Goal: Information Seeking & Learning: Learn about a topic

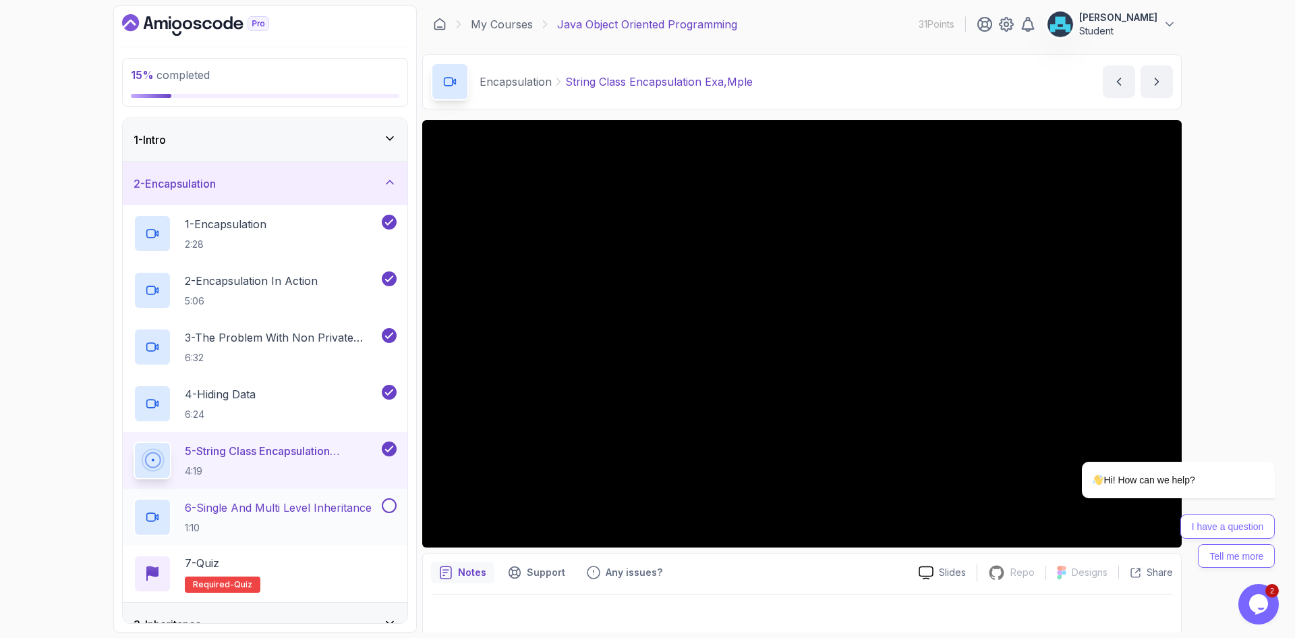
click at [308, 498] on div "6 - Single And Multi Level Inheritance 1:10" at bounding box center [257, 517] width 246 height 38
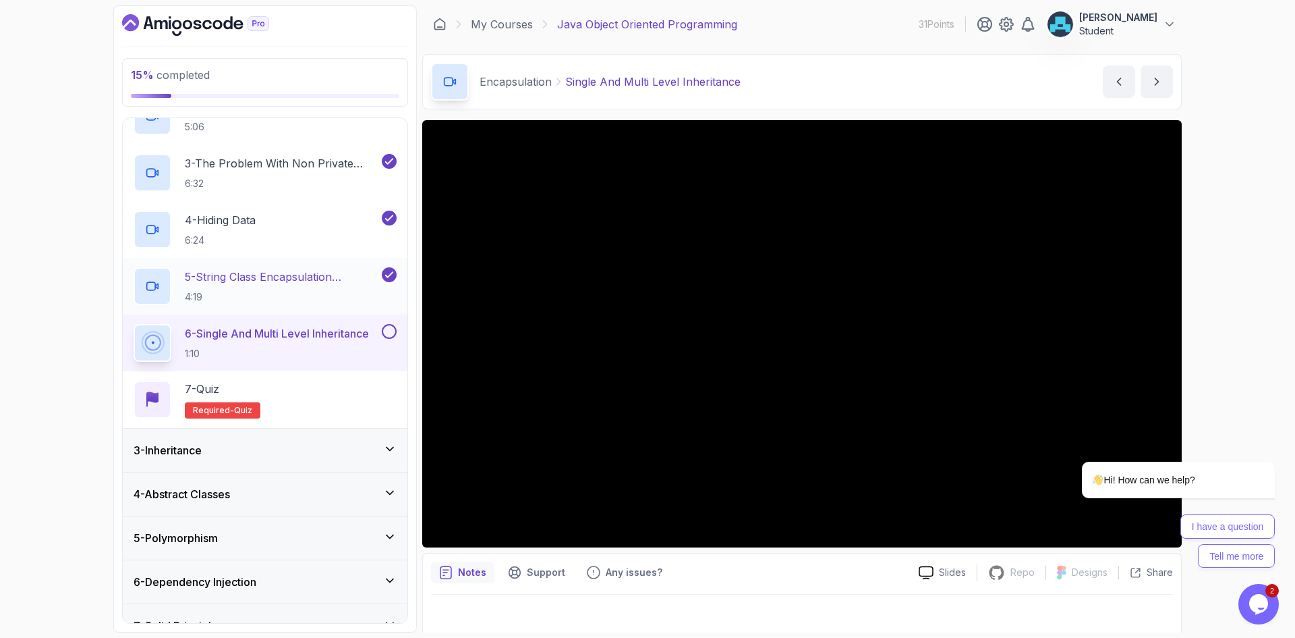
scroll to position [242, 0]
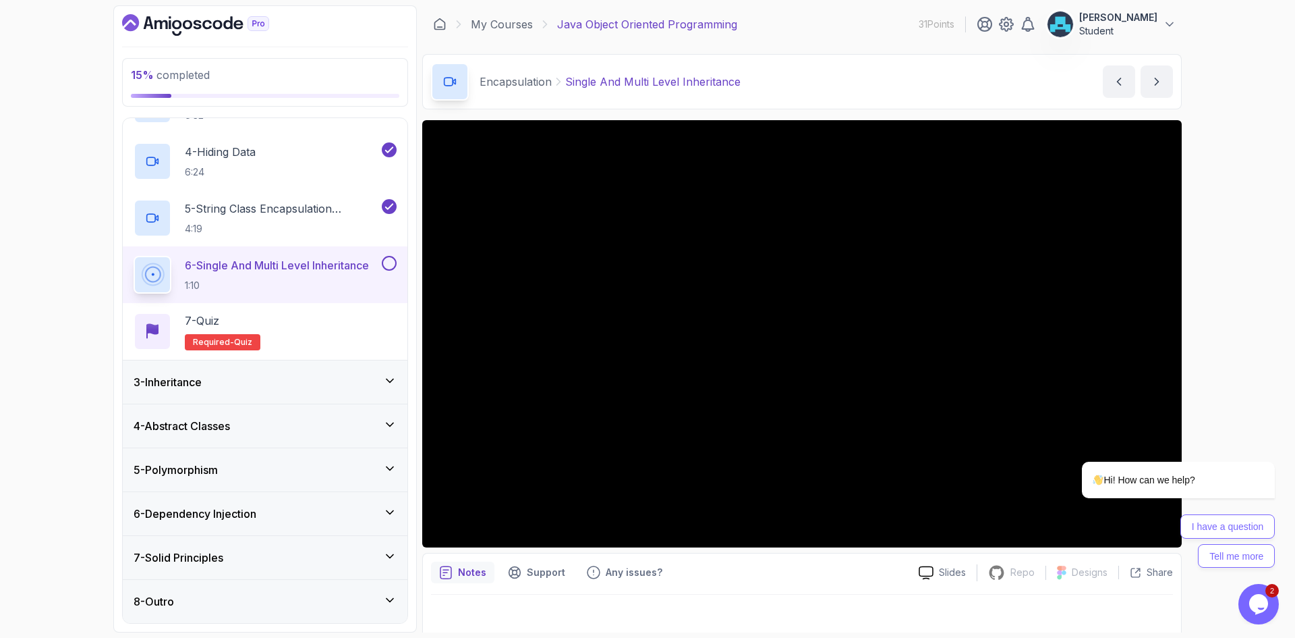
click at [412, 371] on div "15 % completed 1 - Intro 2 - Encapsulation 1 - Encapsulation 2:28 2 - Encapsula…" at bounding box center [265, 318] width 304 height 627
drag, startPoint x: 422, startPoint y: 371, endPoint x: 816, endPoint y: 585, distance: 447.7
click at [816, 585] on div "Notes Support Any issues? Slides Repo Repository not available Designs Design n…" at bounding box center [802, 597] width 760 height 88
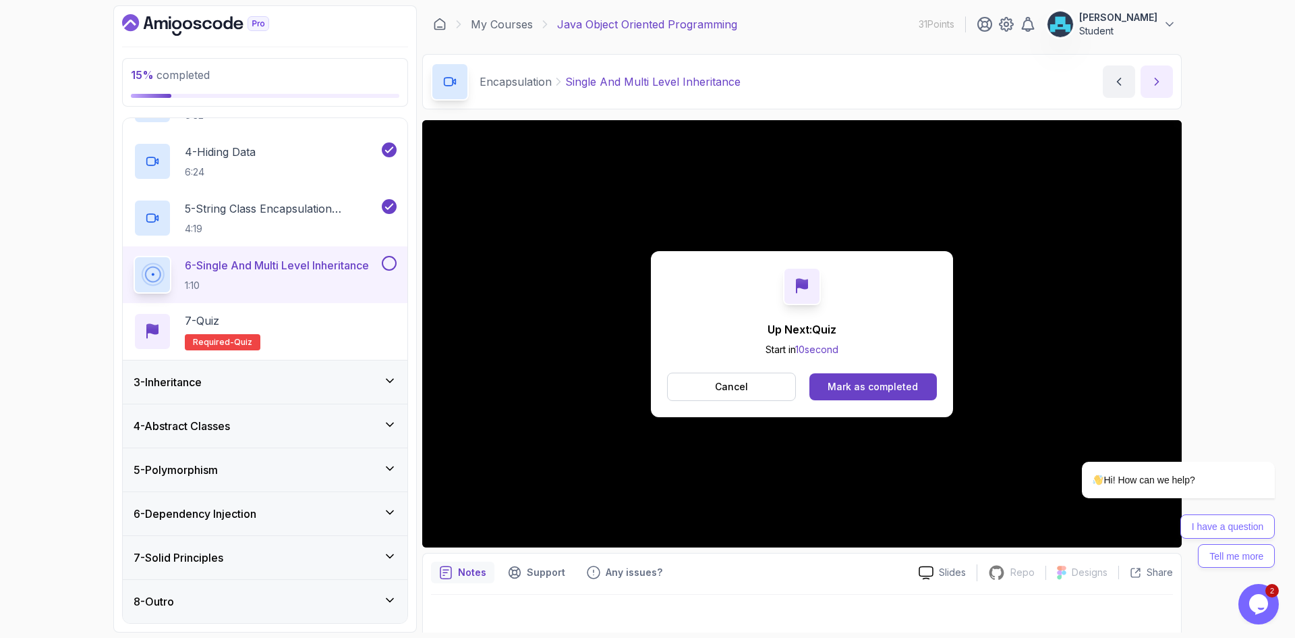
click at [1154, 85] on icon "next content" at bounding box center [1156, 81] width 13 height 13
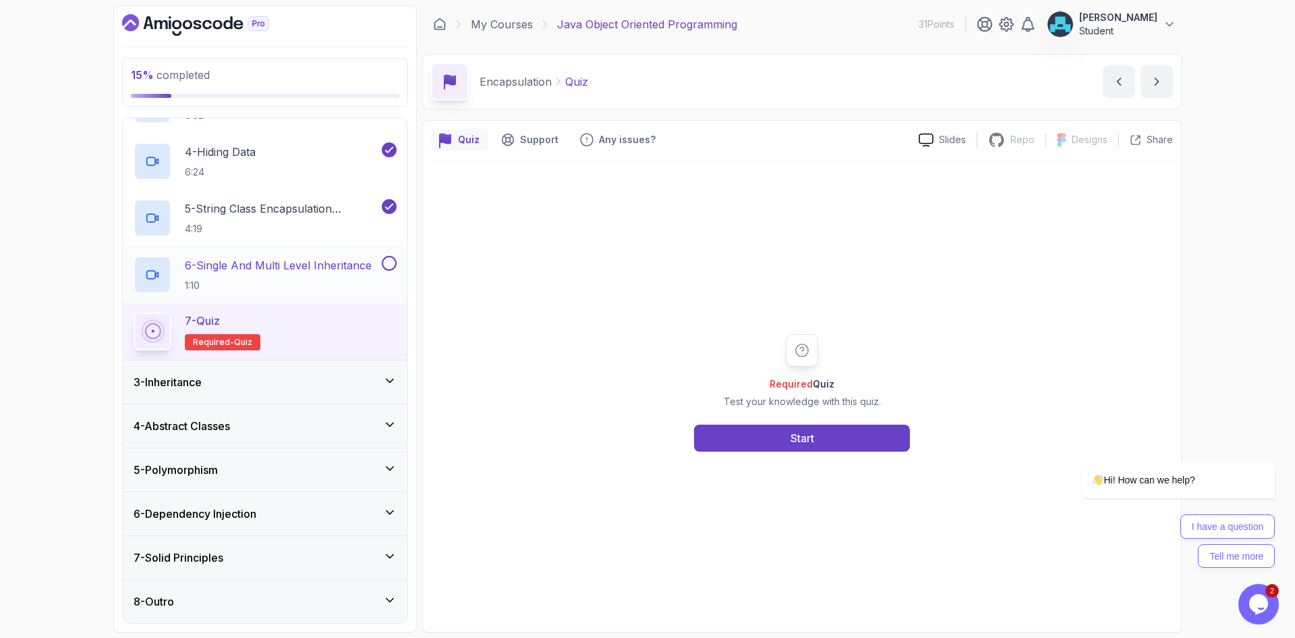
click at [389, 264] on button at bounding box center [389, 263] width 15 height 15
click at [737, 430] on button "Start" at bounding box center [802, 437] width 216 height 27
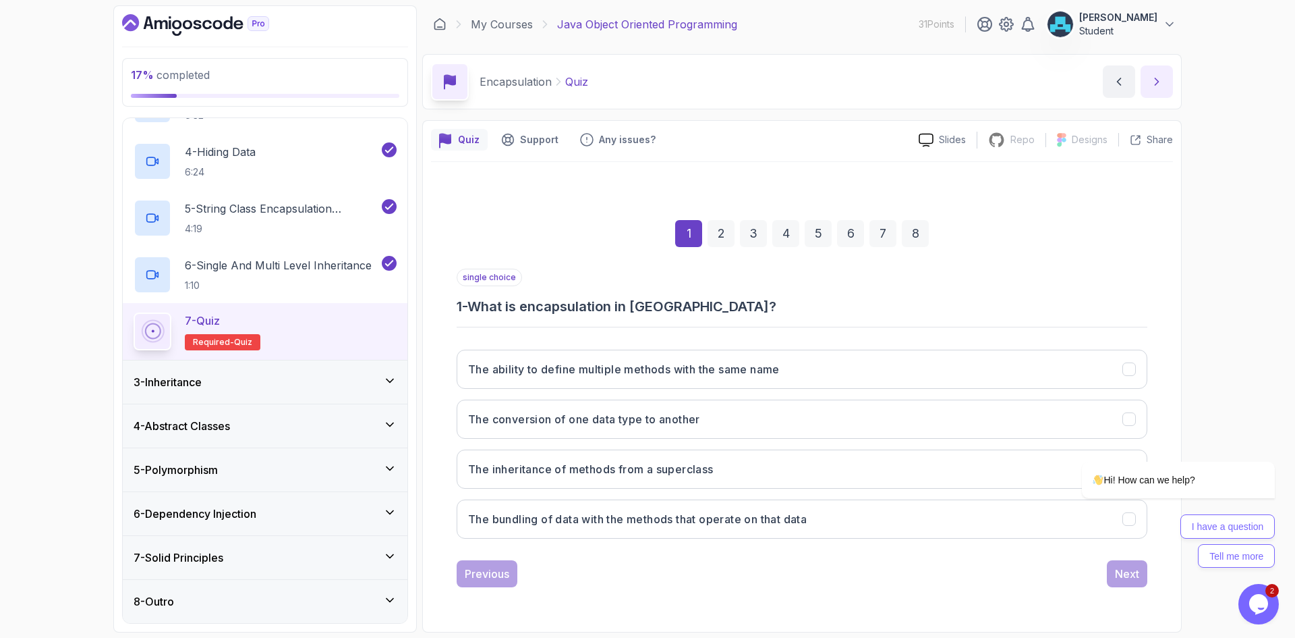
click at [1151, 78] on icon "next content" at bounding box center [1156, 81] width 13 height 13
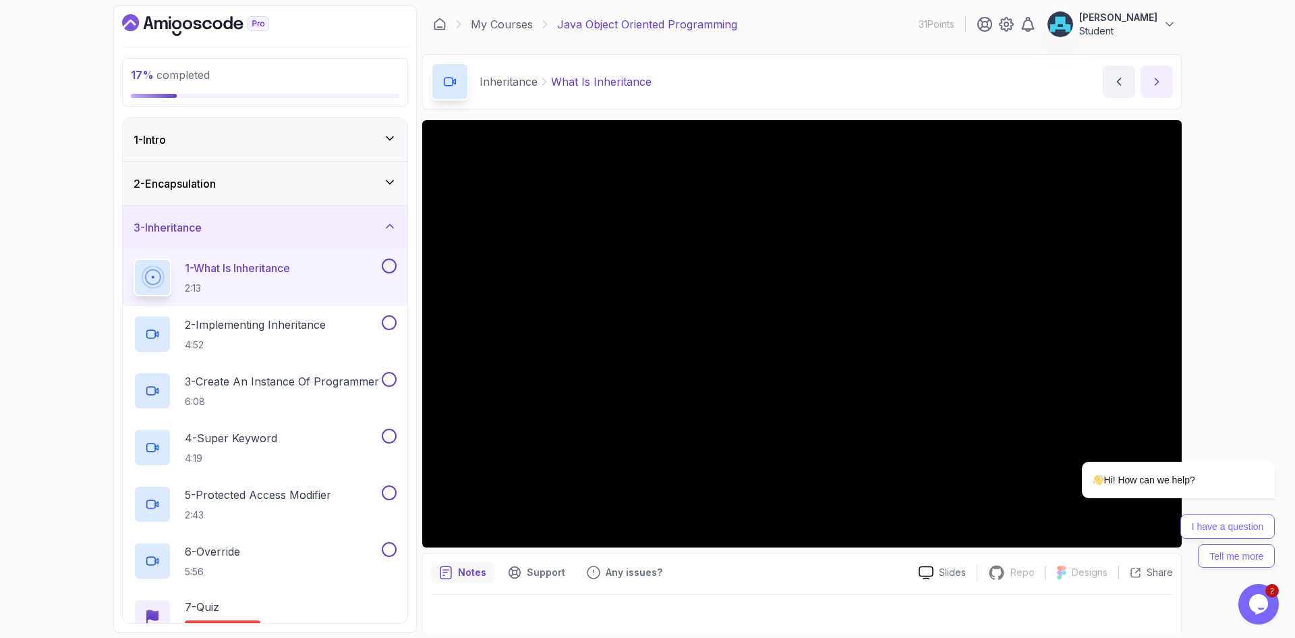
click at [1159, 80] on icon "next content" at bounding box center [1156, 81] width 13 height 13
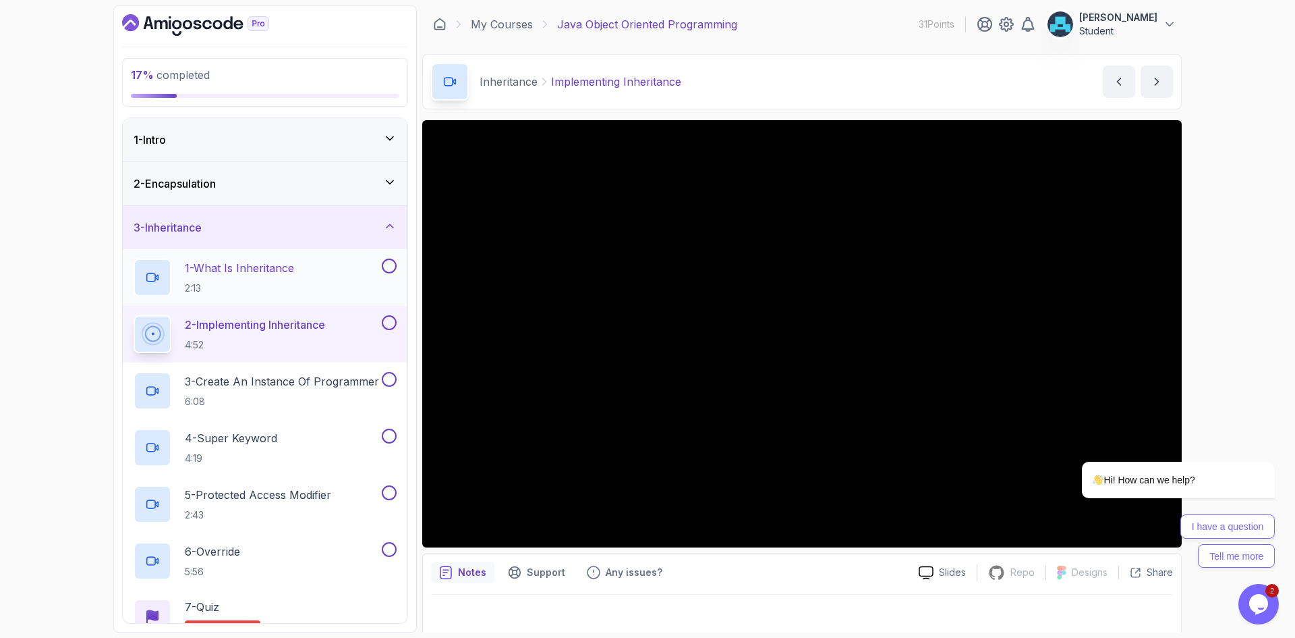
click at [388, 264] on button at bounding box center [389, 265] width 15 height 15
click at [382, 258] on button at bounding box center [389, 265] width 15 height 15
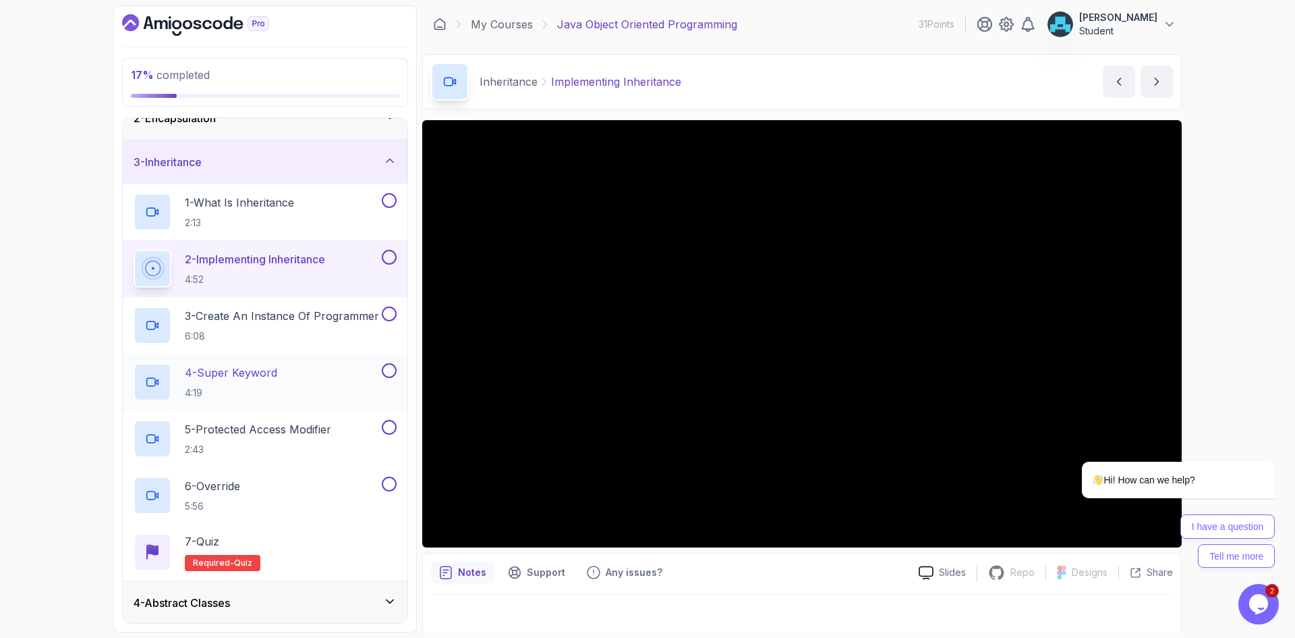
scroll to position [67, 0]
click at [411, 454] on div "17 % completed 1 - Intro 2 - Encapsulation 3 - Inheritance 1 - What Is Inherita…" at bounding box center [265, 318] width 304 height 627
click at [390, 255] on button at bounding box center [389, 255] width 15 height 15
click at [387, 196] on button at bounding box center [389, 198] width 15 height 15
click at [1265, 439] on icon "Chat attention grabber" at bounding box center [1267, 442] width 12 height 12
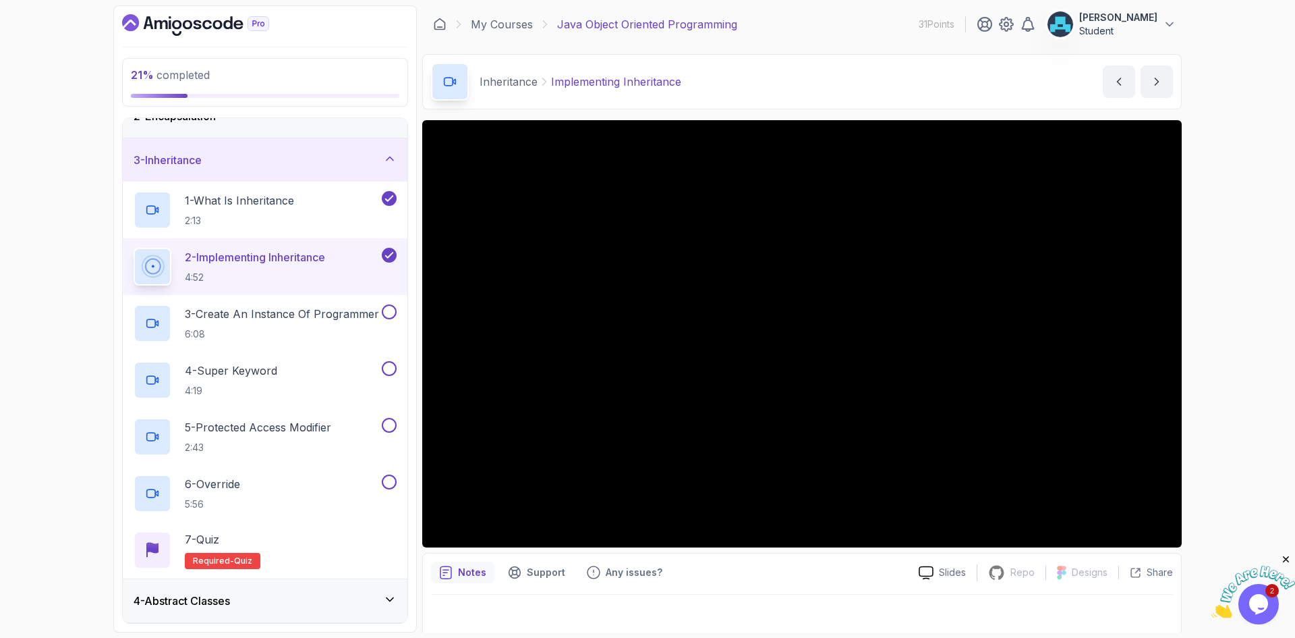
click at [1288, 559] on icon "Close" at bounding box center [1287, 559] width 12 height 12
click at [1268, 599] on icon "Opens Chat This icon Opens the chat window." at bounding box center [1259, 604] width 22 height 22
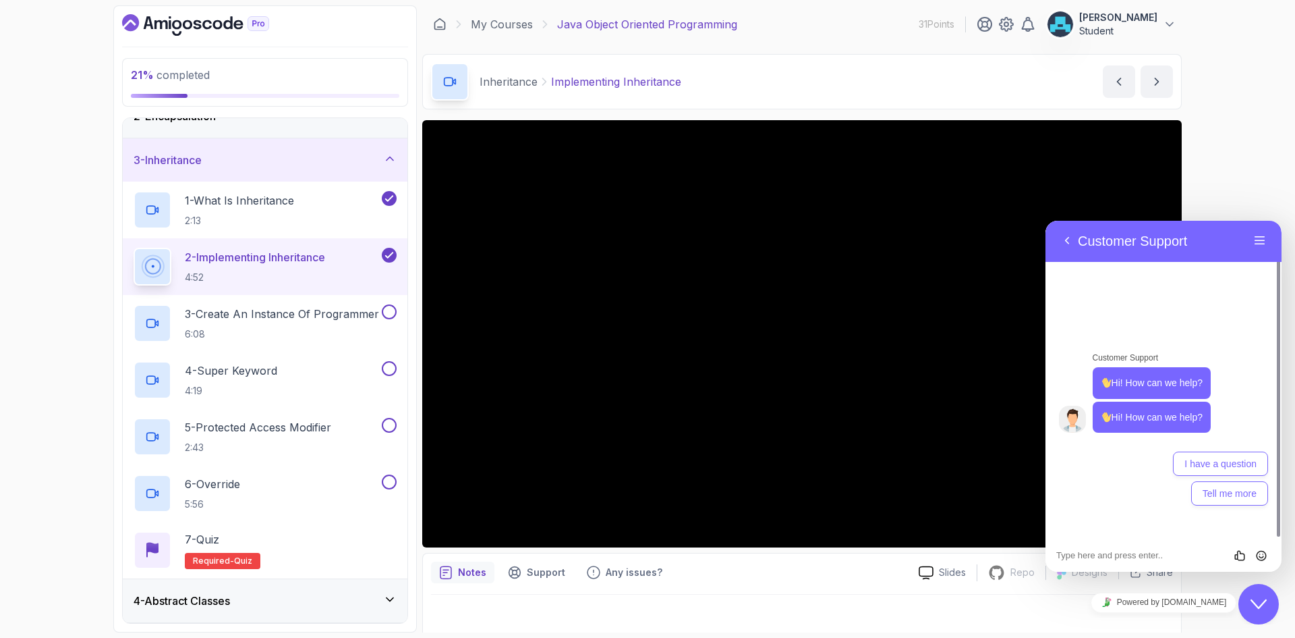
click at [1255, 194] on div "21 % completed 1 - Intro 2 - Encapsulation 3 - Inheritance 1 - What Is Inherita…" at bounding box center [647, 319] width 1295 height 638
click at [1265, 242] on button "Menu" at bounding box center [1261, 241] width 22 height 20
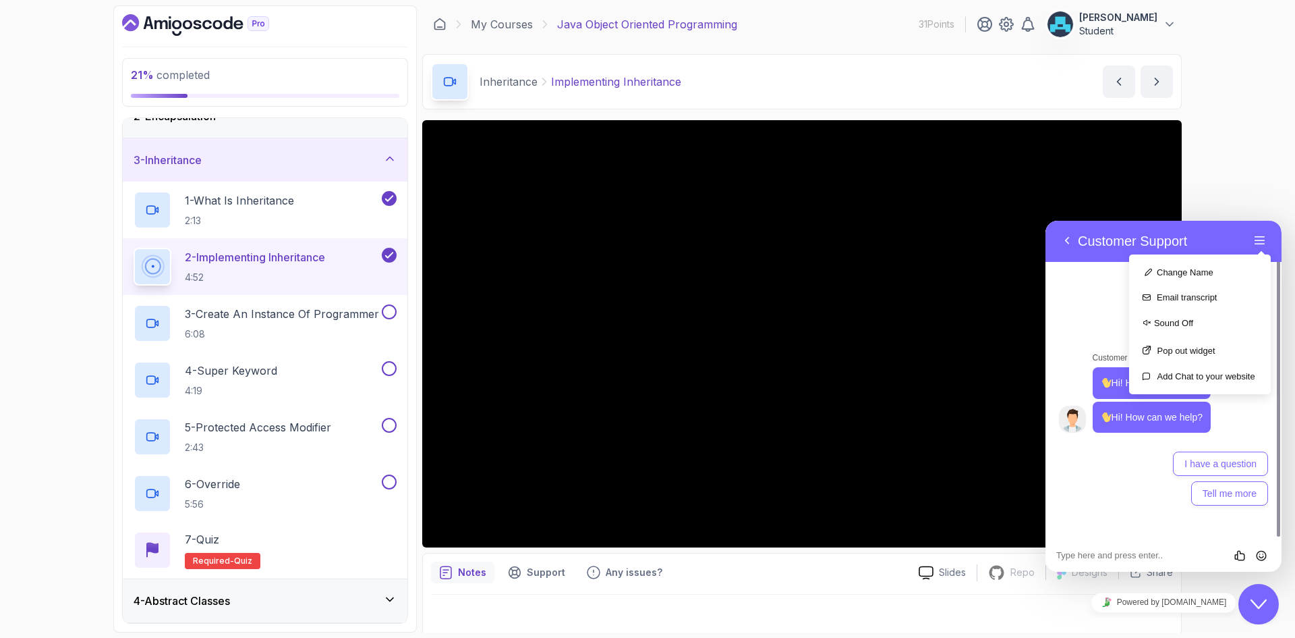
click at [1261, 196] on div "21 % completed 1 - Intro 2 - Encapsulation 3 - Inheritance 1 - What Is Inherita…" at bounding box center [647, 319] width 1295 height 638
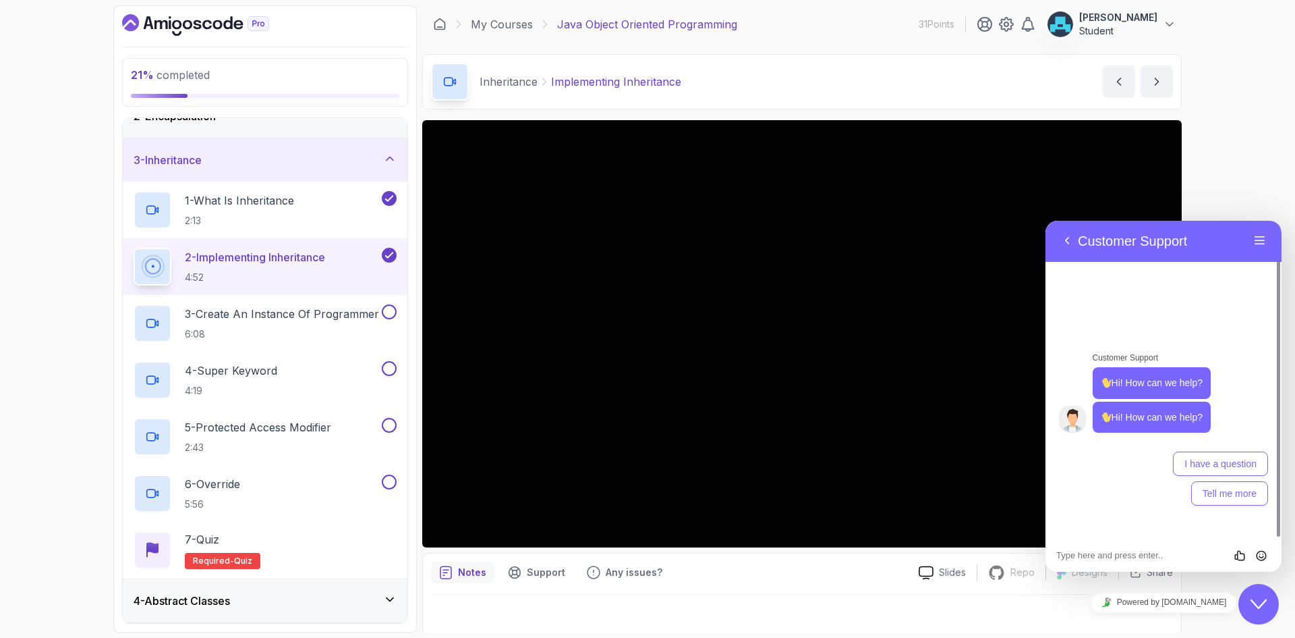
click at [1260, 619] on button "Close Chat This icon closes the chat window." at bounding box center [1259, 604] width 40 height 40
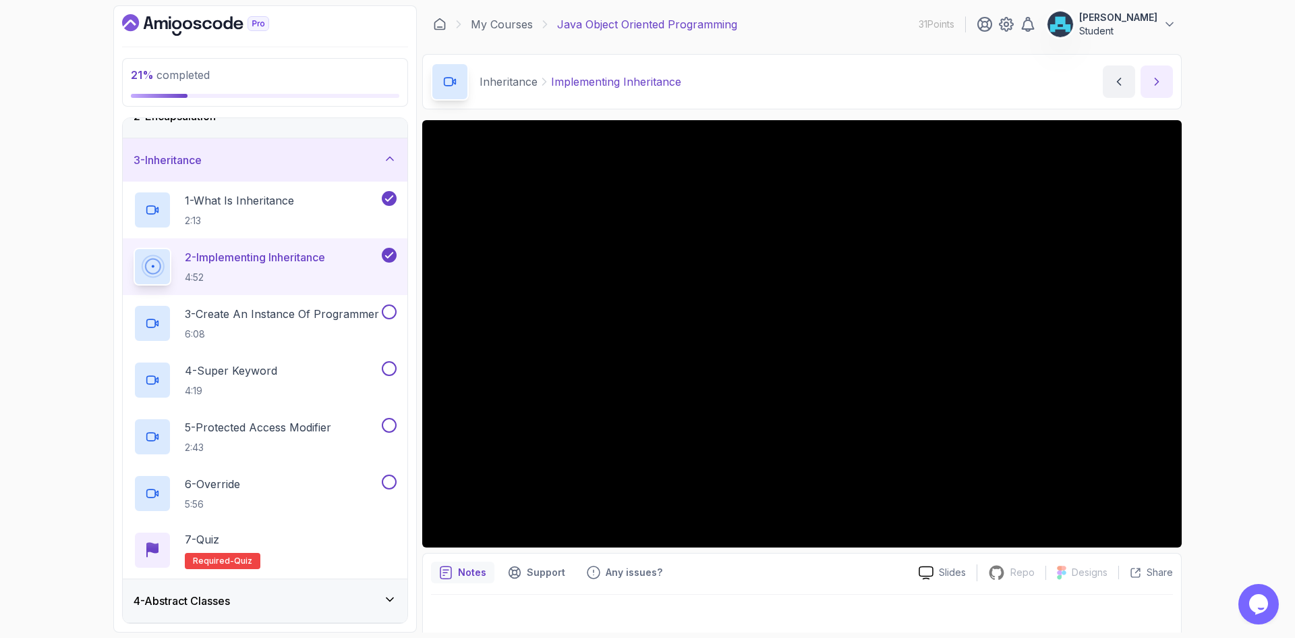
click at [1159, 86] on icon "next content" at bounding box center [1156, 81] width 13 height 13
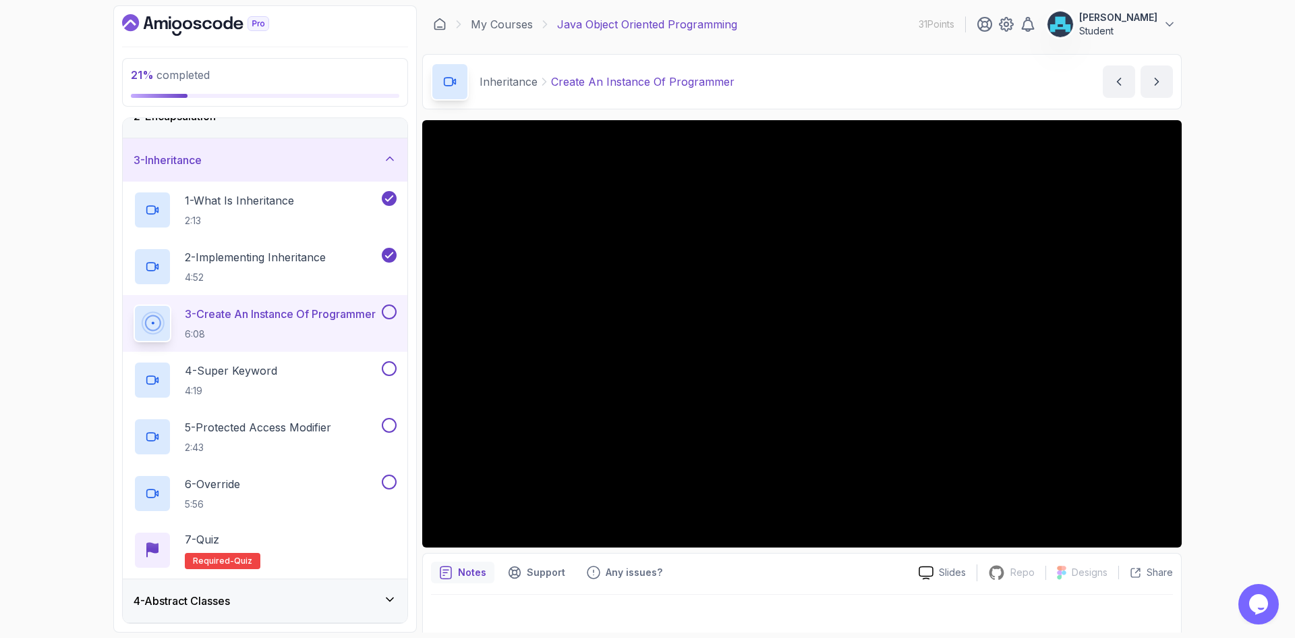
click at [811, 581] on div "Notes Support Any issues?" at bounding box center [669, 572] width 477 height 22
click at [808, 582] on div "Notes Support Any issues?" at bounding box center [669, 572] width 477 height 22
click at [706, 561] on div "Notes Support Any issues?" at bounding box center [669, 572] width 477 height 22
click at [363, 480] on div "6 - Override 5:56" at bounding box center [257, 493] width 246 height 38
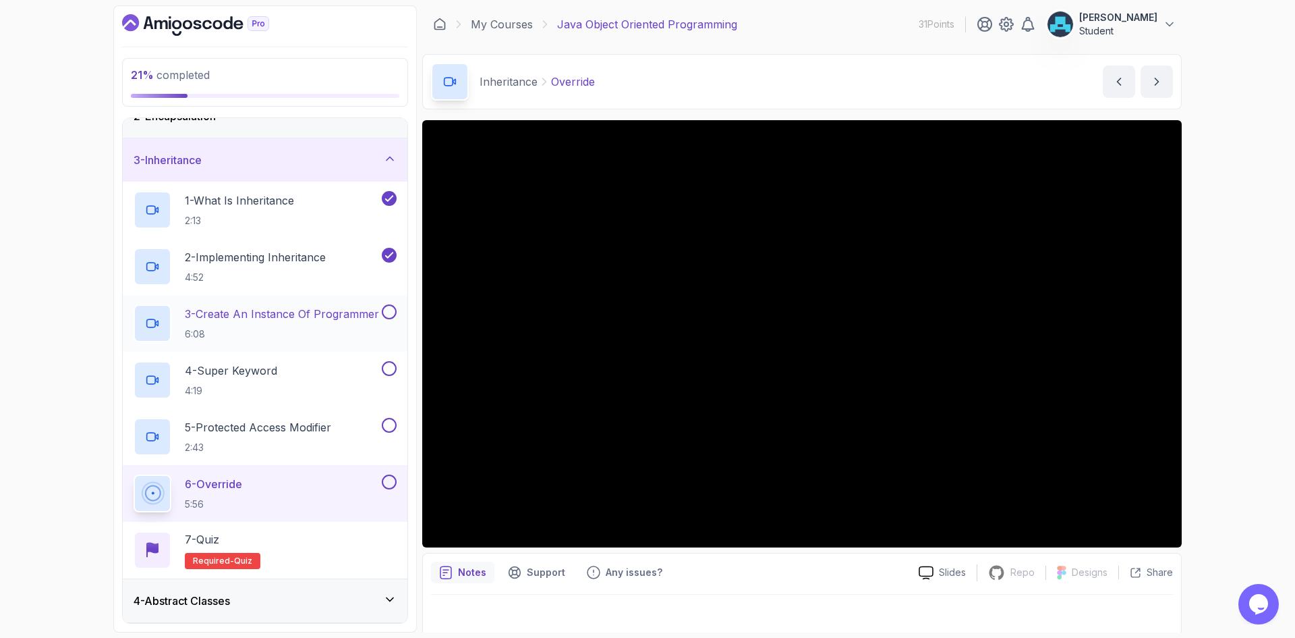
click at [385, 310] on button at bounding box center [389, 311] width 15 height 15
click at [387, 365] on button at bounding box center [389, 368] width 15 height 15
click at [387, 423] on button at bounding box center [389, 425] width 15 height 15
drag, startPoint x: 777, startPoint y: 559, endPoint x: 677, endPoint y: 547, distance: 100.6
click at [777, 559] on div "Notes Support Any issues? Slides Repo Repository not available Designs Design n…" at bounding box center [802, 597] width 760 height 88
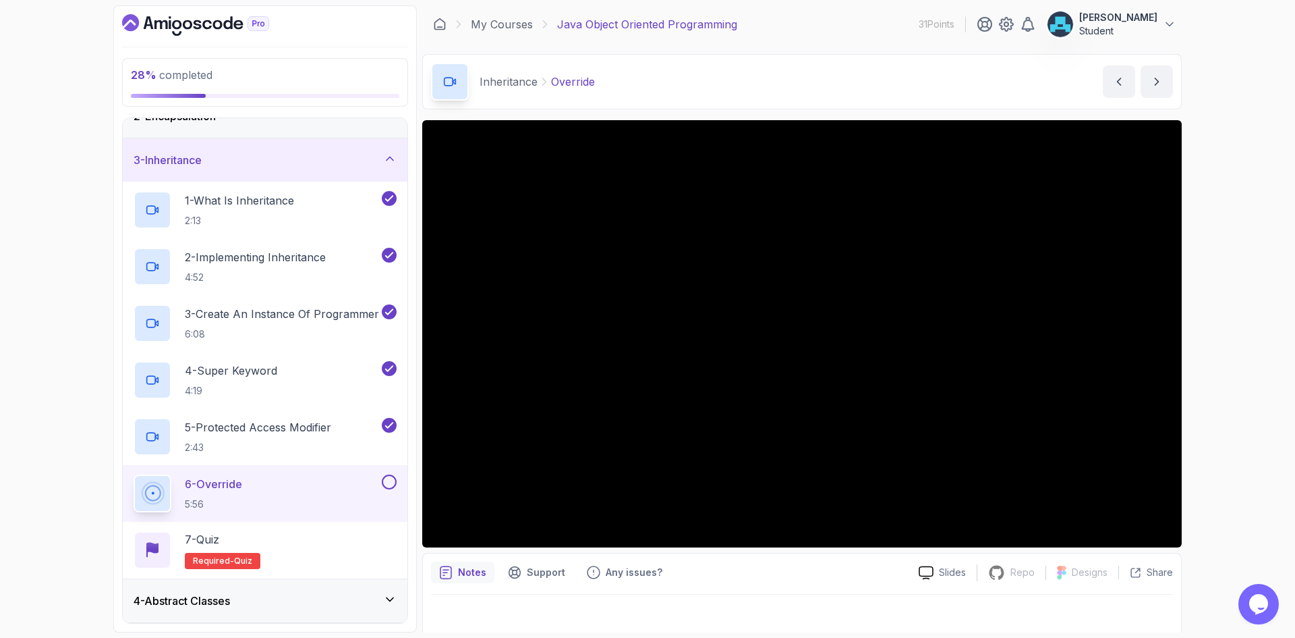
click at [718, 573] on div "Notes Support Any issues?" at bounding box center [669, 572] width 477 height 22
click at [717, 576] on div "Notes Support Any issues?" at bounding box center [669, 572] width 477 height 22
drag, startPoint x: 783, startPoint y: 571, endPoint x: 786, endPoint y: 565, distance: 7.5
click at [783, 571] on div "Notes Support Any issues?" at bounding box center [669, 572] width 477 height 22
click at [392, 479] on button at bounding box center [389, 481] width 15 height 15
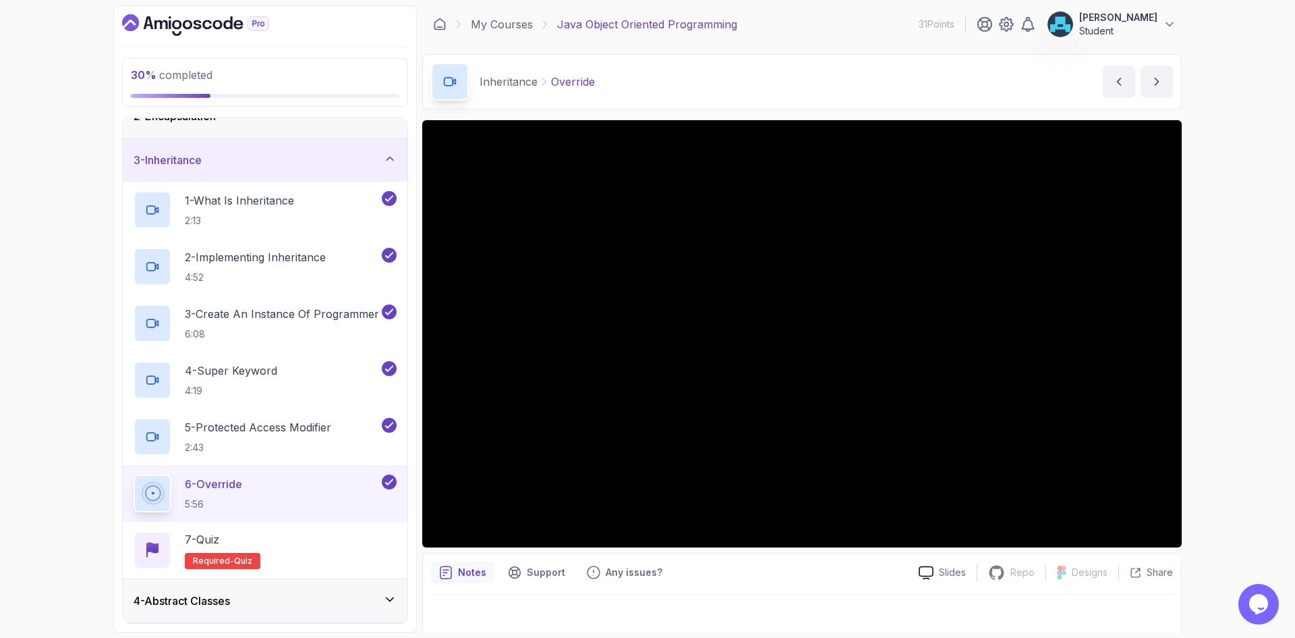
click at [376, 159] on div "3 - Inheritance" at bounding box center [265, 160] width 263 height 16
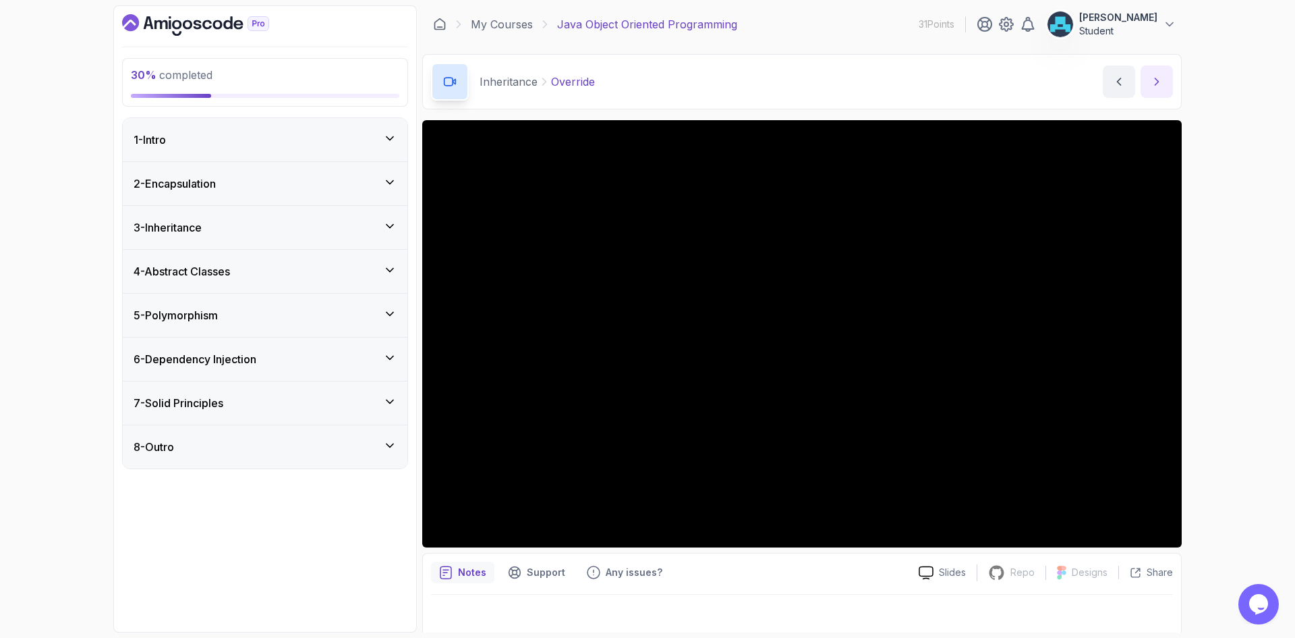
click at [1163, 85] on icon "next content" at bounding box center [1156, 81] width 13 height 13
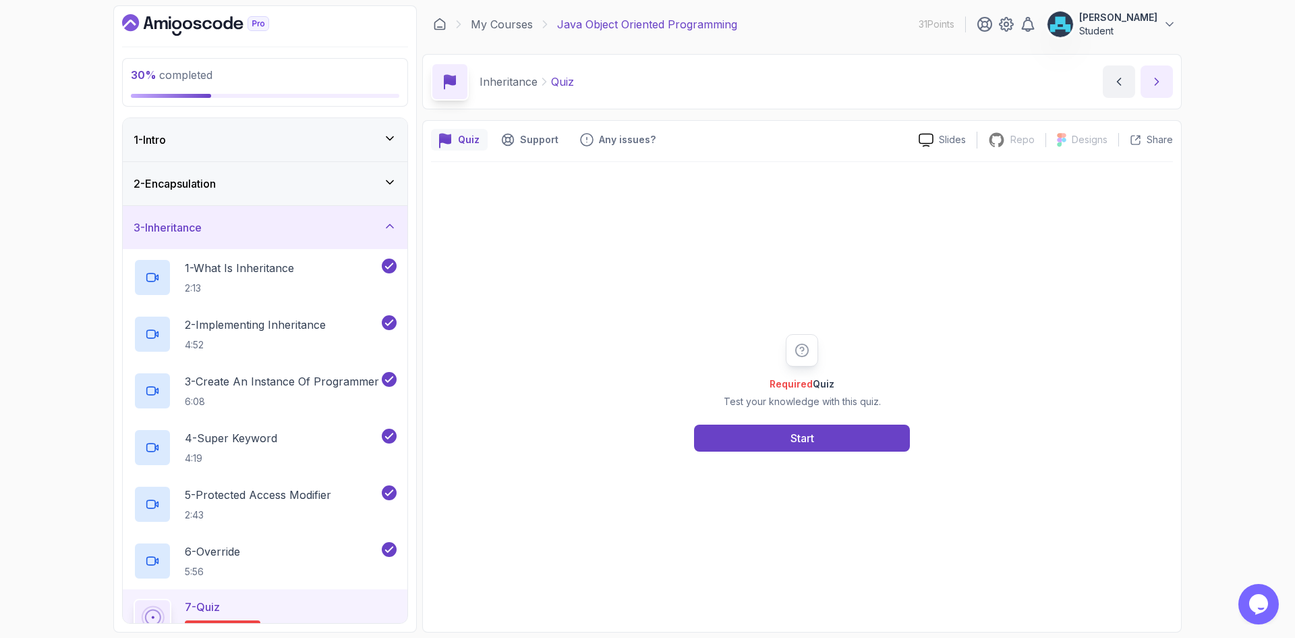
click at [1162, 88] on button "next content" at bounding box center [1157, 81] width 32 height 32
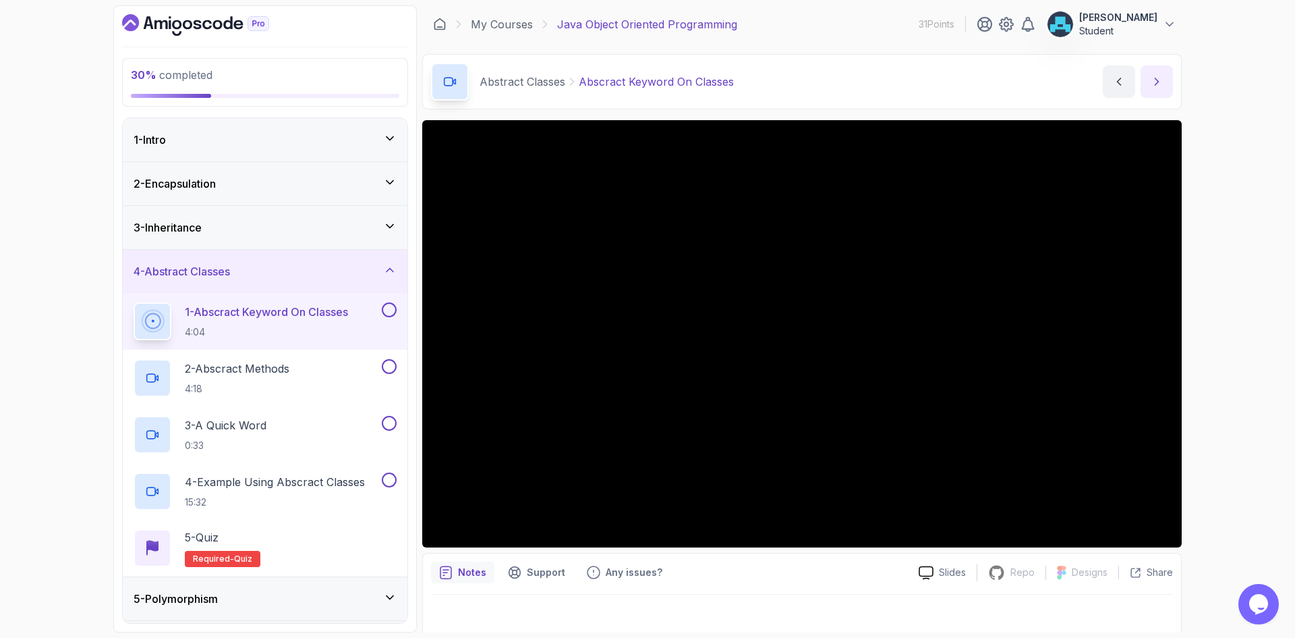
click at [1160, 73] on button "next content" at bounding box center [1157, 81] width 32 height 32
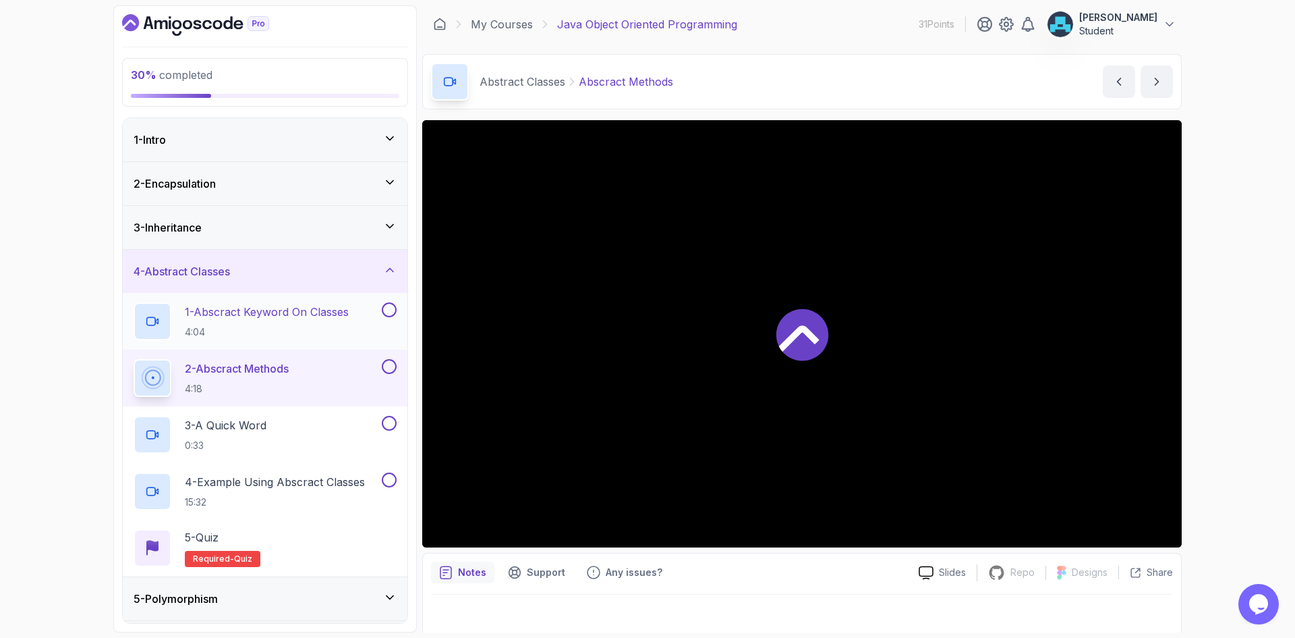
click at [386, 310] on button at bounding box center [389, 309] width 15 height 15
click at [343, 437] on div "3 - A Quick Word 0:33" at bounding box center [257, 435] width 246 height 38
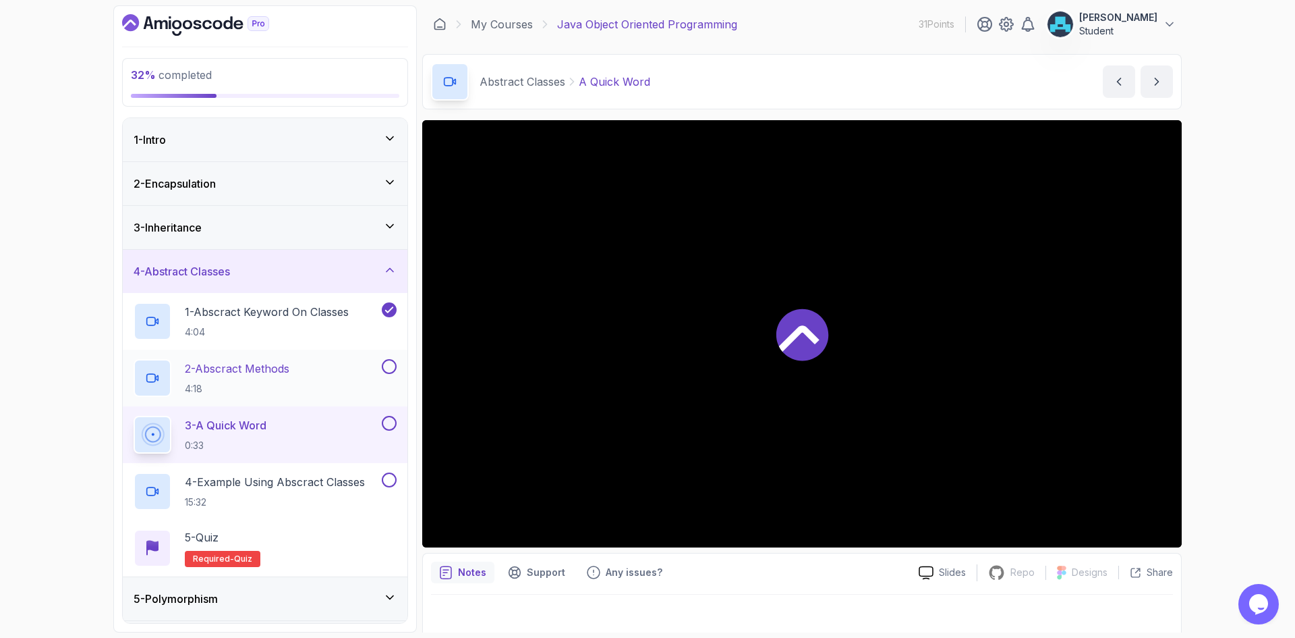
click at [391, 370] on button at bounding box center [389, 366] width 15 height 15
click at [414, 369] on div "34 % completed 1 - Intro 2 - Encapsulation 3 - Inheritance 4 - Abstract Classes…" at bounding box center [265, 318] width 304 height 627
click at [412, 369] on div "34 % completed 1 - Intro 2 - Encapsulation 3 - Inheritance 4 - Abstract Classes…" at bounding box center [265, 318] width 304 height 627
click at [320, 479] on p "4 - Example Using Abscract Classes" at bounding box center [275, 482] width 180 height 16
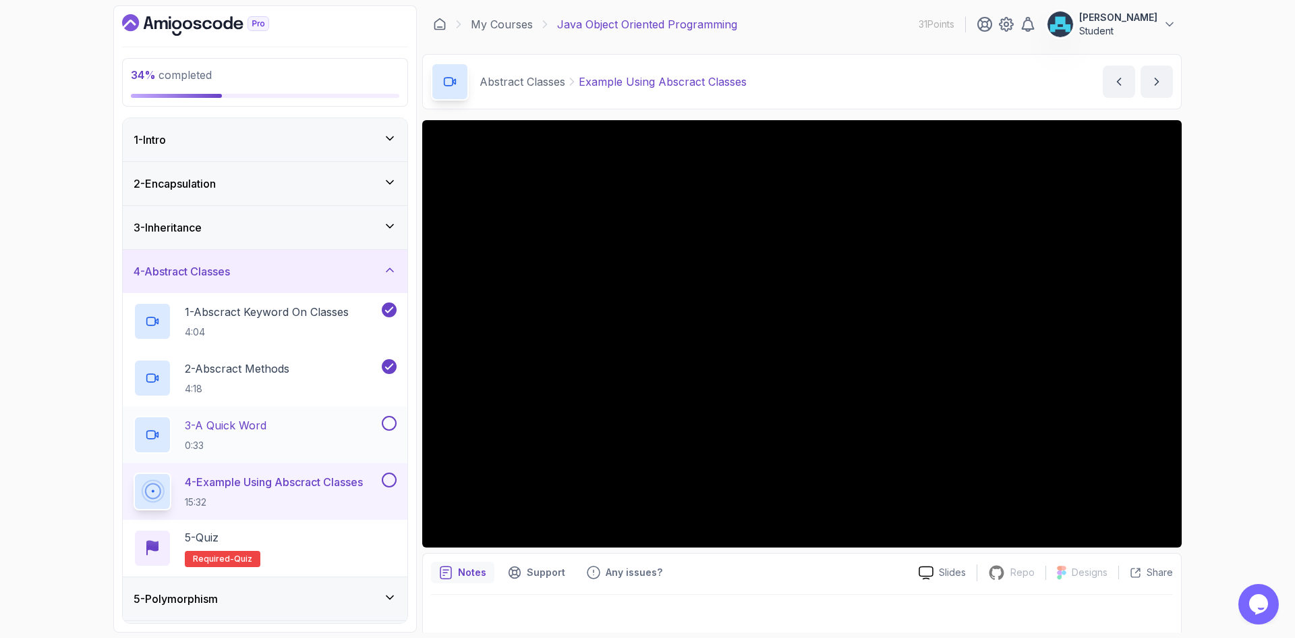
click at [388, 424] on button at bounding box center [389, 423] width 15 height 15
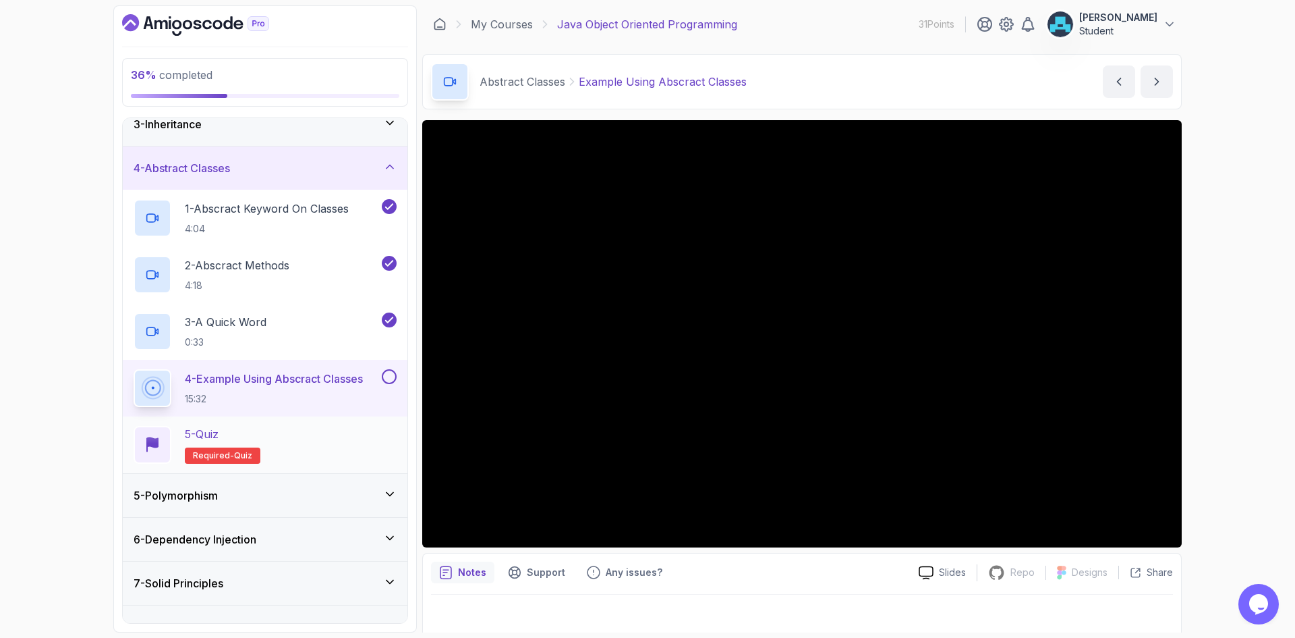
scroll to position [129, 0]
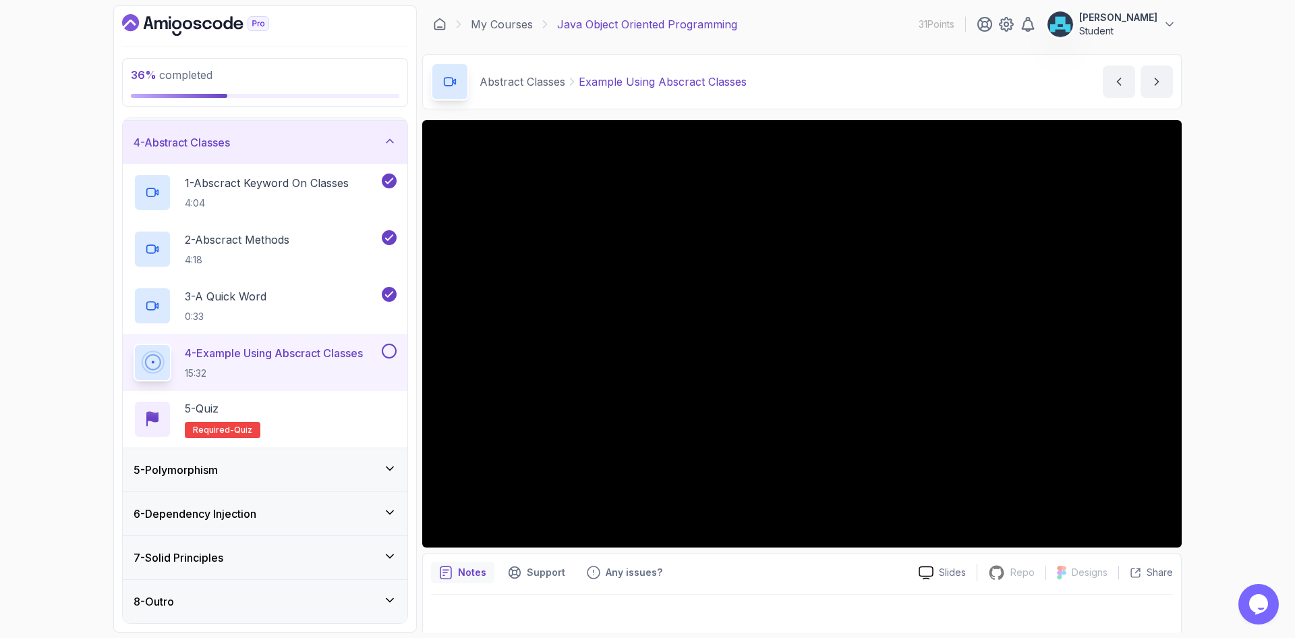
click at [388, 351] on button at bounding box center [389, 350] width 15 height 15
click at [1163, 82] on icon "next content" at bounding box center [1156, 81] width 13 height 13
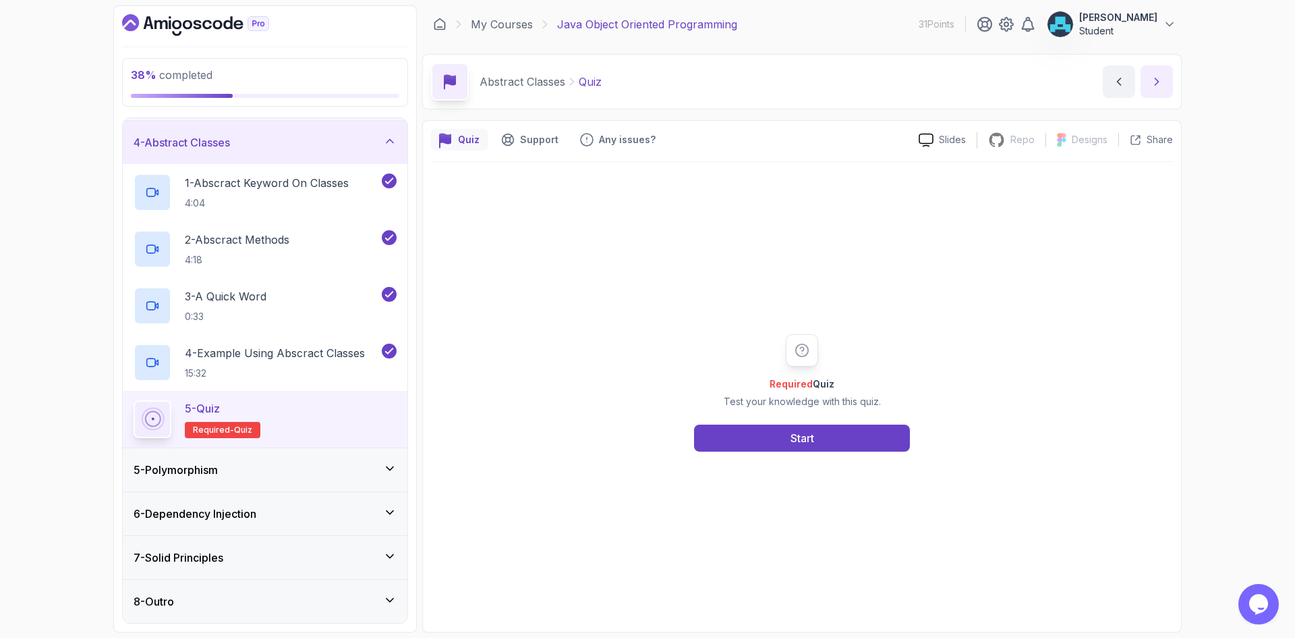
click at [1163, 82] on icon "next content" at bounding box center [1156, 81] width 13 height 13
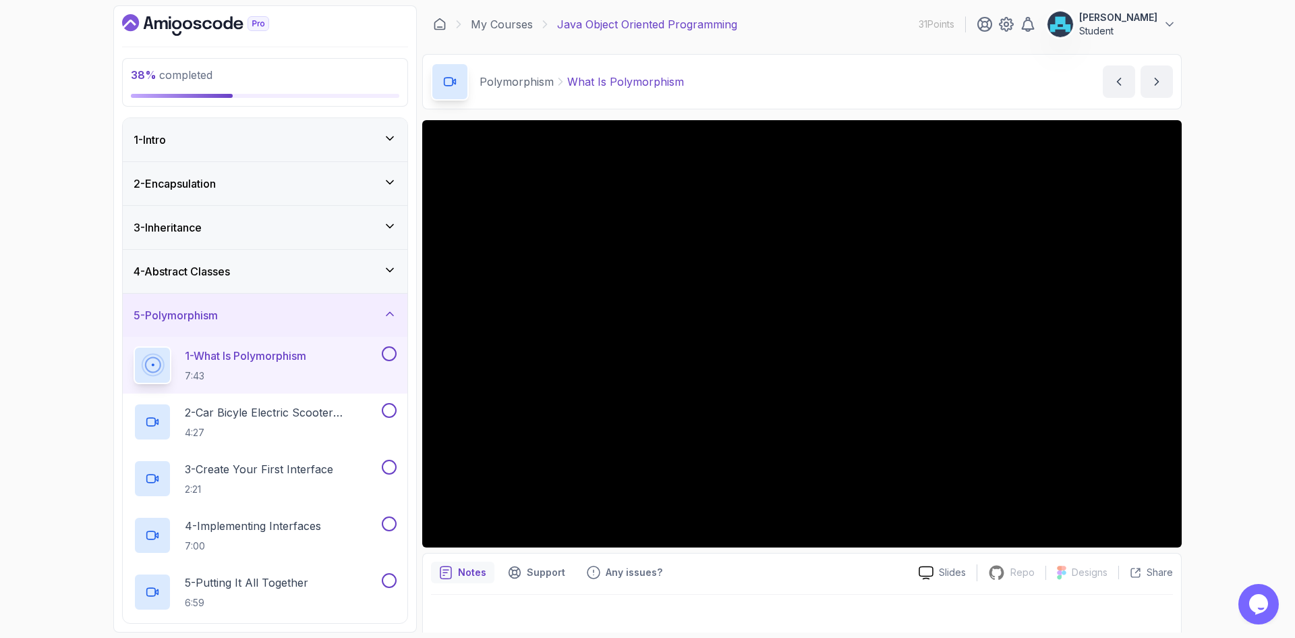
click at [344, 311] on div "5 - Polymorphism" at bounding box center [265, 315] width 263 height 16
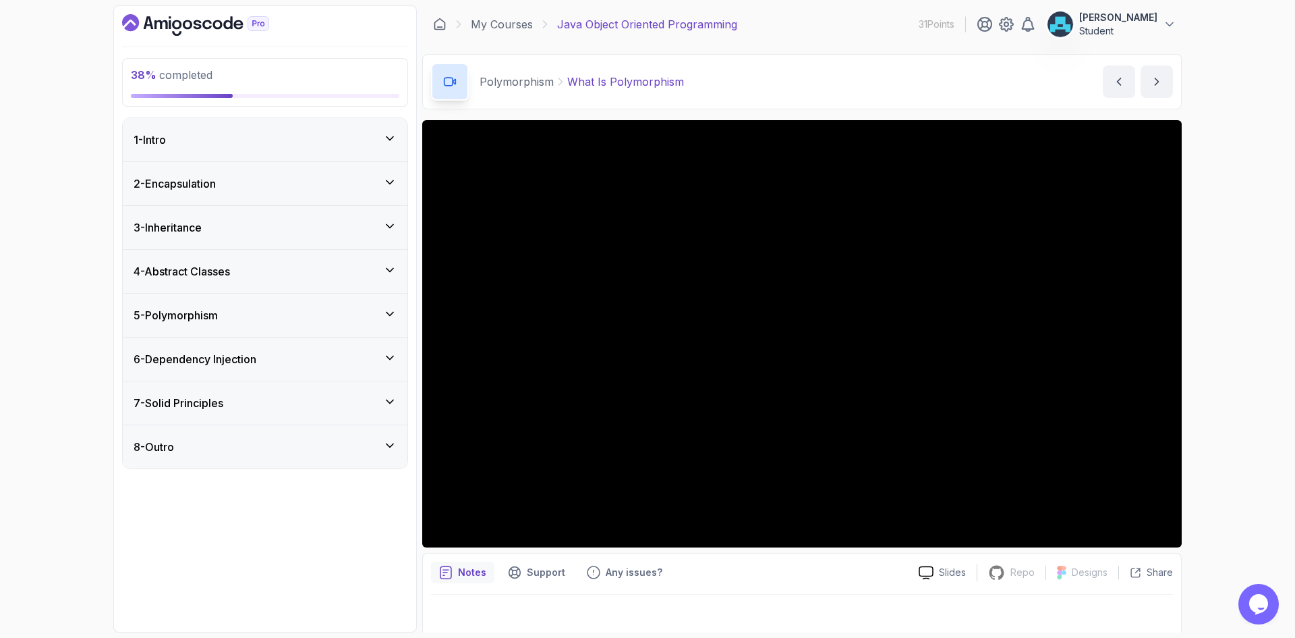
click at [341, 320] on div "5 - Polymorphism" at bounding box center [265, 315] width 263 height 16
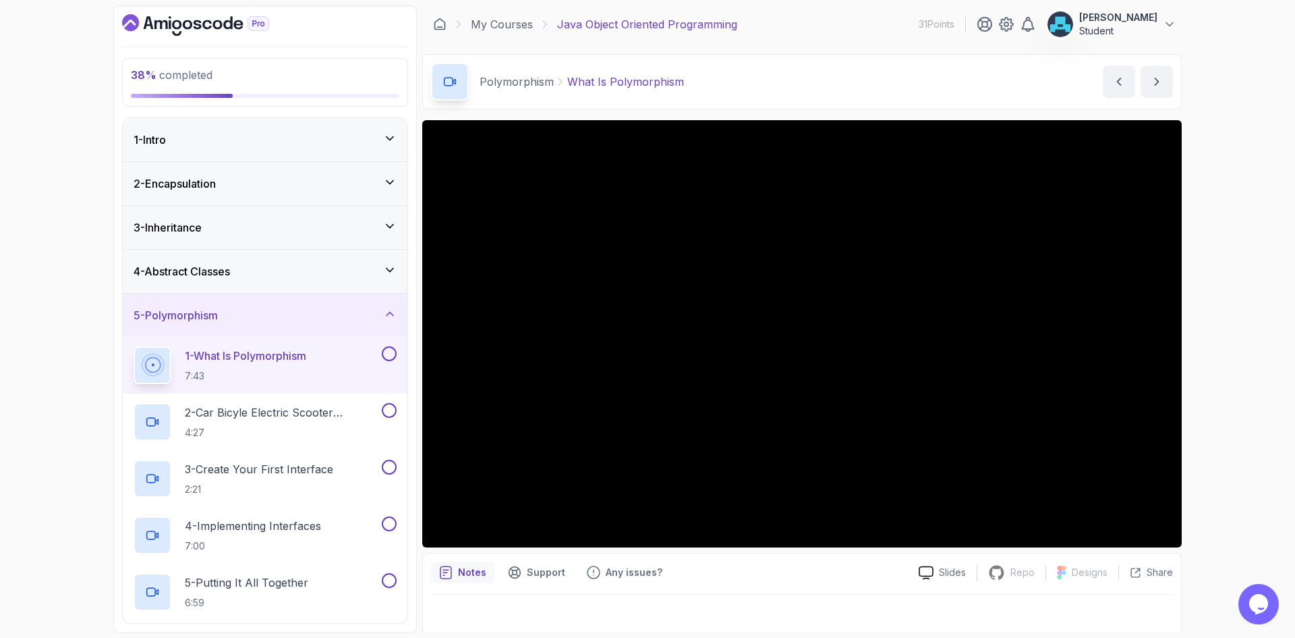
click at [875, 619] on div at bounding box center [802, 613] width 742 height 38
click at [736, 569] on div "Notes Support Any issues?" at bounding box center [669, 572] width 477 height 22
click at [792, 567] on div "Notes Support Any issues?" at bounding box center [669, 572] width 477 height 22
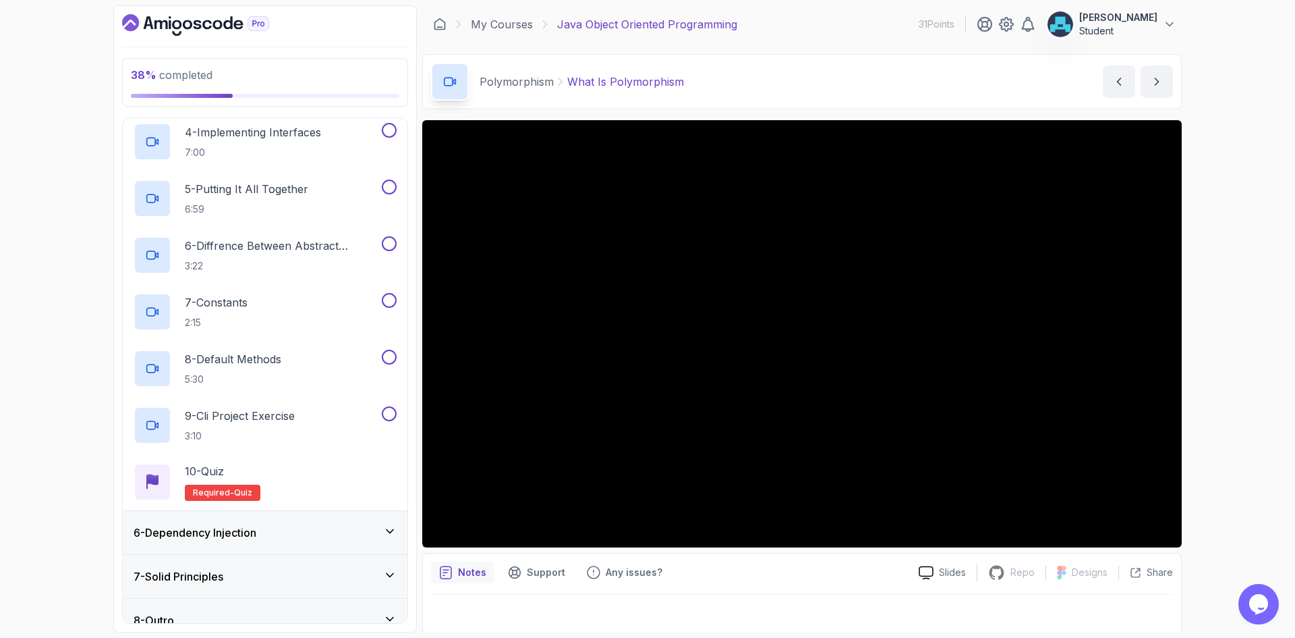
scroll to position [412, 0]
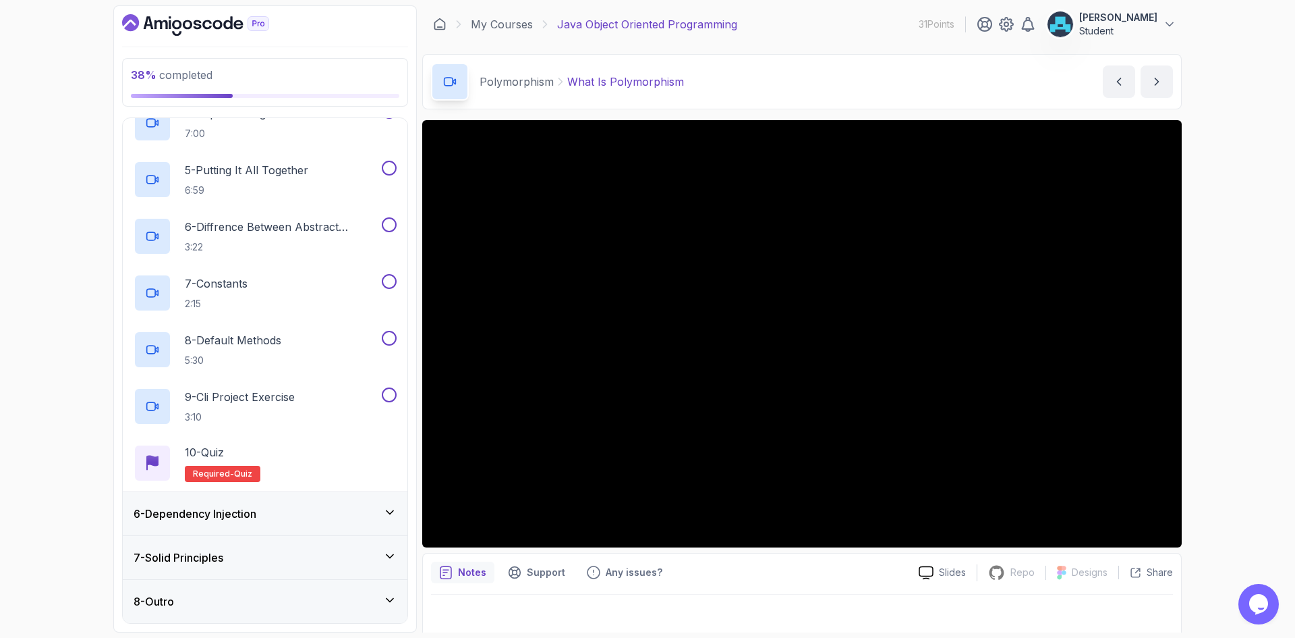
click at [279, 520] on div "6 - Dependency Injection" at bounding box center [265, 513] width 263 height 16
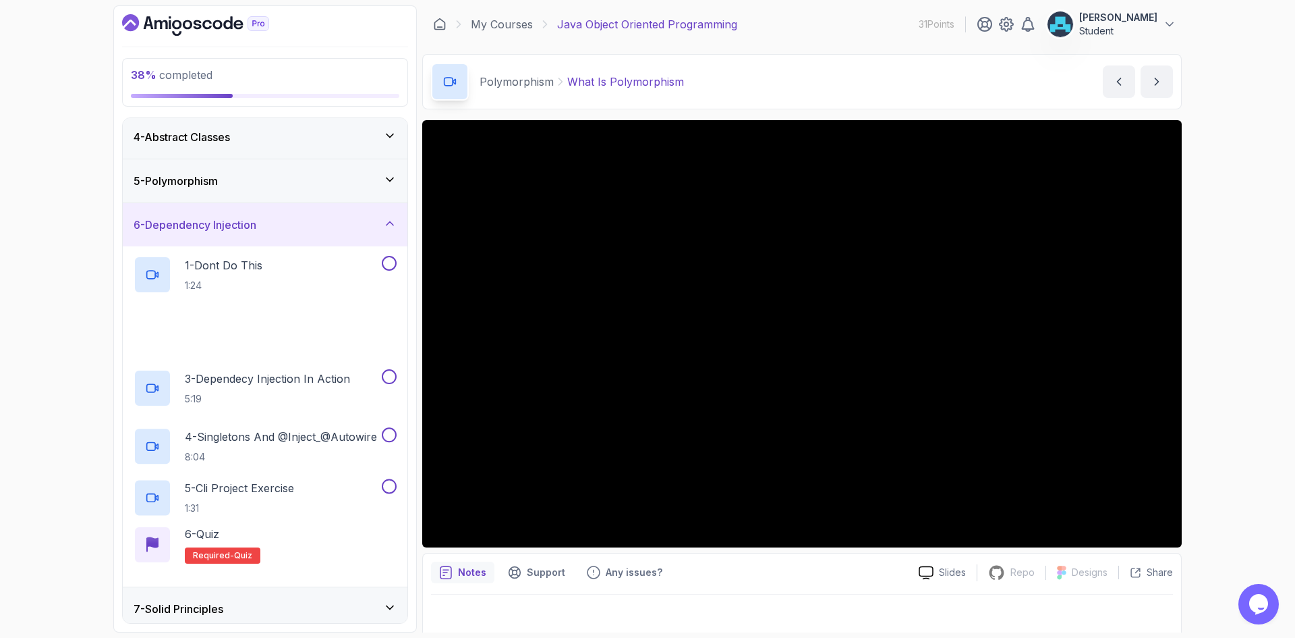
scroll to position [135, 0]
click at [278, 226] on div "6 - Dependency Injection" at bounding box center [265, 224] width 263 height 16
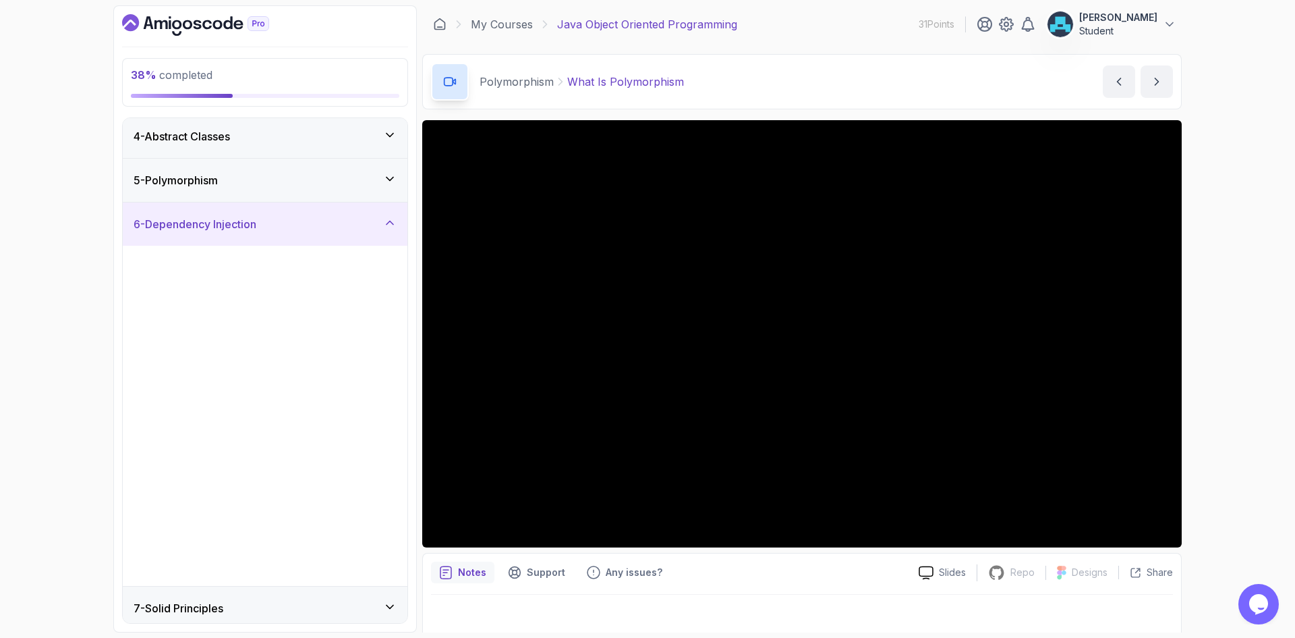
scroll to position [0, 0]
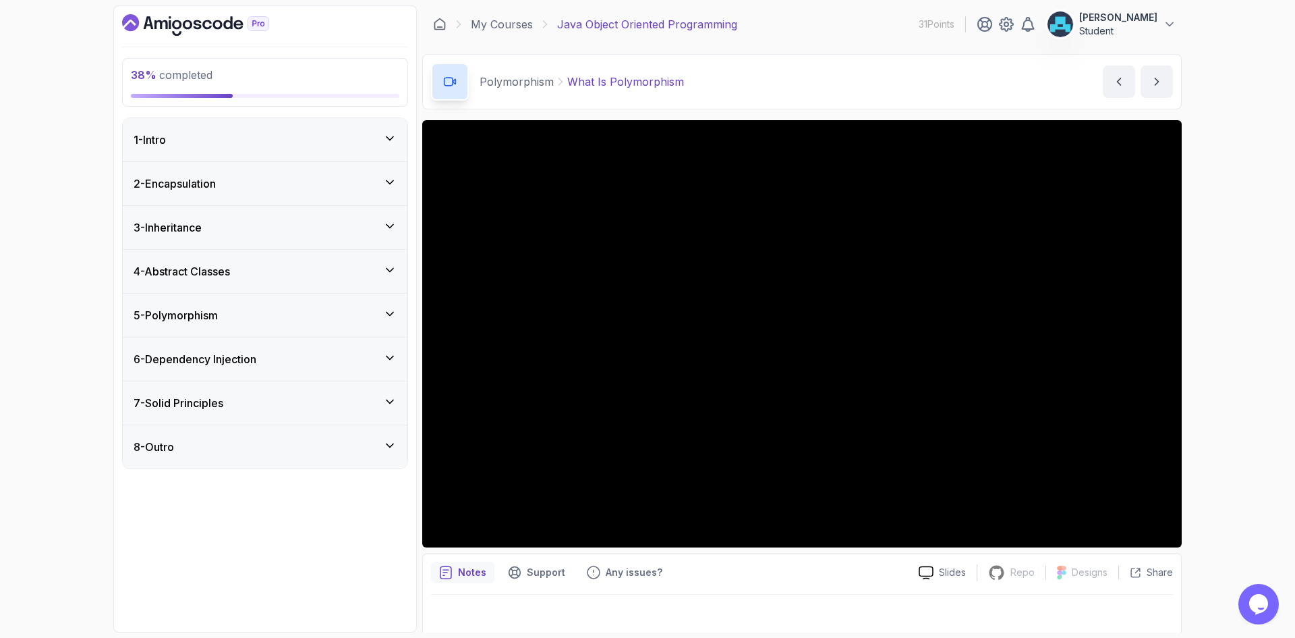
click at [247, 314] on div "5 - Polymorphism" at bounding box center [265, 315] width 263 height 16
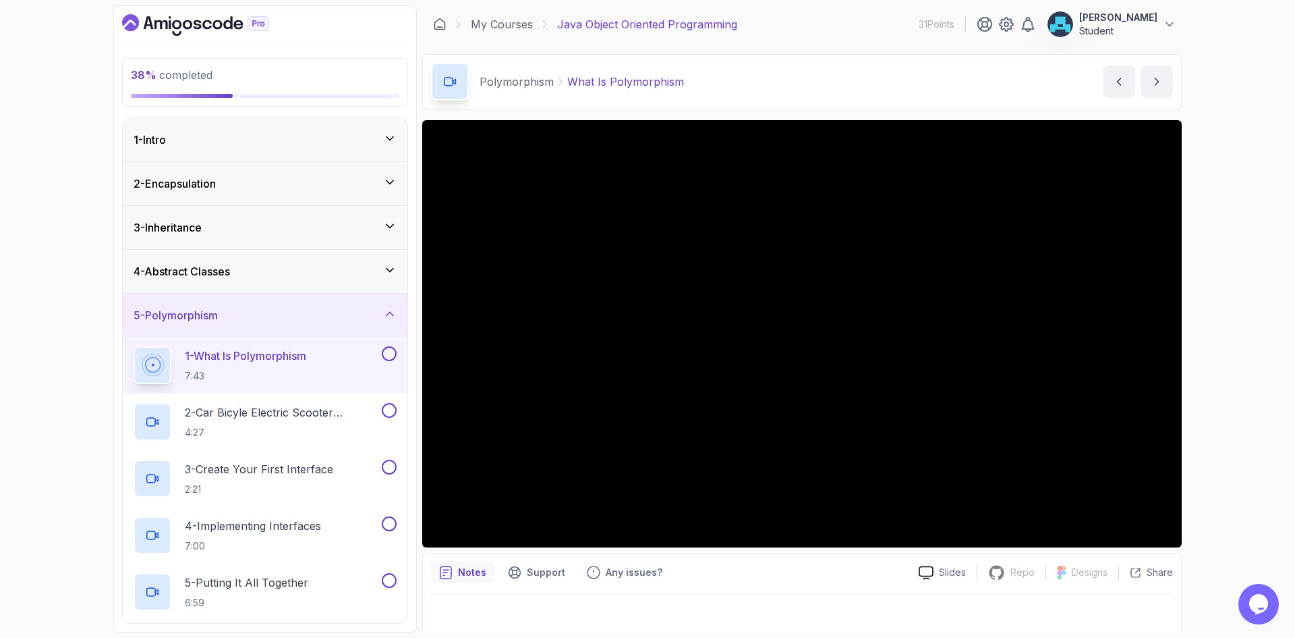
click at [759, 573] on div "Notes Support Any issues?" at bounding box center [669, 572] width 477 height 22
click at [791, 570] on div "Notes Support Any issues?" at bounding box center [669, 572] width 477 height 22
click at [789, 593] on div "Notes Support Any issues? Slides Repo Repository not available Designs Design n…" at bounding box center [802, 597] width 760 height 88
click at [1150, 78] on icon "next content" at bounding box center [1156, 81] width 13 height 13
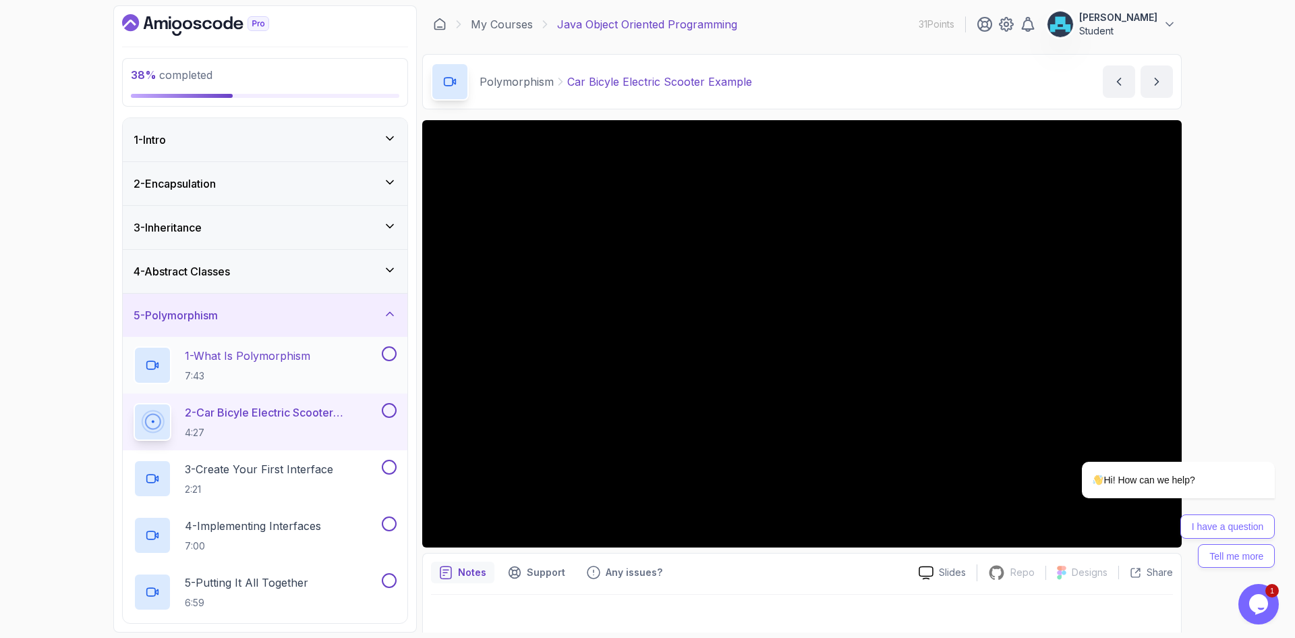
click at [390, 355] on button at bounding box center [389, 353] width 15 height 15
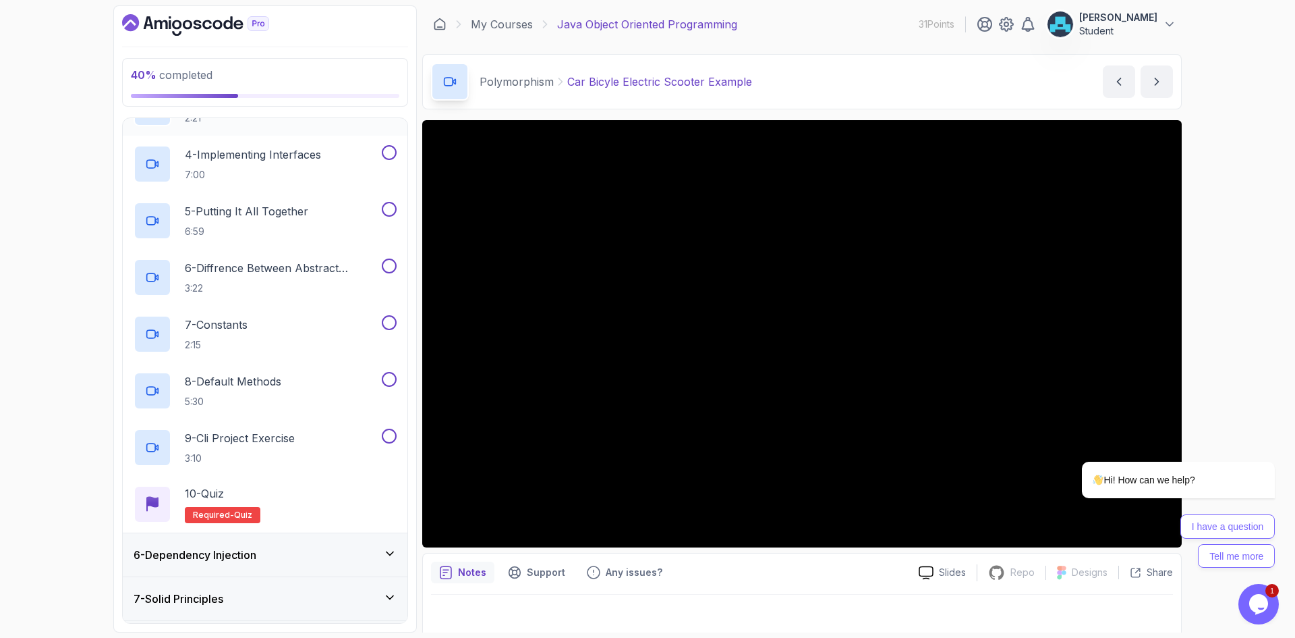
scroll to position [405, 0]
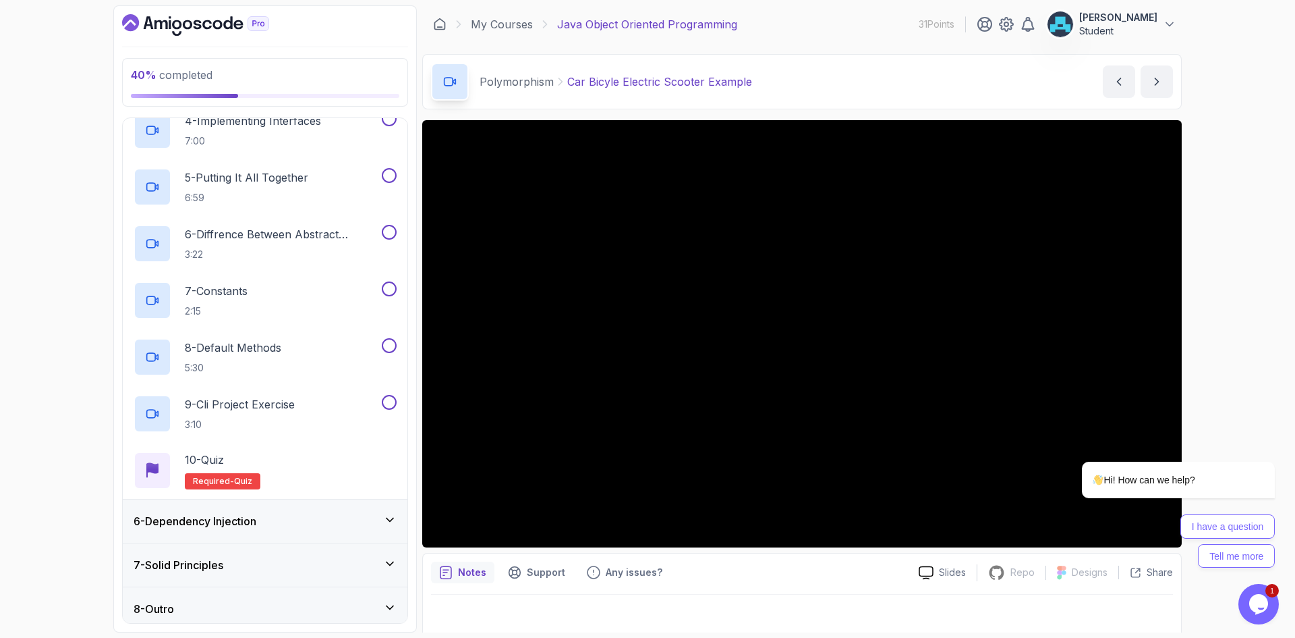
click at [175, 526] on h3 "6 - Dependency Injection" at bounding box center [195, 521] width 123 height 16
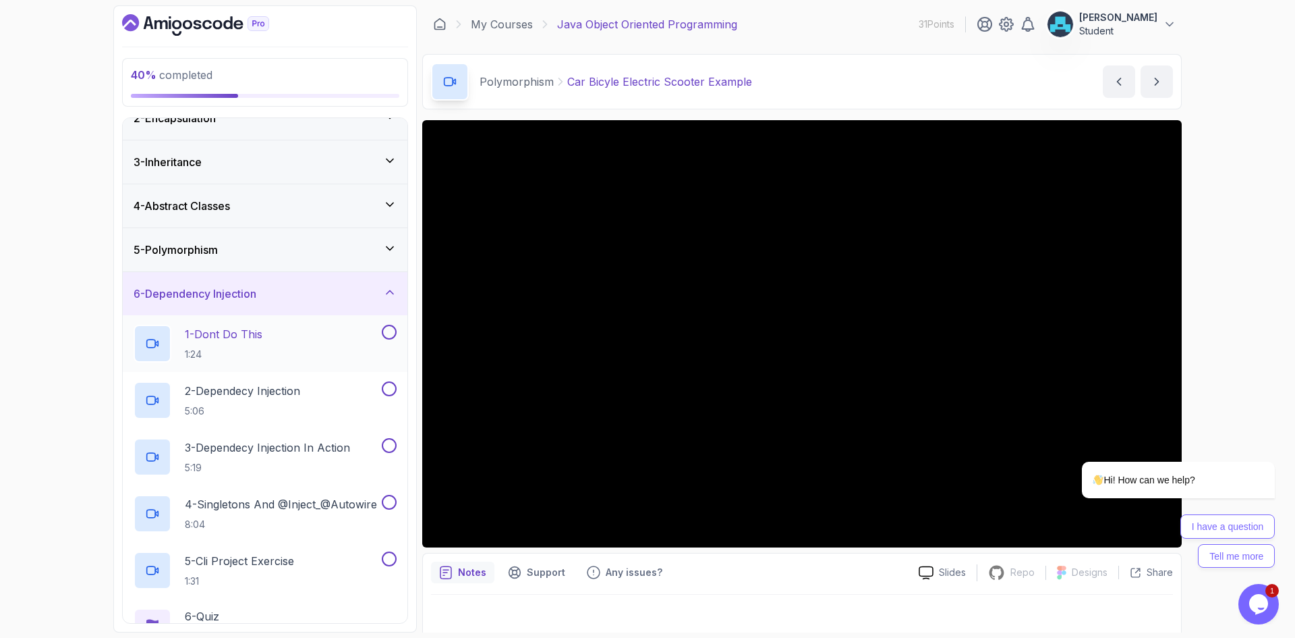
scroll to position [67, 0]
click at [241, 304] on div "6 - Dependency Injection" at bounding box center [265, 291] width 285 height 43
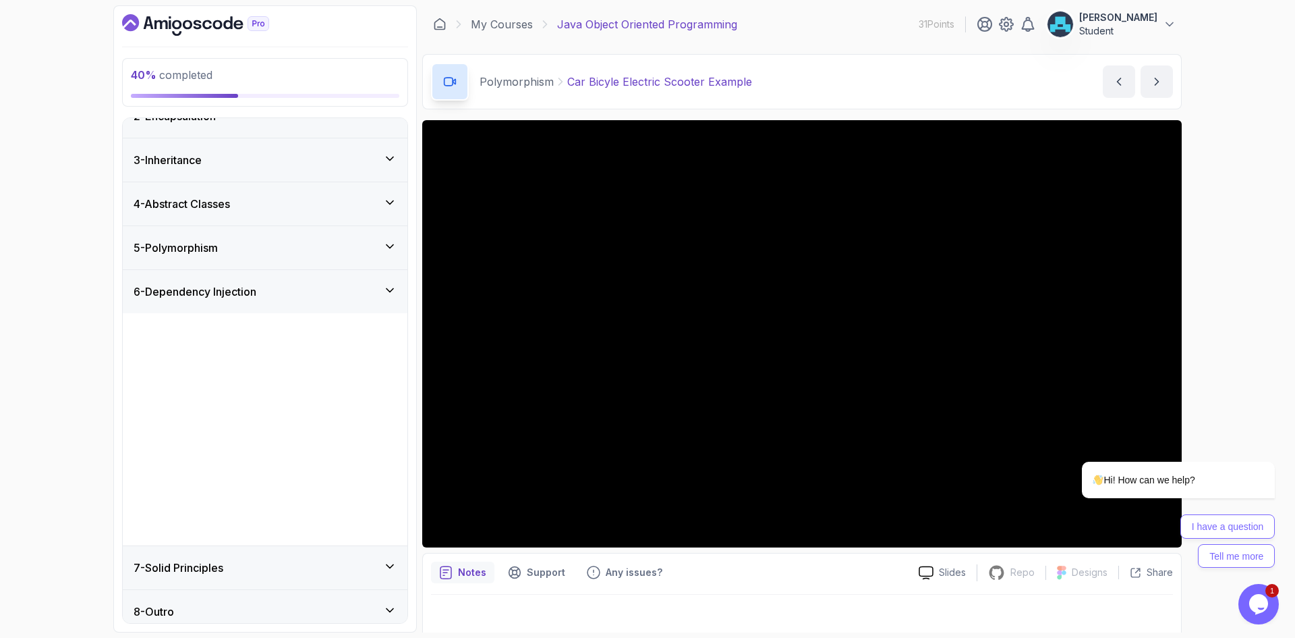
scroll to position [0, 0]
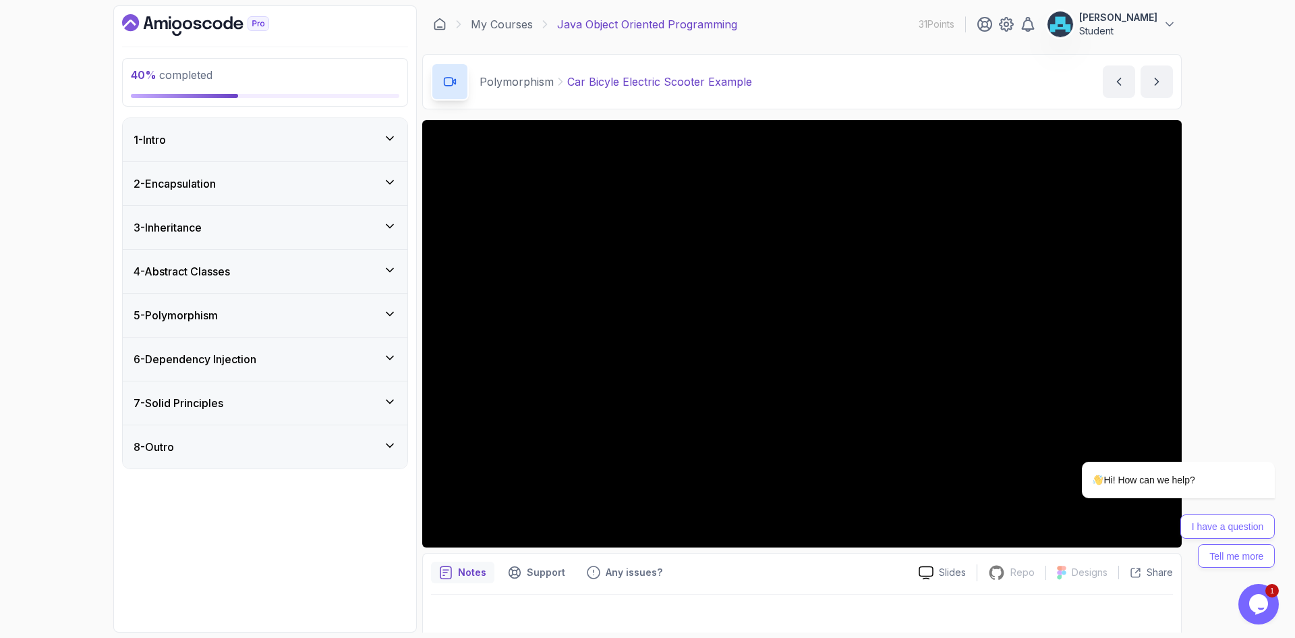
click at [202, 407] on h3 "7 - Solid Principles" at bounding box center [179, 403] width 90 height 16
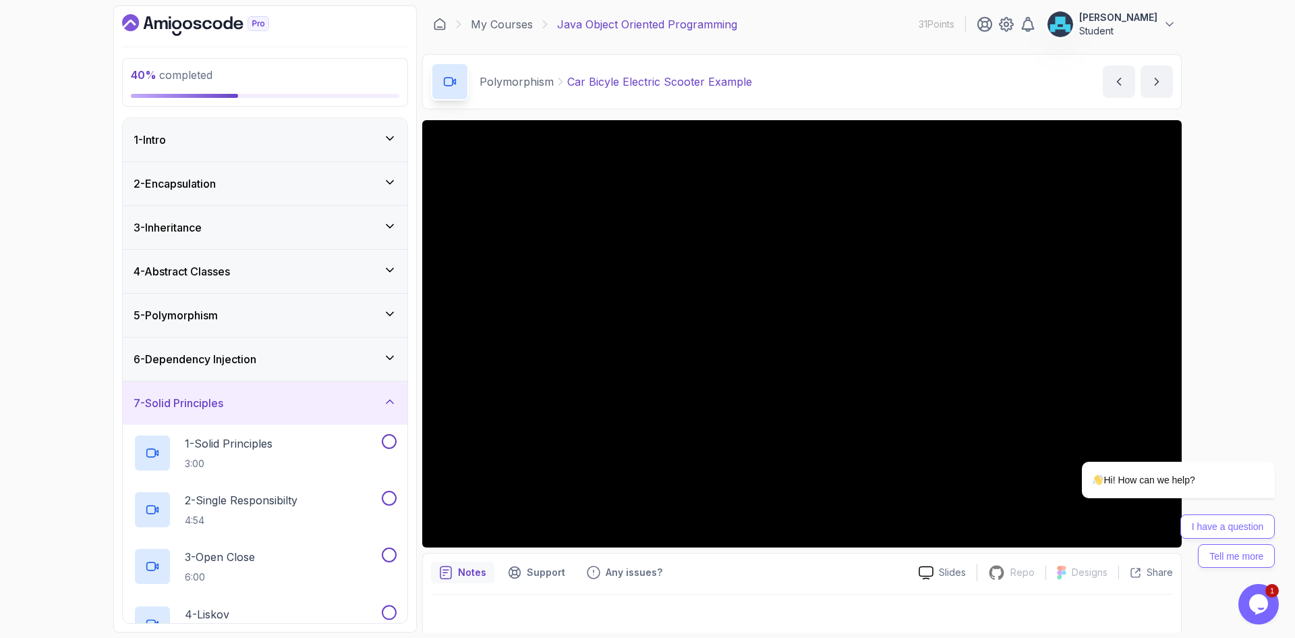
click at [206, 403] on h3 "7 - Solid Principles" at bounding box center [179, 403] width 90 height 16
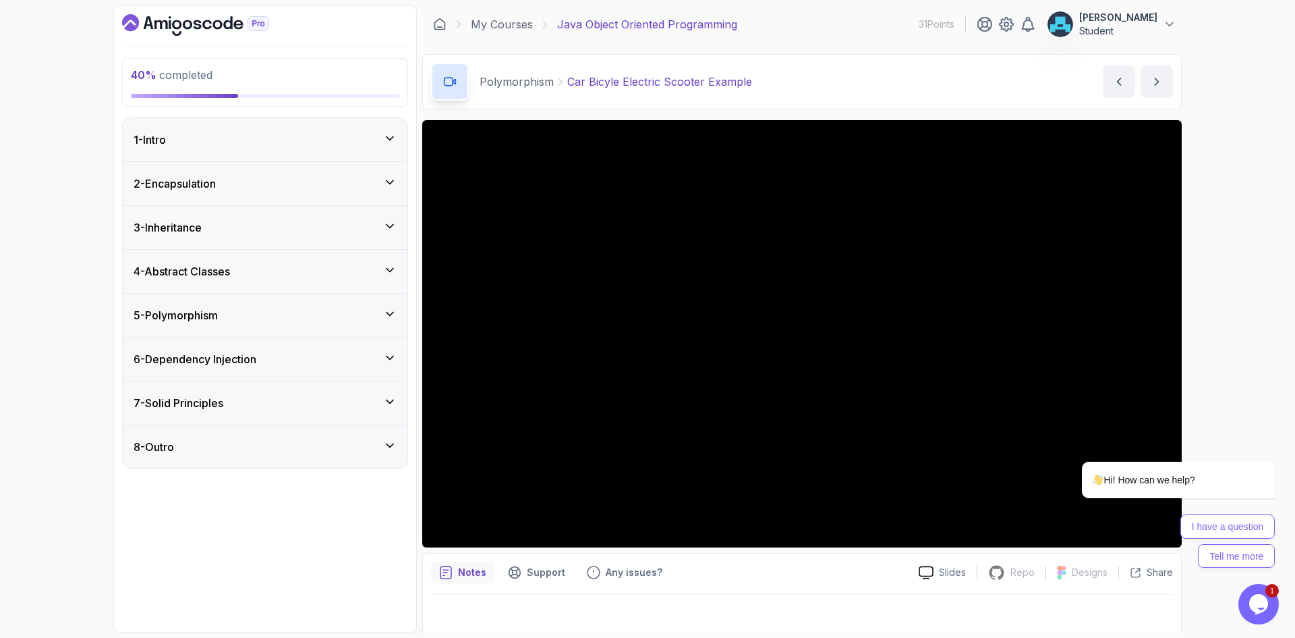
click at [210, 438] on div "8 - Outro" at bounding box center [265, 446] width 285 height 43
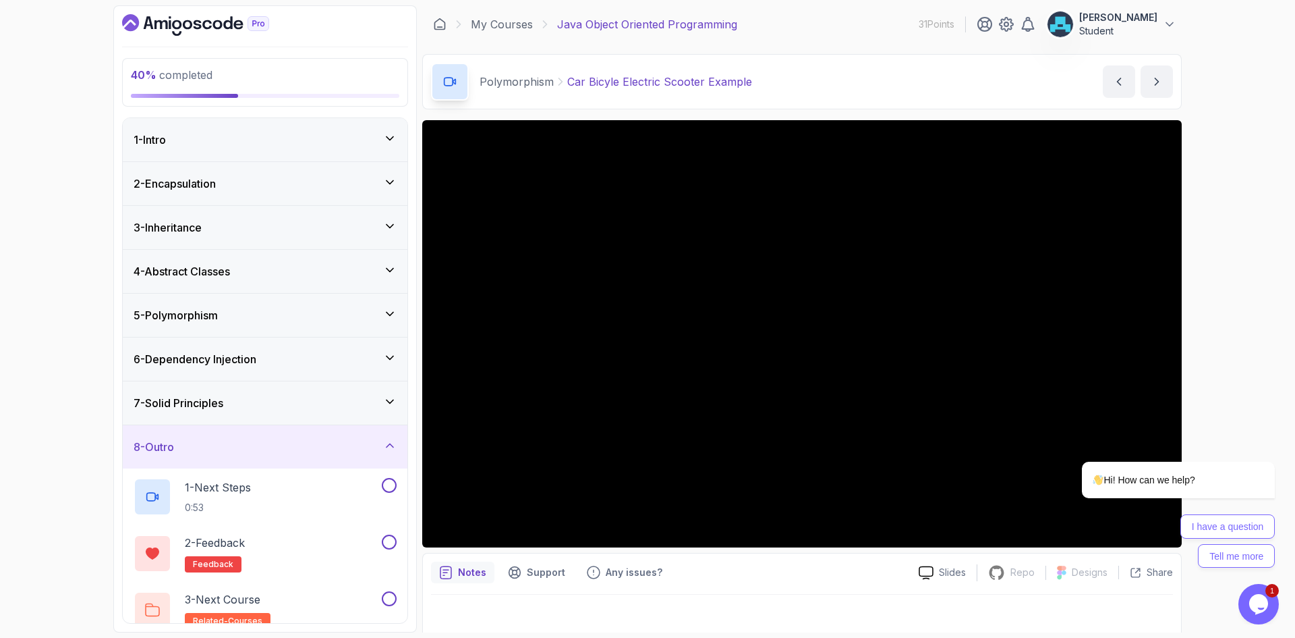
click at [210, 439] on div "8 - Outro" at bounding box center [265, 447] width 263 height 16
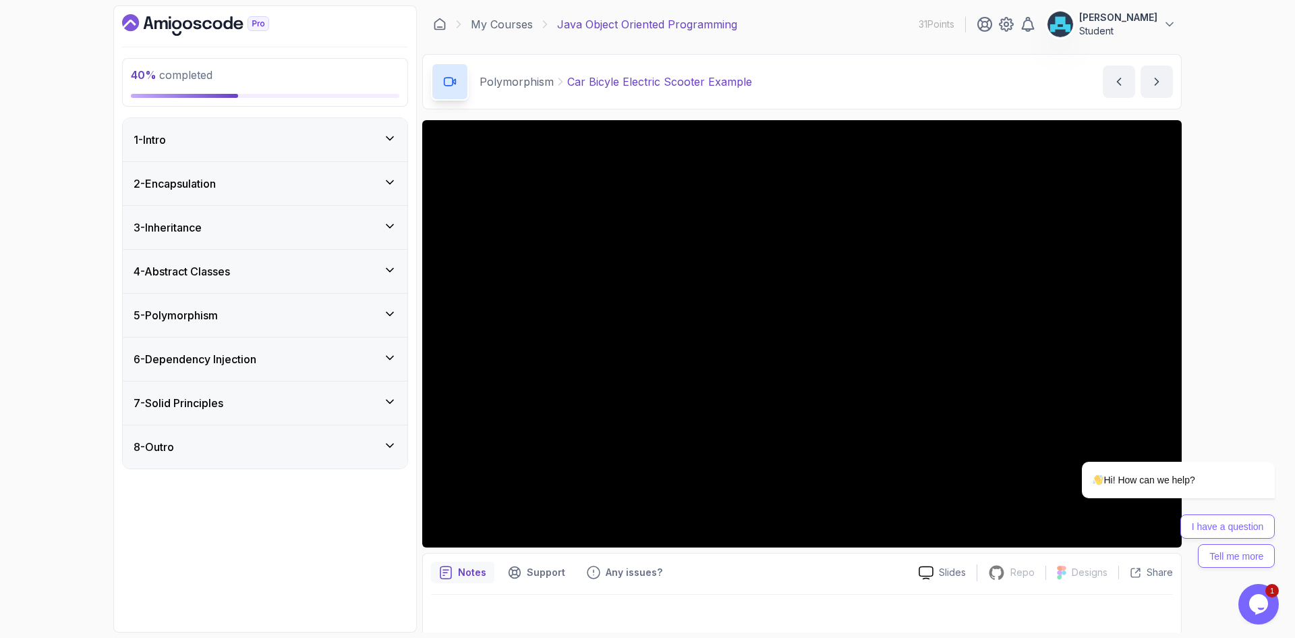
click at [180, 441] on div "8 - Outro" at bounding box center [265, 447] width 263 height 16
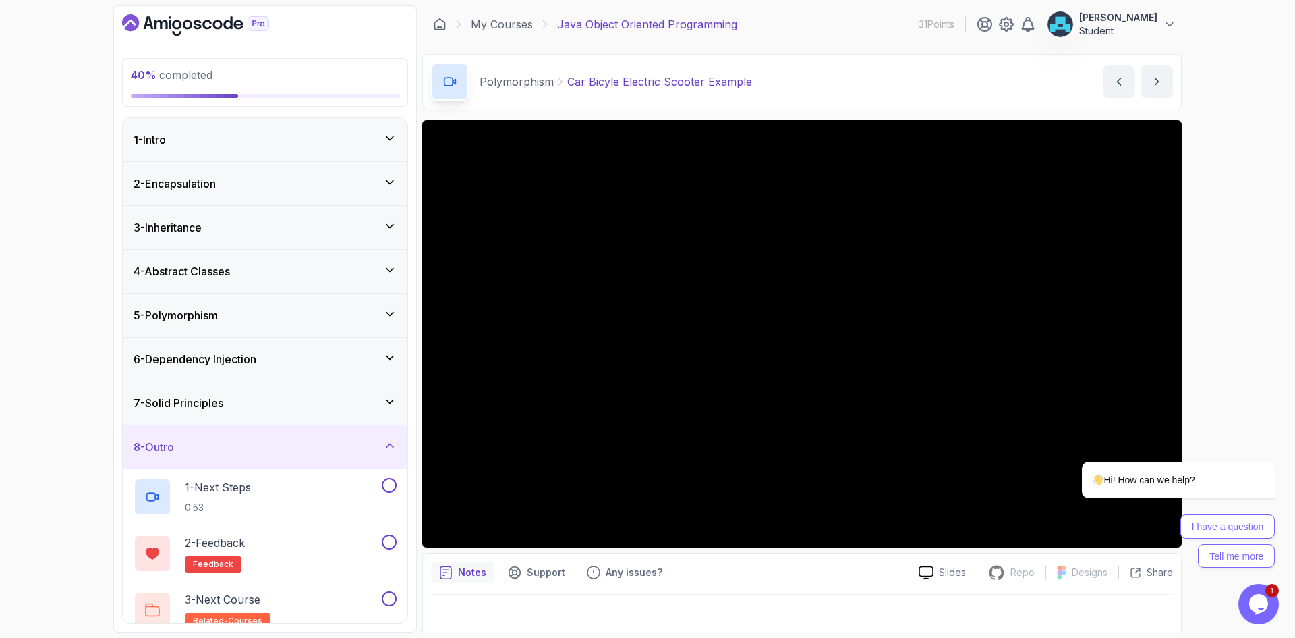
click at [180, 441] on div "8 - Outro" at bounding box center [265, 447] width 263 height 16
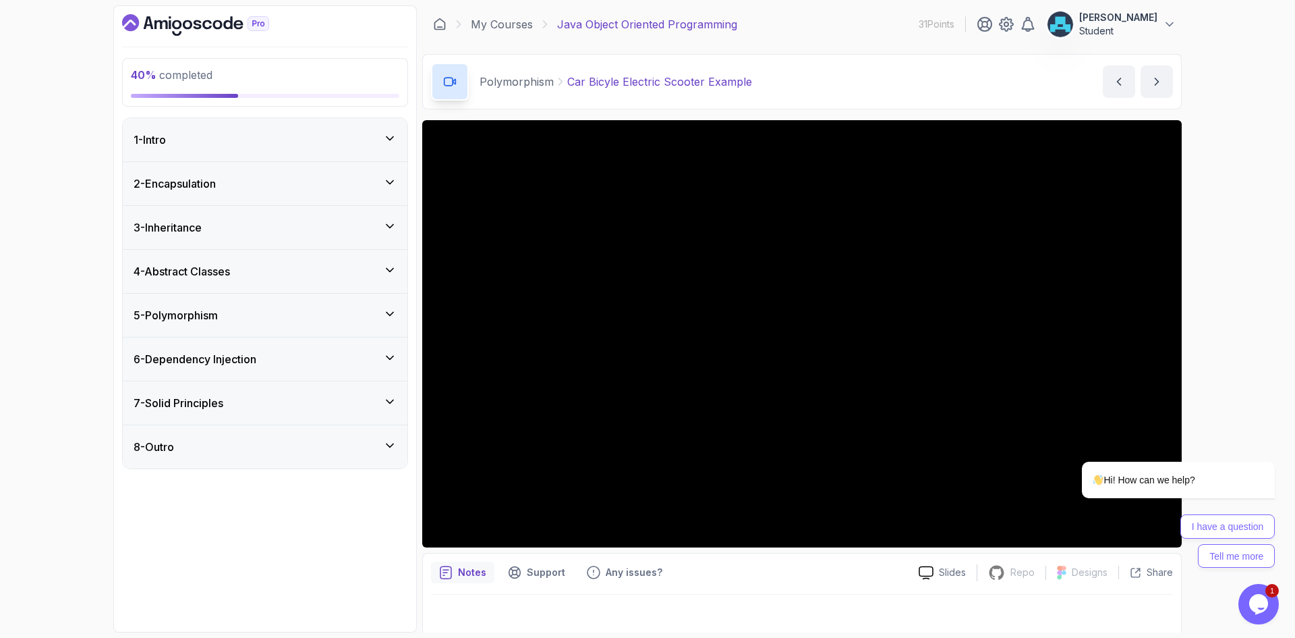
click at [255, 315] on div "5 - Polymorphism" at bounding box center [265, 315] width 263 height 16
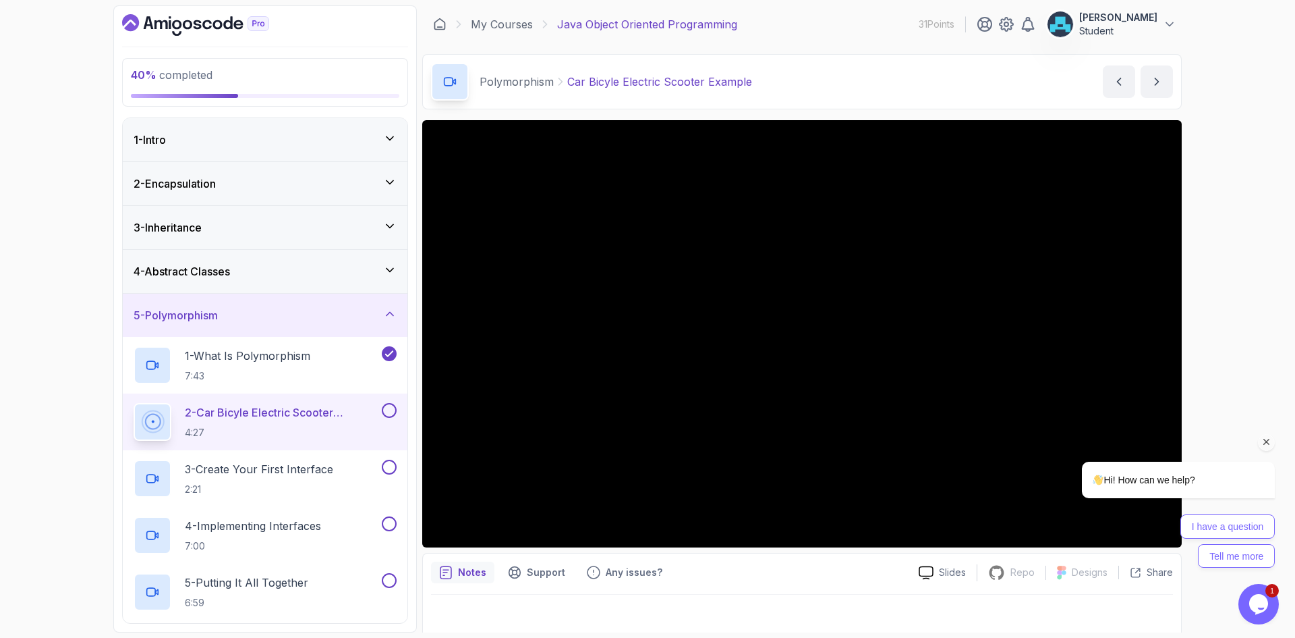
click at [1070, 360] on div "Hi! How can we help? I have a question Tell me more" at bounding box center [1160, 455] width 243 height 237
click at [1235, 361] on div "Hi! How can we help? I have a question Tell me more" at bounding box center [1160, 455] width 243 height 237
click at [1263, 438] on icon "Chat attention grabber" at bounding box center [1267, 442] width 12 height 12
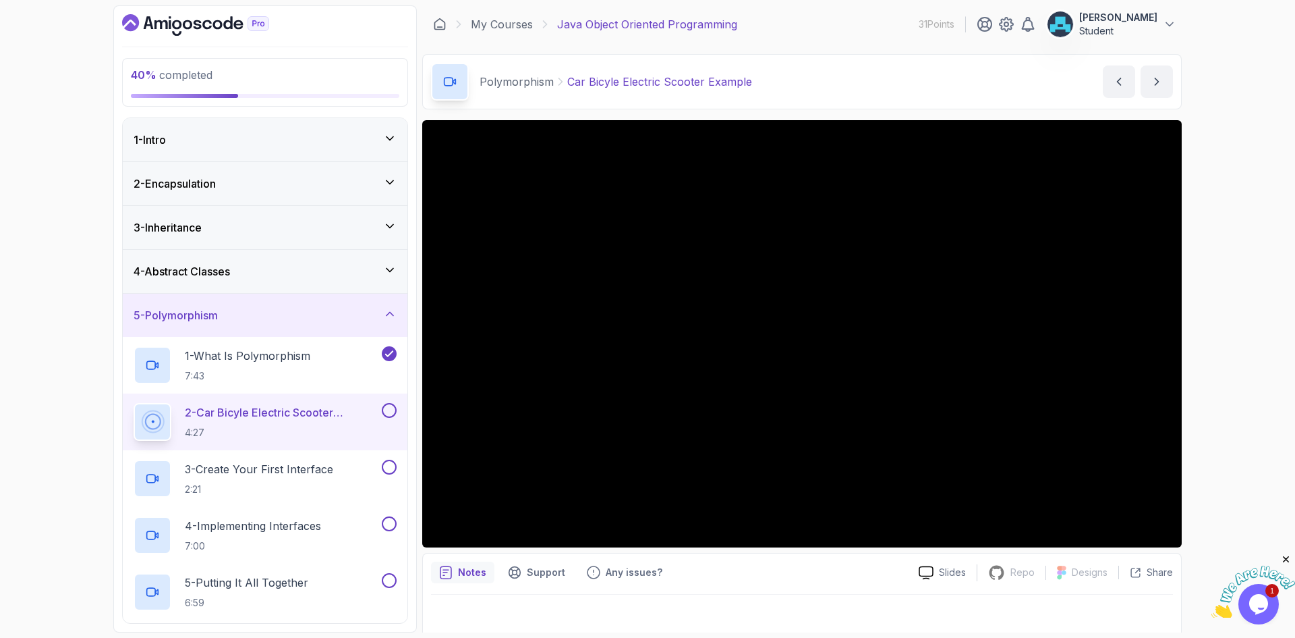
click at [391, 409] on button at bounding box center [389, 410] width 15 height 15
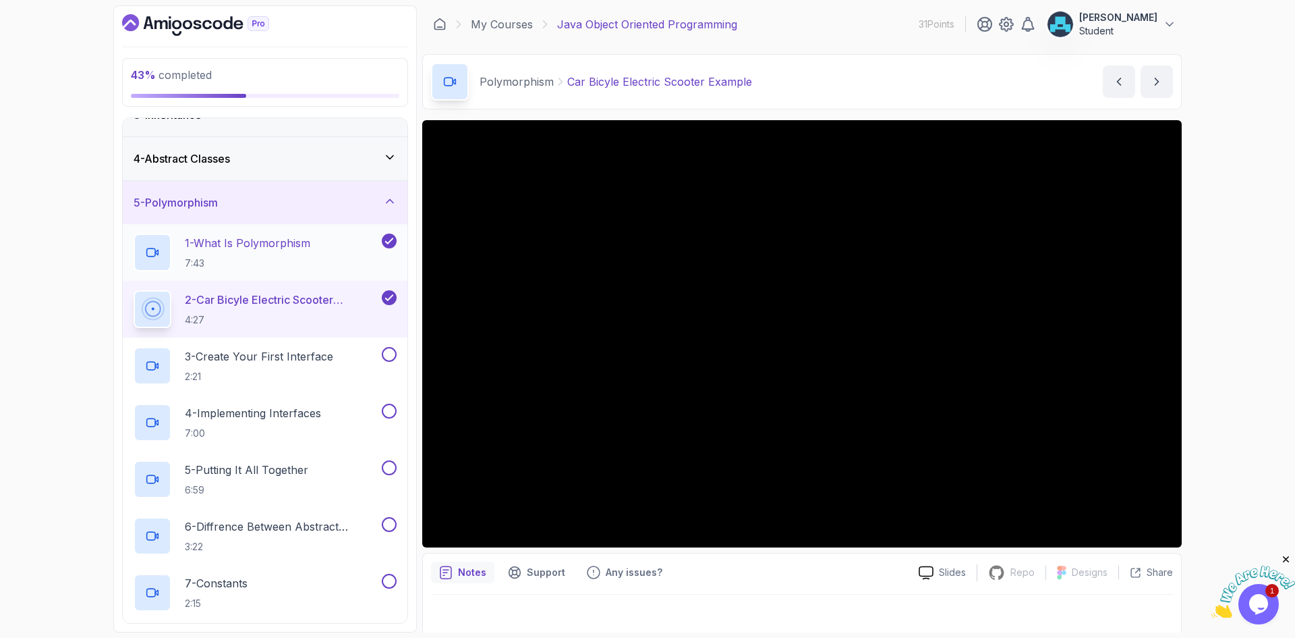
scroll to position [135, 0]
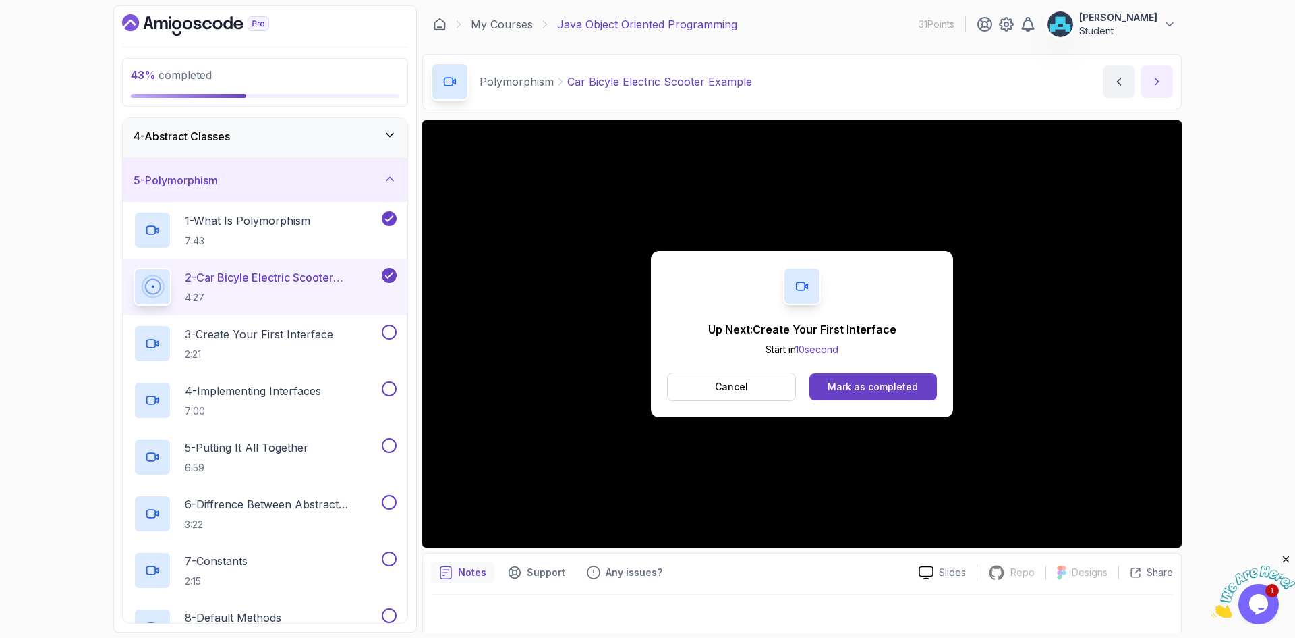
click at [1151, 86] on icon "next content" at bounding box center [1156, 81] width 13 height 13
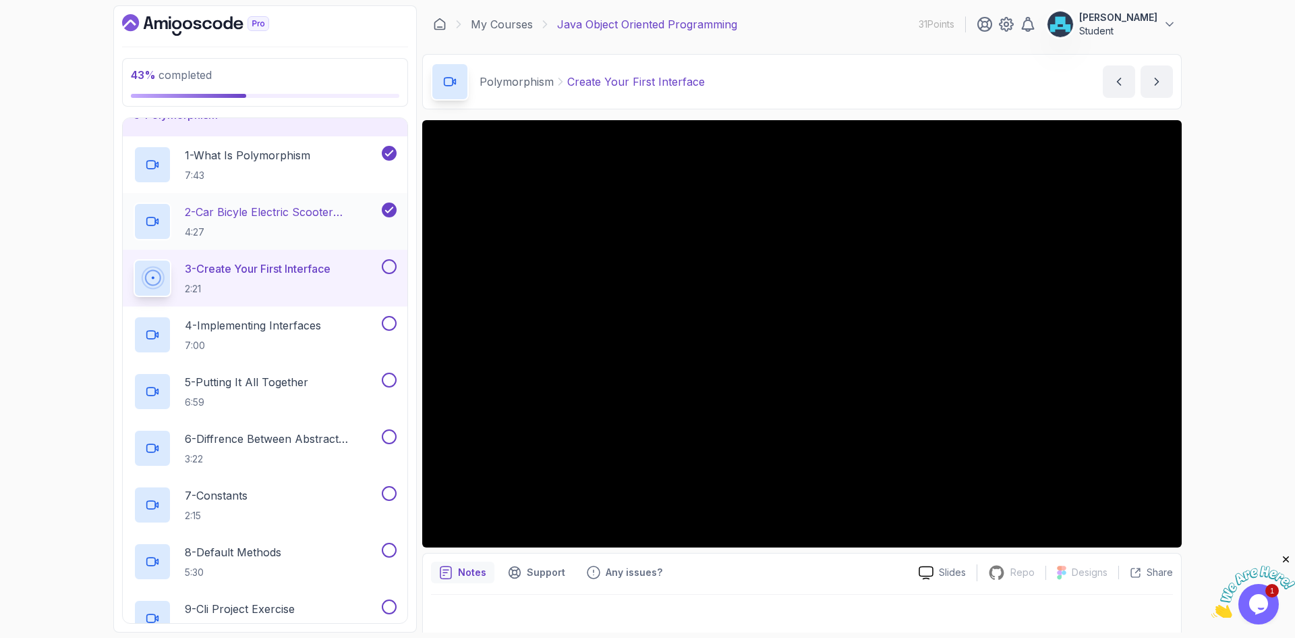
scroll to position [202, 0]
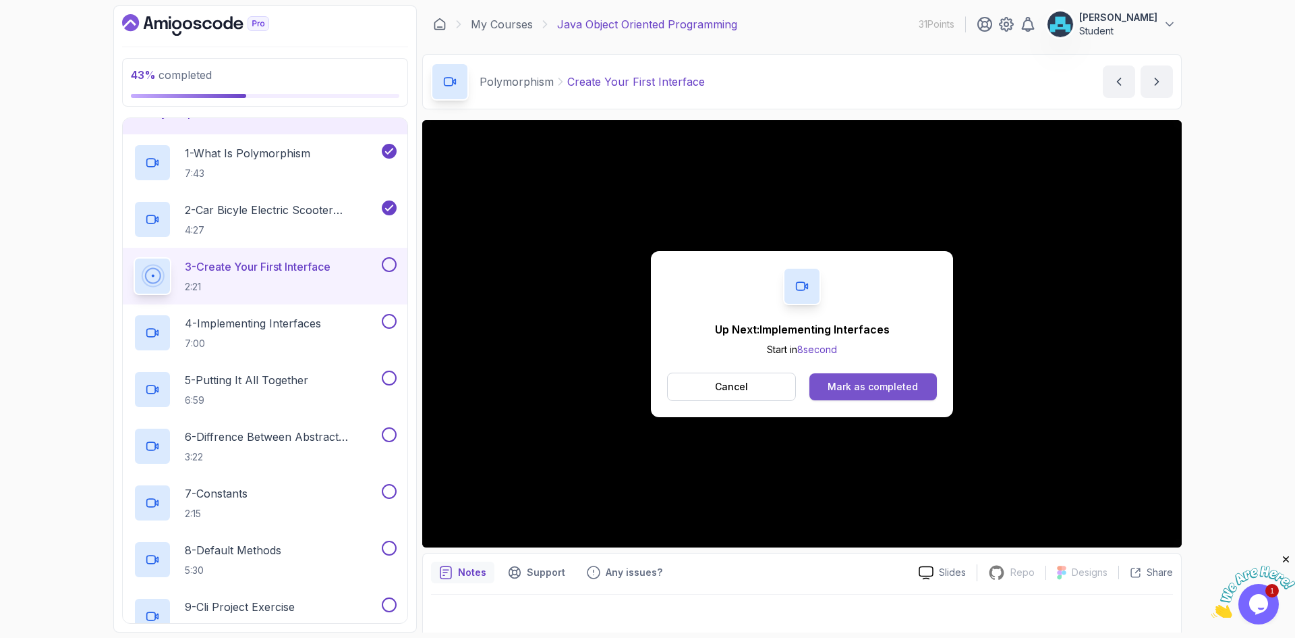
click at [858, 392] on div "Mark as completed" at bounding box center [873, 386] width 90 height 13
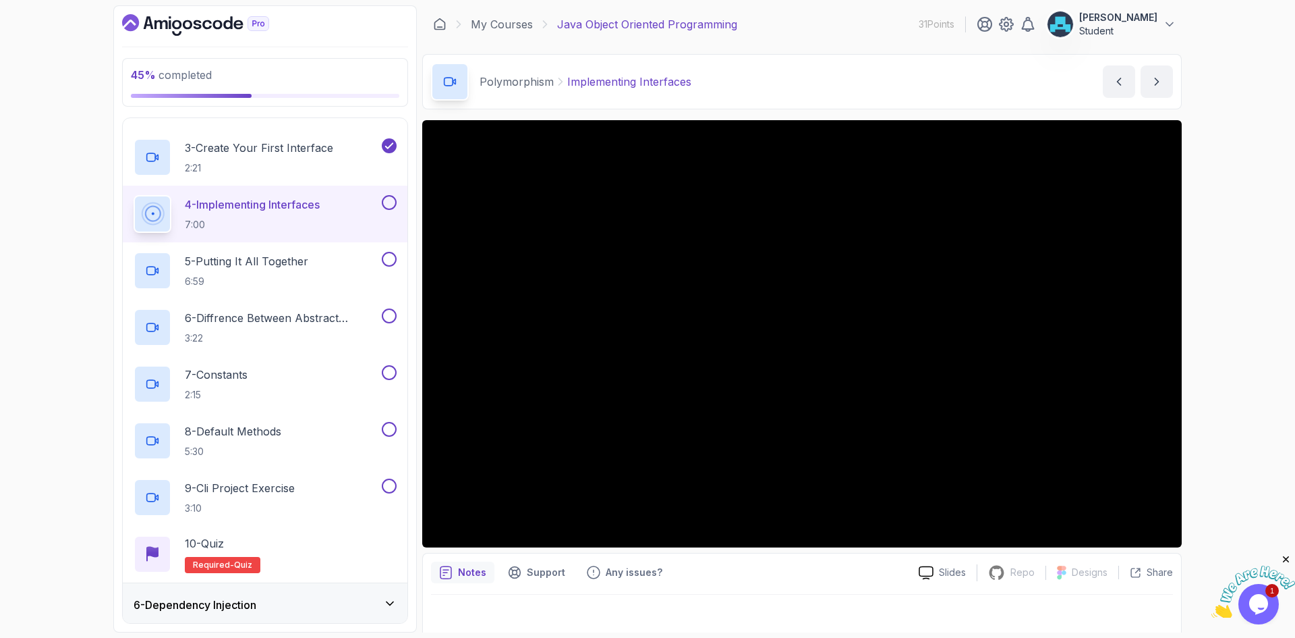
scroll to position [337, 0]
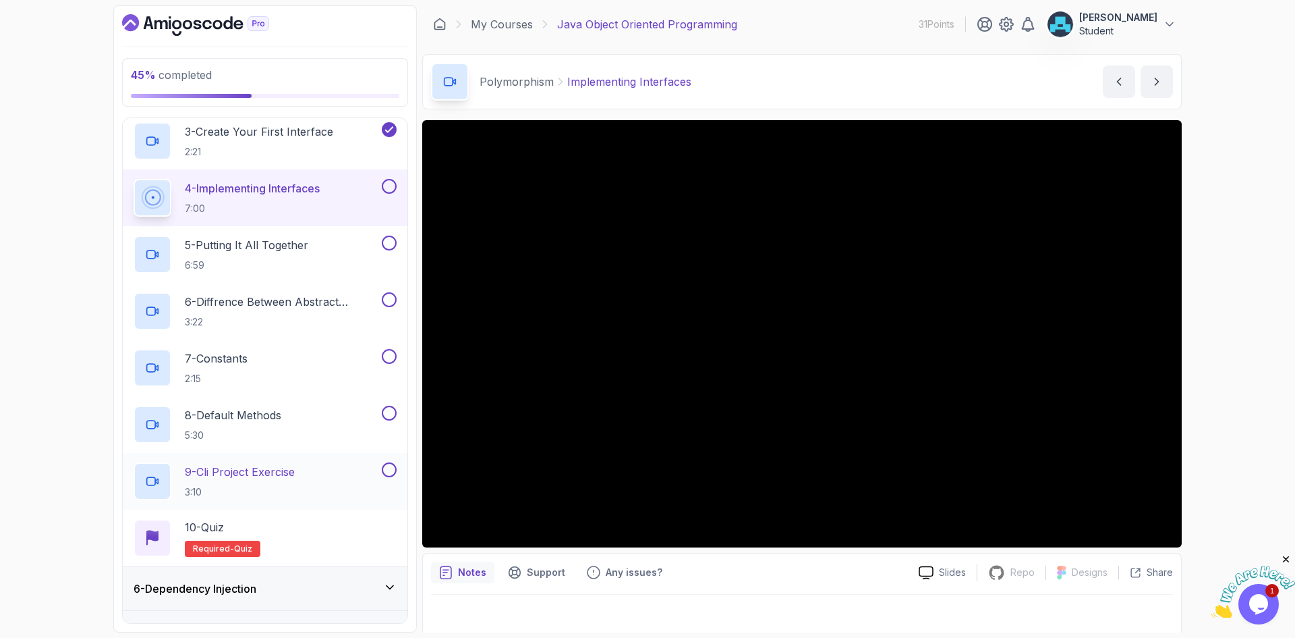
click at [308, 472] on div "9 - Cli Project Exercise 3:10" at bounding box center [257, 481] width 246 height 38
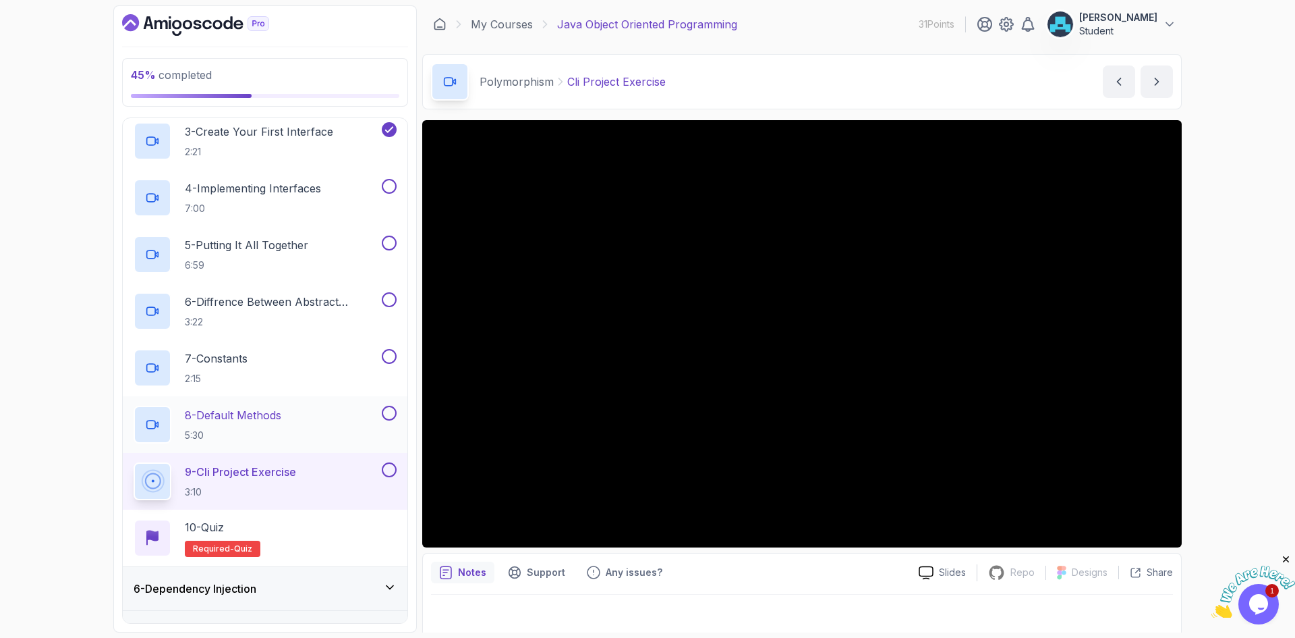
click at [289, 415] on div "8 - Default Methods 5:30" at bounding box center [257, 424] width 246 height 38
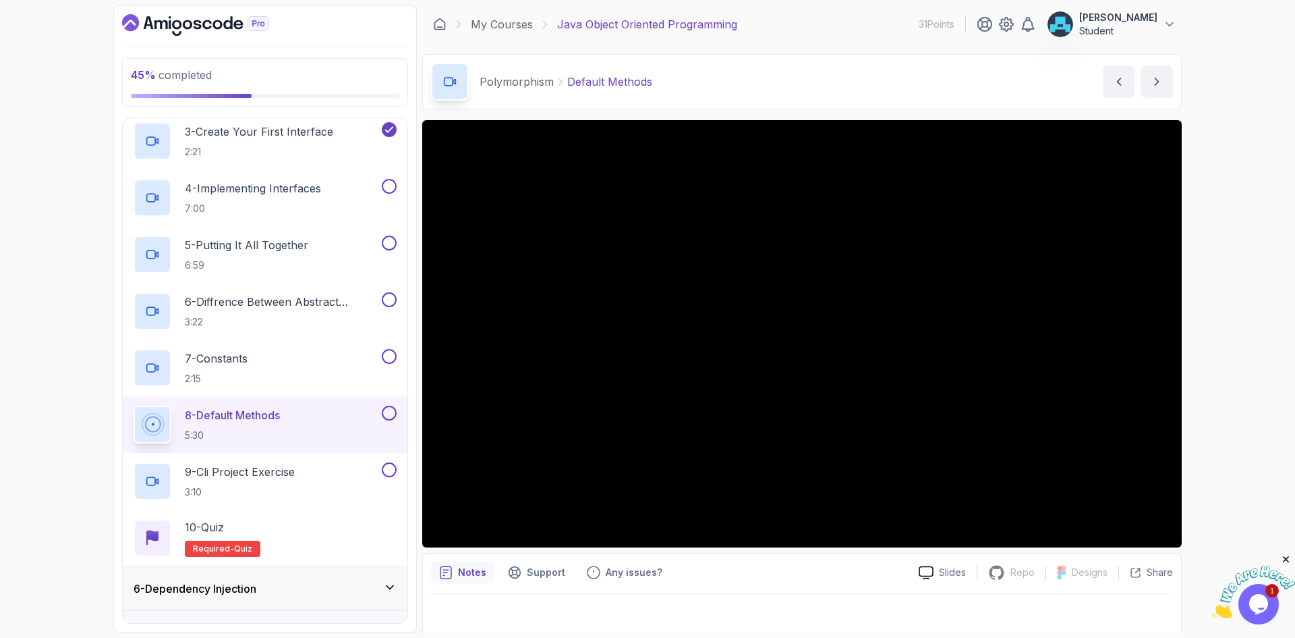
click at [835, 557] on div "Notes Support Any issues? Slides Repo Repository not available Designs Design n…" at bounding box center [802, 597] width 760 height 88
click at [828, 553] on div "Notes Support Any issues? Slides Repo Repository not available Designs Design n…" at bounding box center [802, 597] width 760 height 88
drag, startPoint x: 663, startPoint y: 88, endPoint x: 566, endPoint y: 79, distance: 96.9
click at [566, 79] on div "Polymorphism Default Methods Default Methods by nelson" at bounding box center [802, 81] width 760 height 55
copy p "Default Methods"
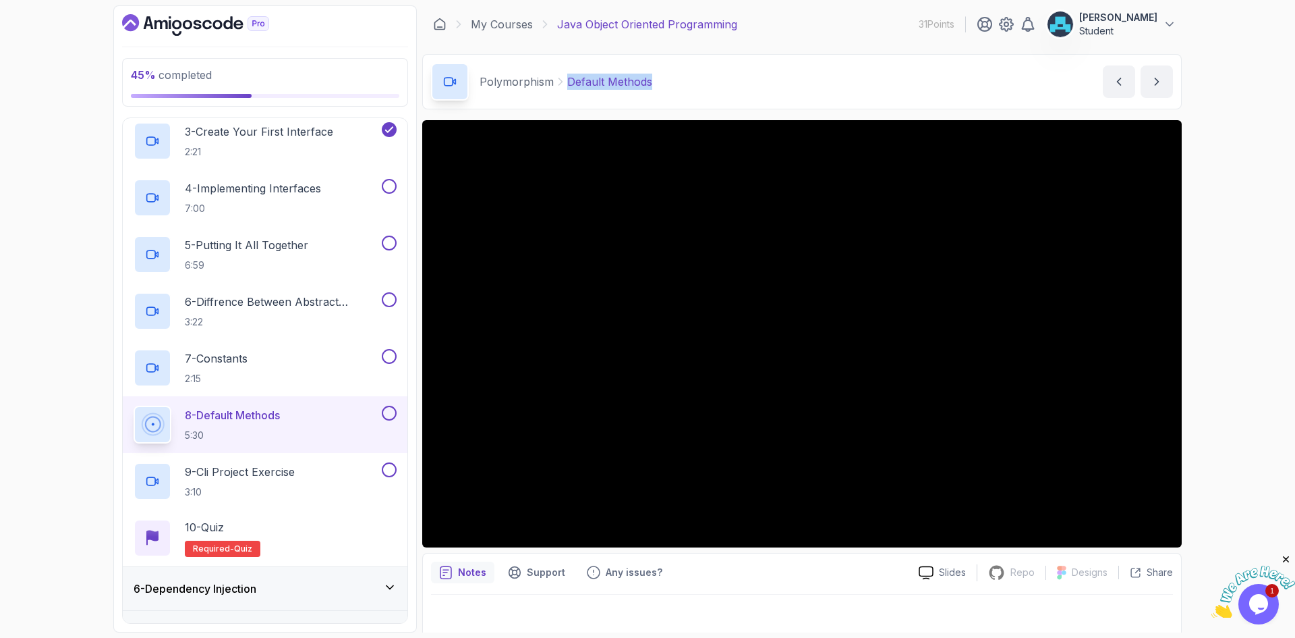
click at [689, 78] on div "Polymorphism Default Methods Default Methods by nelson" at bounding box center [802, 81] width 760 height 55
click at [744, 38] on div "My Courses Java Object Oriented Programming 31 Points ahmed mohammed Student" at bounding box center [802, 24] width 760 height 38
drag, startPoint x: 603, startPoint y: 84, endPoint x: 567, endPoint y: 84, distance: 35.8
click at [567, 84] on div "Polymorphism Default Methods Default Methods by nelson" at bounding box center [802, 81] width 760 height 55
copy p "Default Methods"
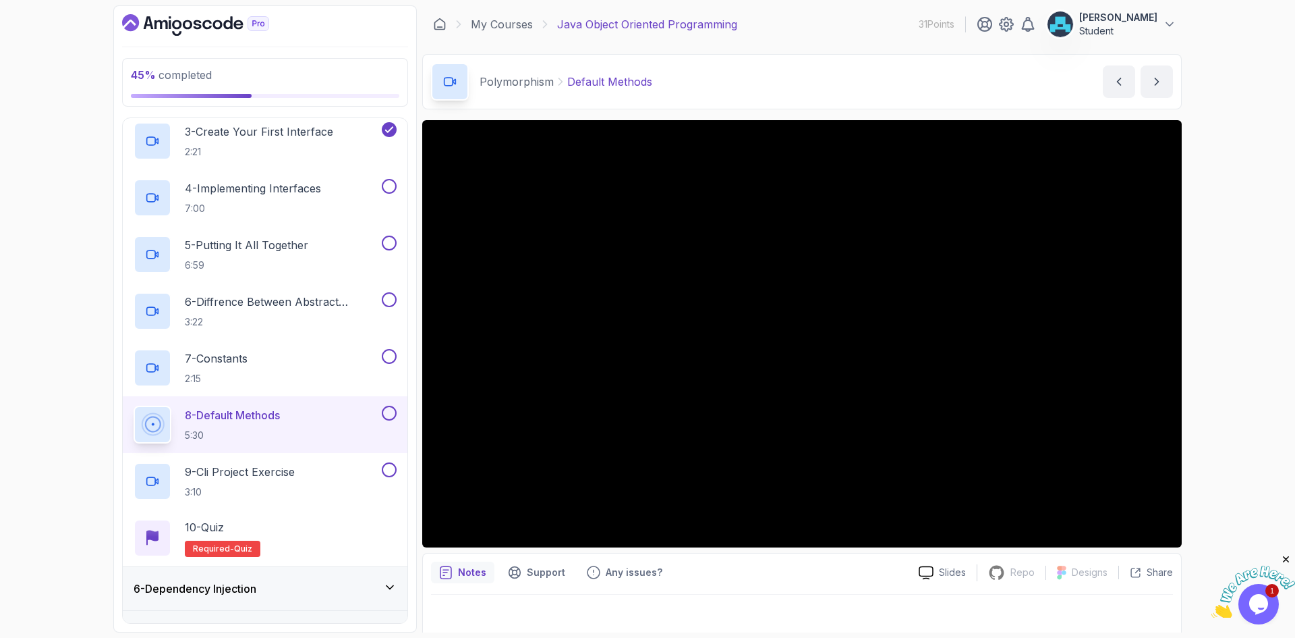
scroll to position [9, 0]
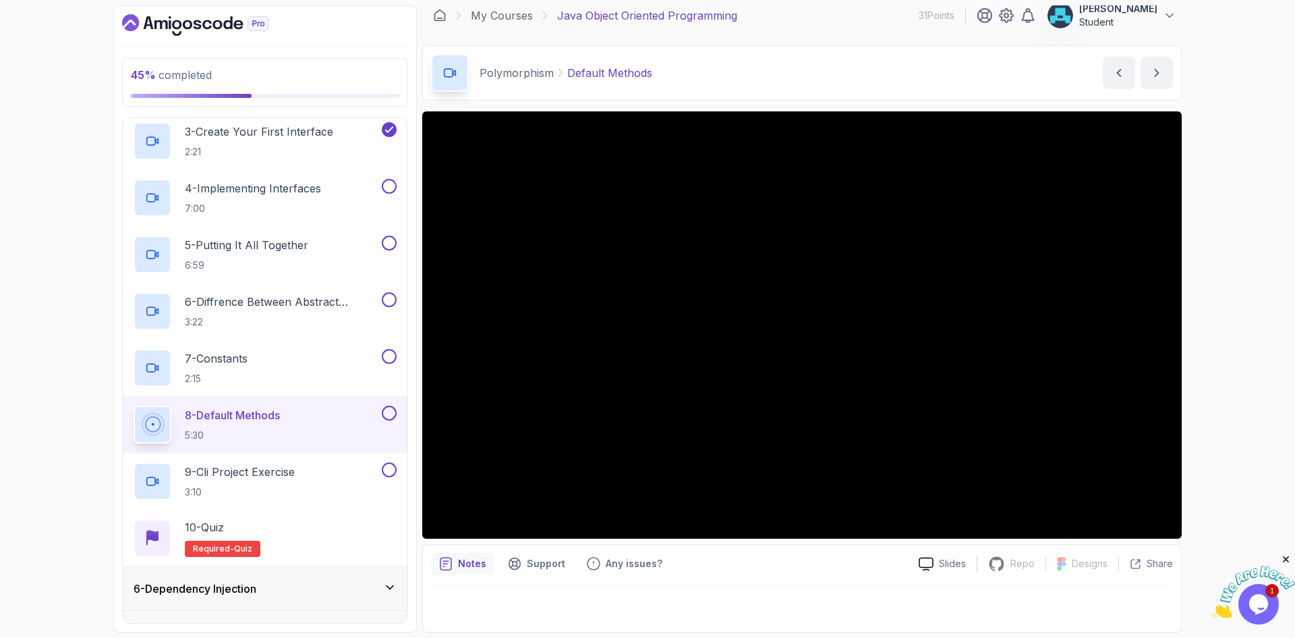
click at [698, 563] on div "Notes Support Any issues?" at bounding box center [669, 564] width 477 height 22
click at [440, 547] on div "Notes Support Any issues? Slides Repo Repository not available Designs Design n…" at bounding box center [802, 588] width 760 height 88
click at [438, 547] on div "Notes Support Any issues? Slides Repo Repository not available Designs Design n…" at bounding box center [802, 588] width 760 height 88
click at [439, 547] on div "Notes Support Any issues? Slides Repo Repository not available Designs Design n…" at bounding box center [802, 588] width 760 height 88
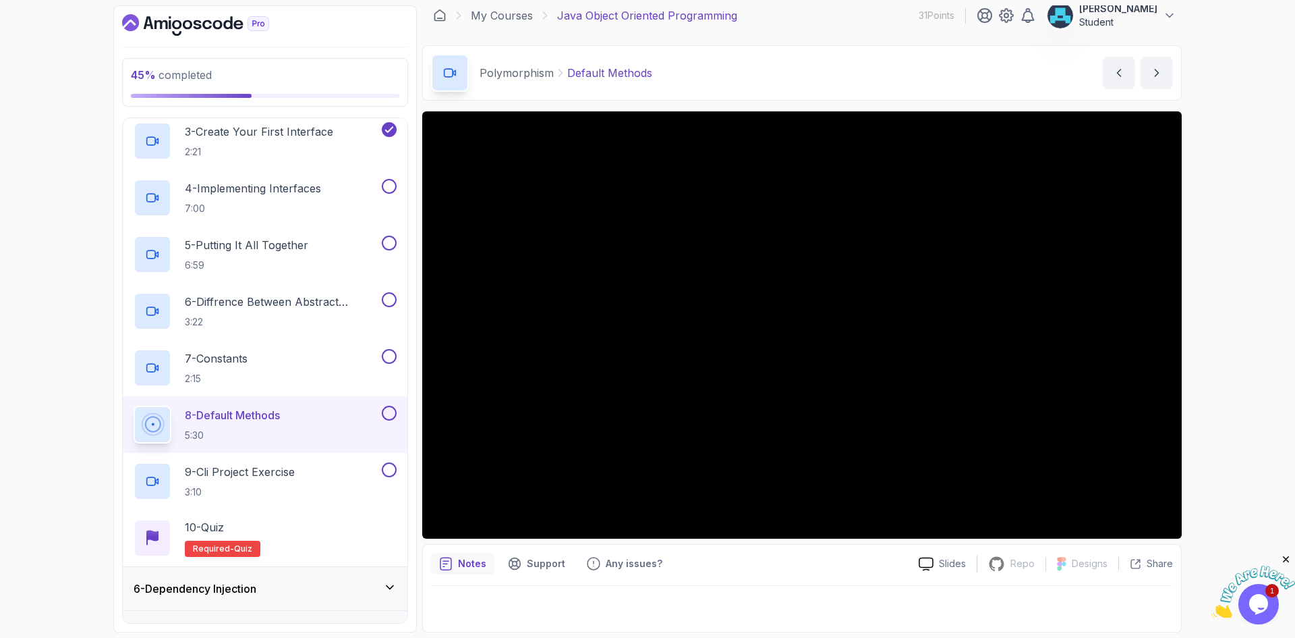
click at [439, 547] on div "Notes Support Any issues? Slides Repo Repository not available Designs Design n…" at bounding box center [802, 588] width 760 height 88
click at [387, 472] on button at bounding box center [389, 469] width 15 height 15
click at [391, 410] on button at bounding box center [389, 412] width 15 height 15
click at [355, 475] on div "9 - Cli Project Exercise 3:10" at bounding box center [257, 481] width 246 height 38
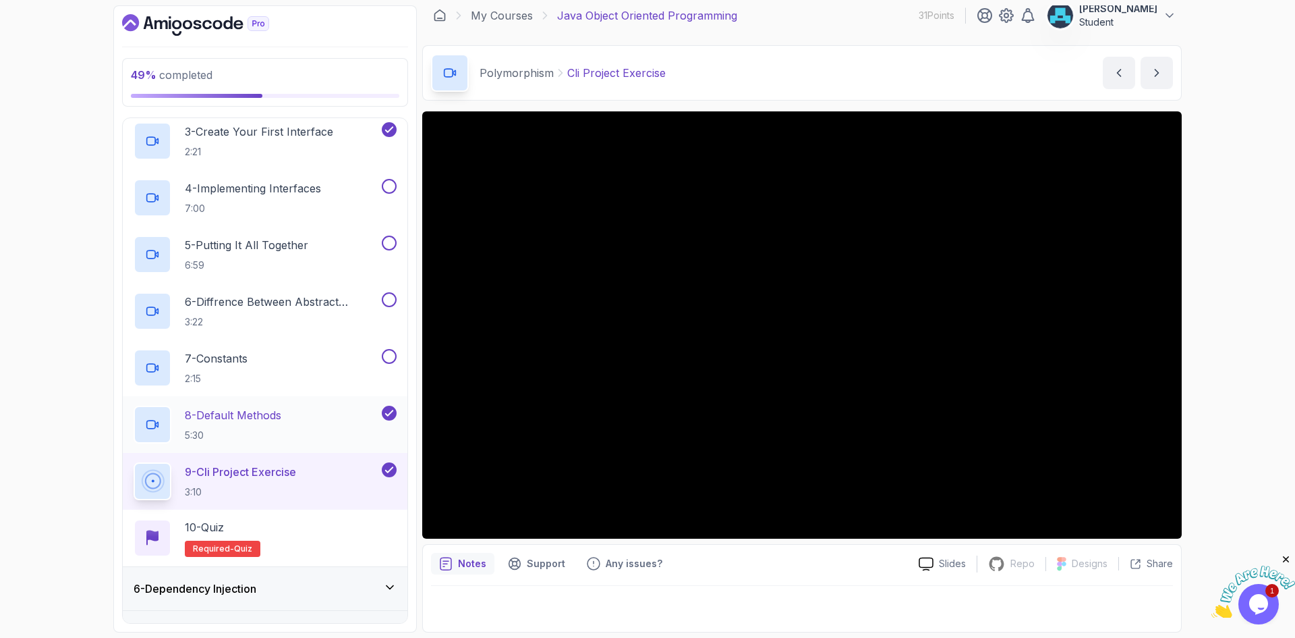
click at [387, 412] on icon at bounding box center [389, 412] width 12 height 13
click at [389, 466] on icon at bounding box center [389, 469] width 12 height 13
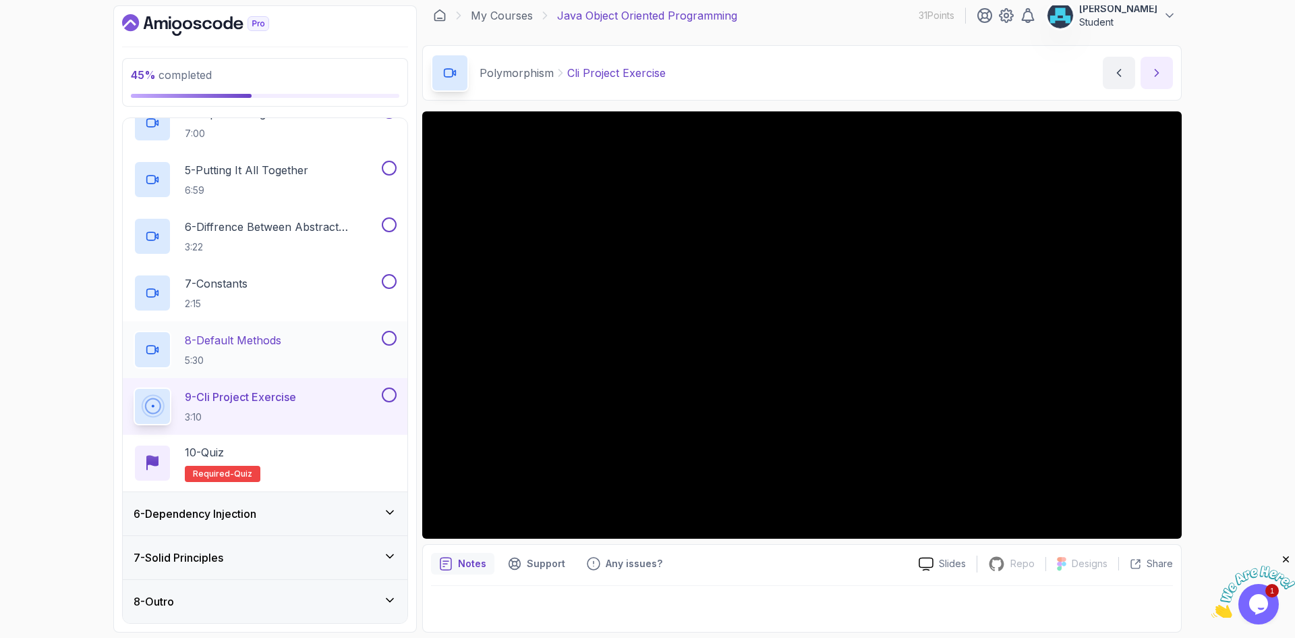
click at [1154, 80] on button "next content" at bounding box center [1157, 73] width 32 height 32
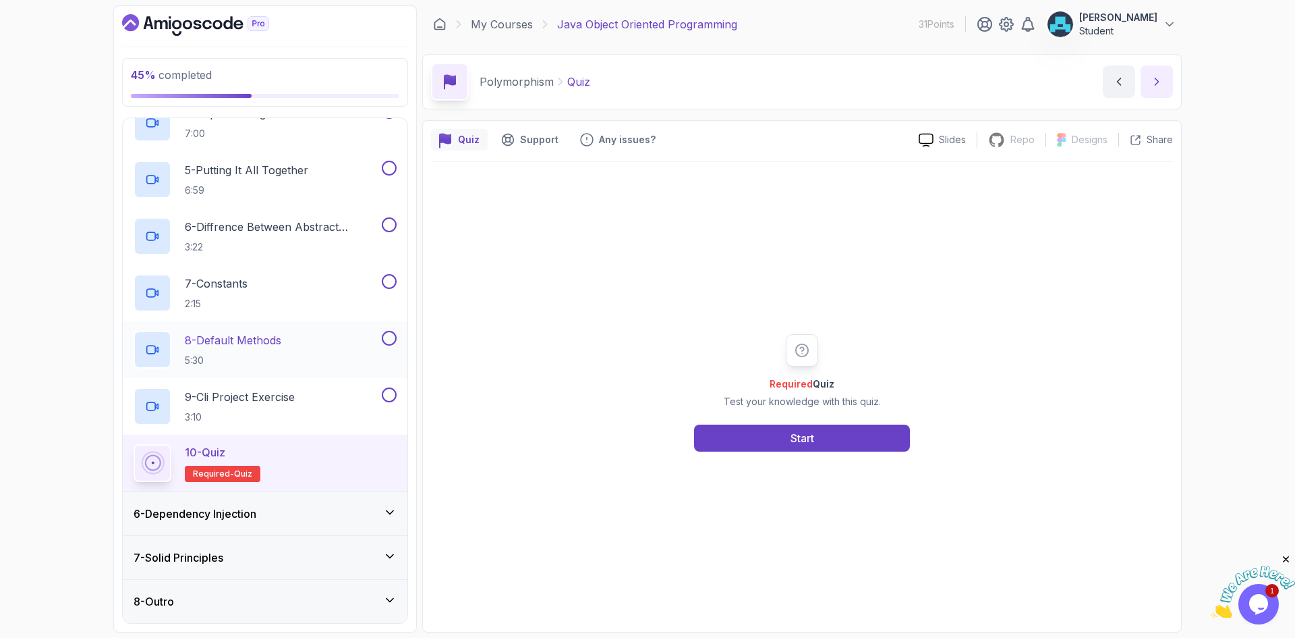
click at [1154, 80] on icon "next content" at bounding box center [1156, 81] width 13 height 13
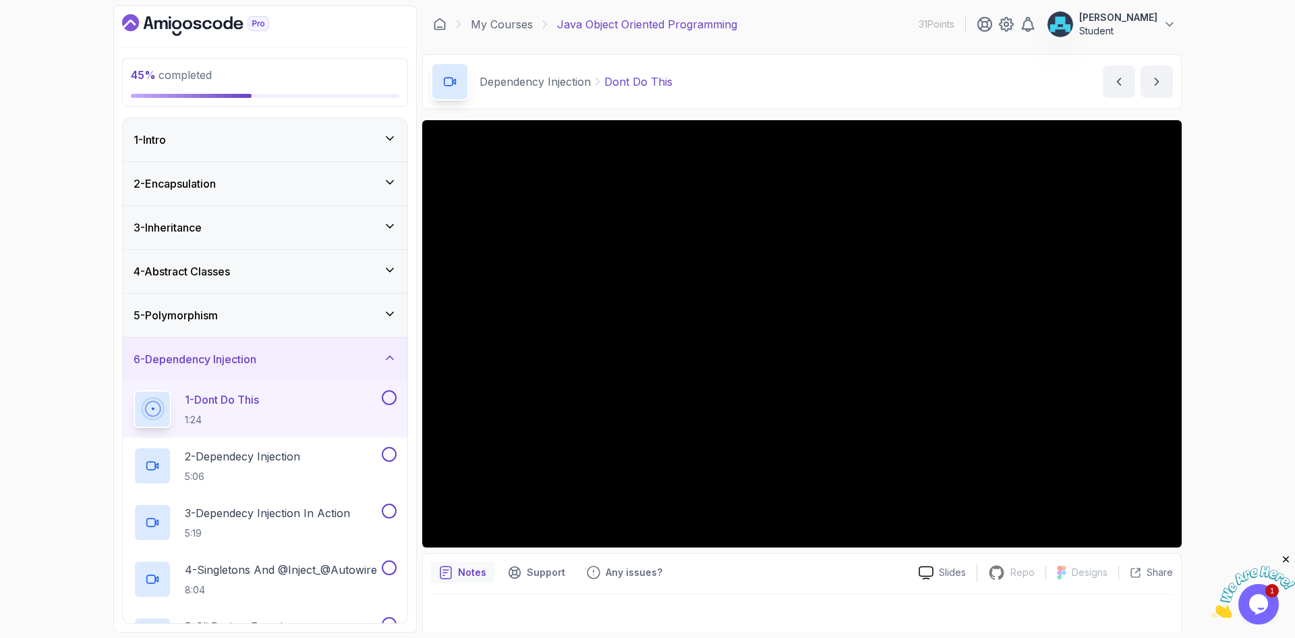
click at [393, 393] on button at bounding box center [389, 397] width 15 height 15
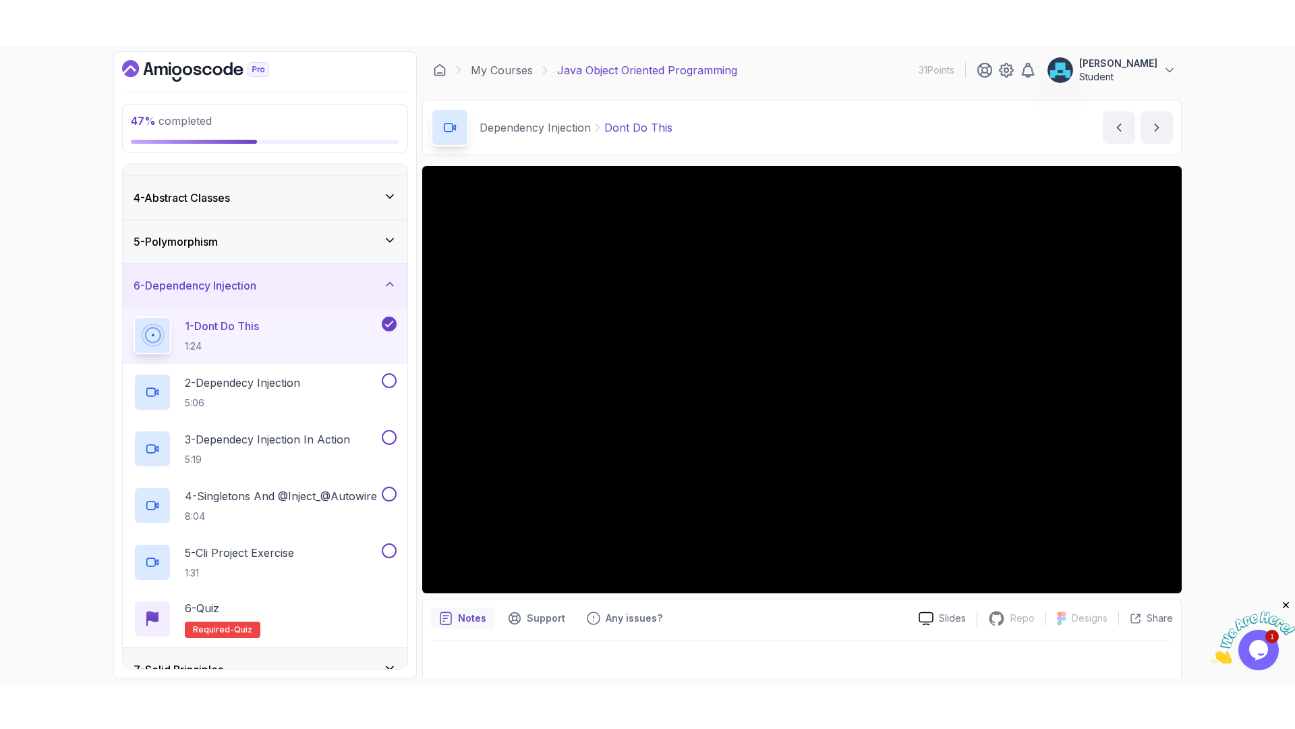
scroll to position [135, 0]
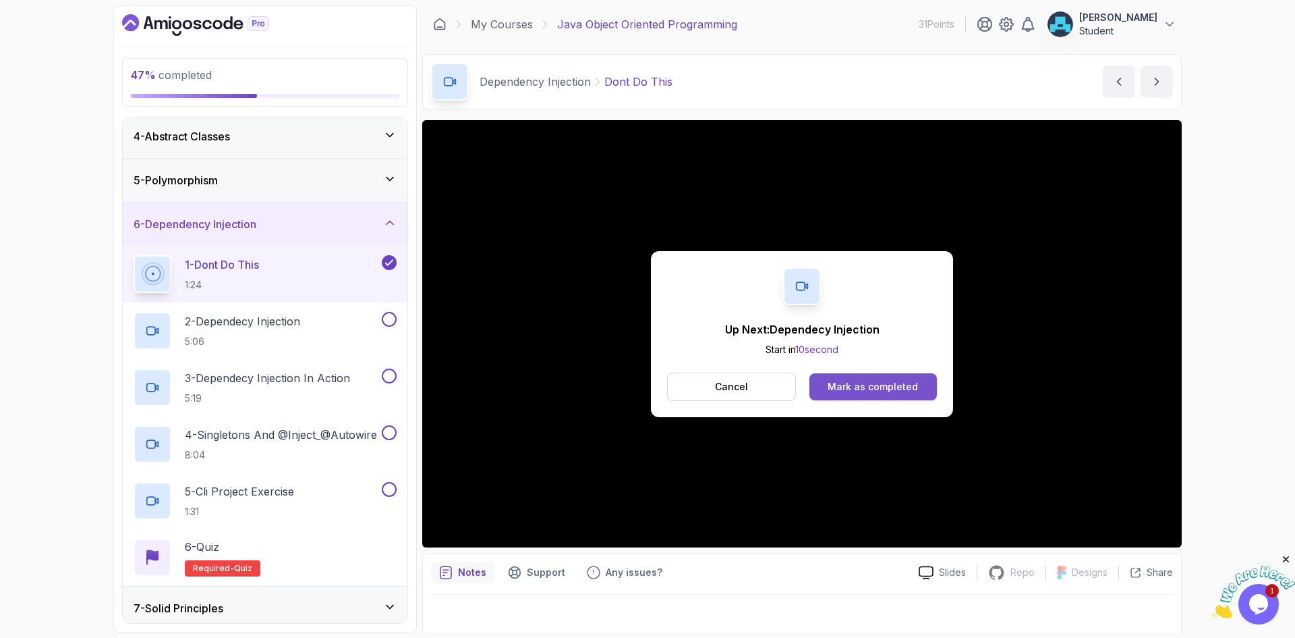
click at [852, 383] on div "Mark as completed" at bounding box center [873, 386] width 90 height 13
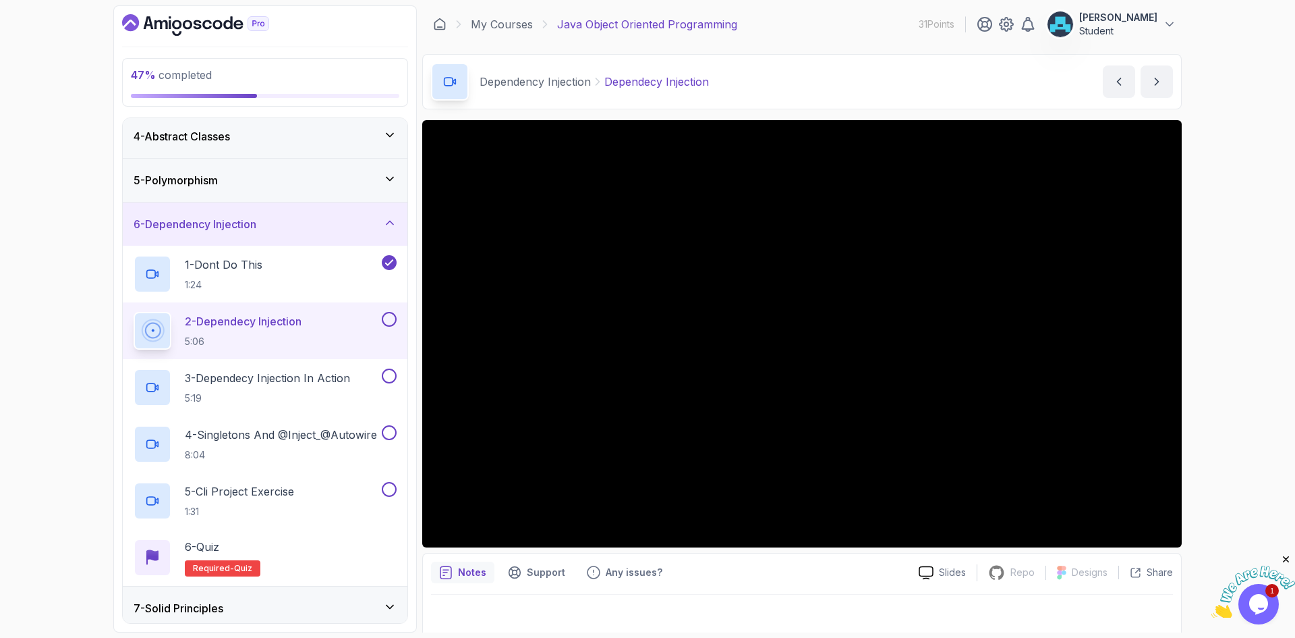
click at [719, 564] on div "Notes Support Any issues?" at bounding box center [669, 572] width 477 height 22
click at [725, 553] on div "Notes Support Any issues? Slides Repo Repository not available Designs Design n…" at bounding box center [802, 597] width 760 height 88
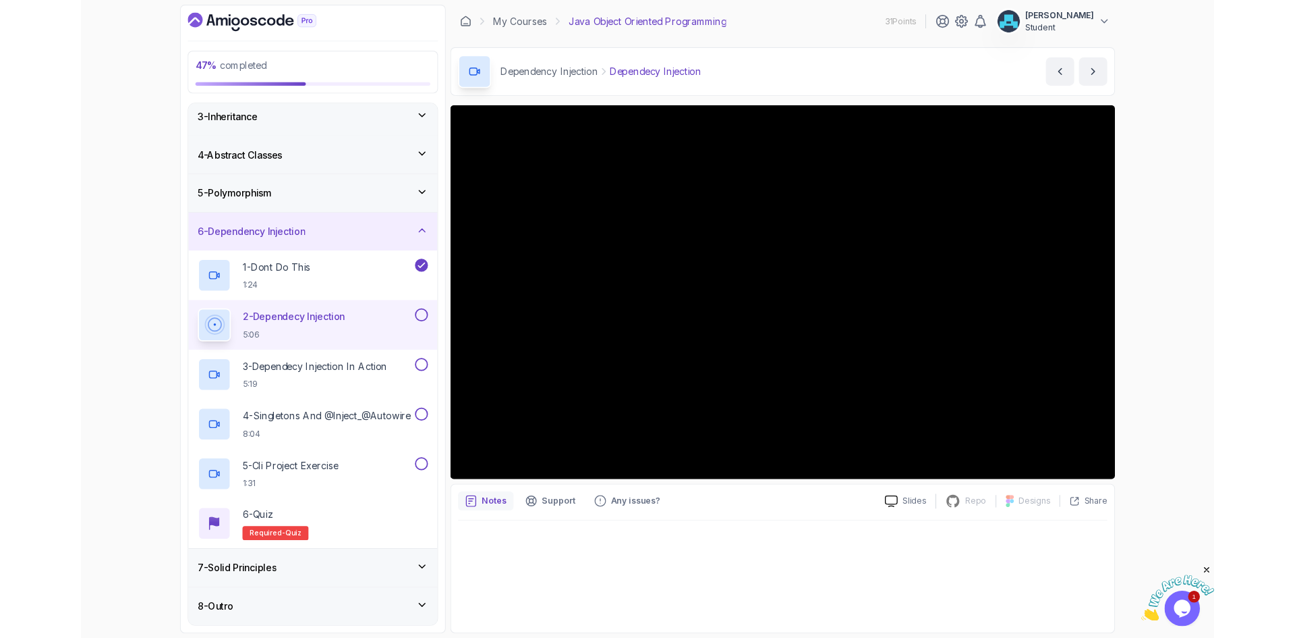
scroll to position [135, 0]
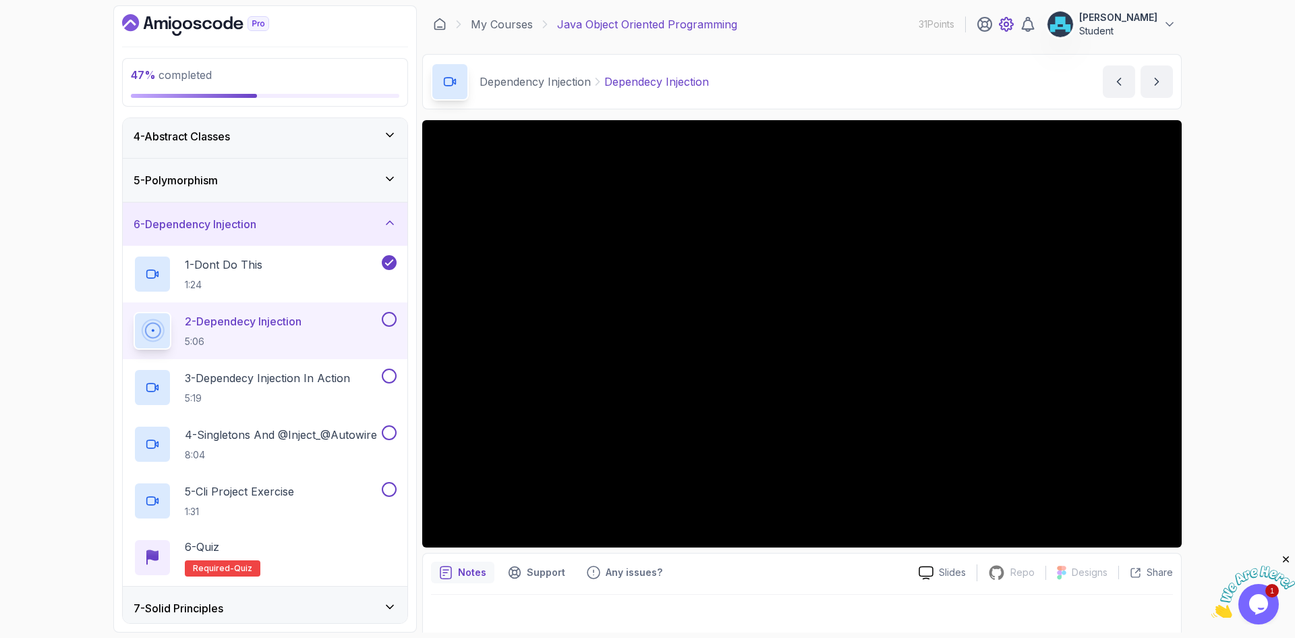
click at [1001, 26] on icon at bounding box center [1006, 24] width 13 height 13
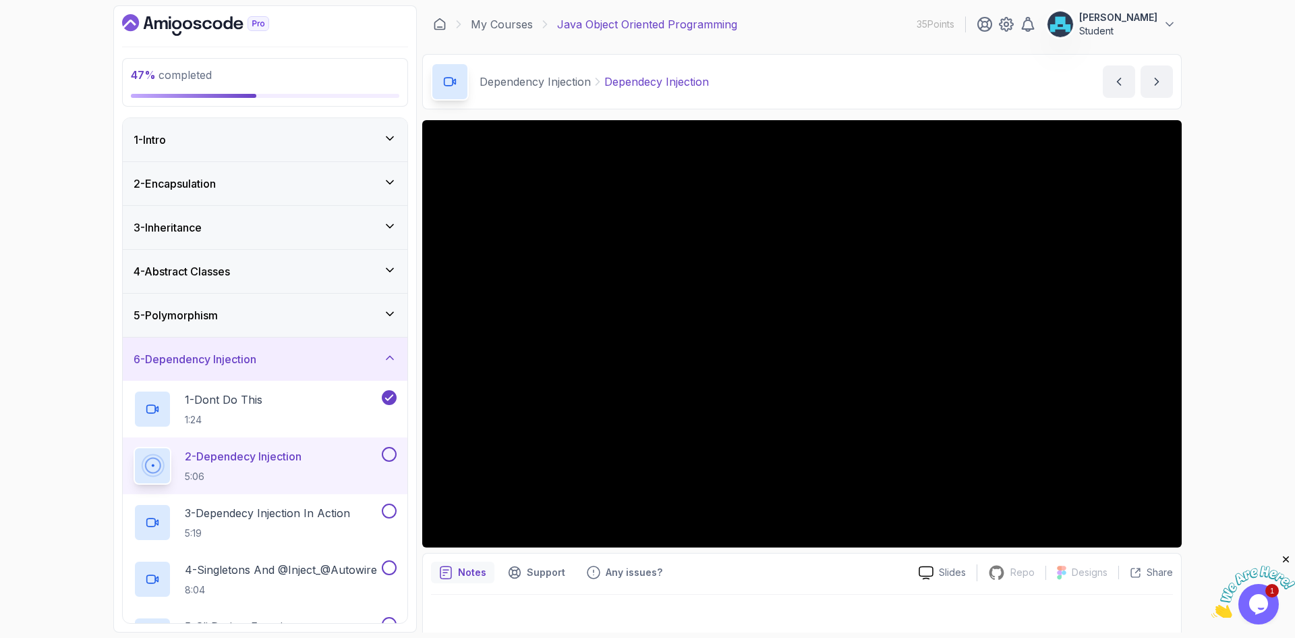
click at [739, 547] on iframe at bounding box center [802, 333] width 760 height 427
click at [1159, 74] on button "next content" at bounding box center [1157, 81] width 32 height 32
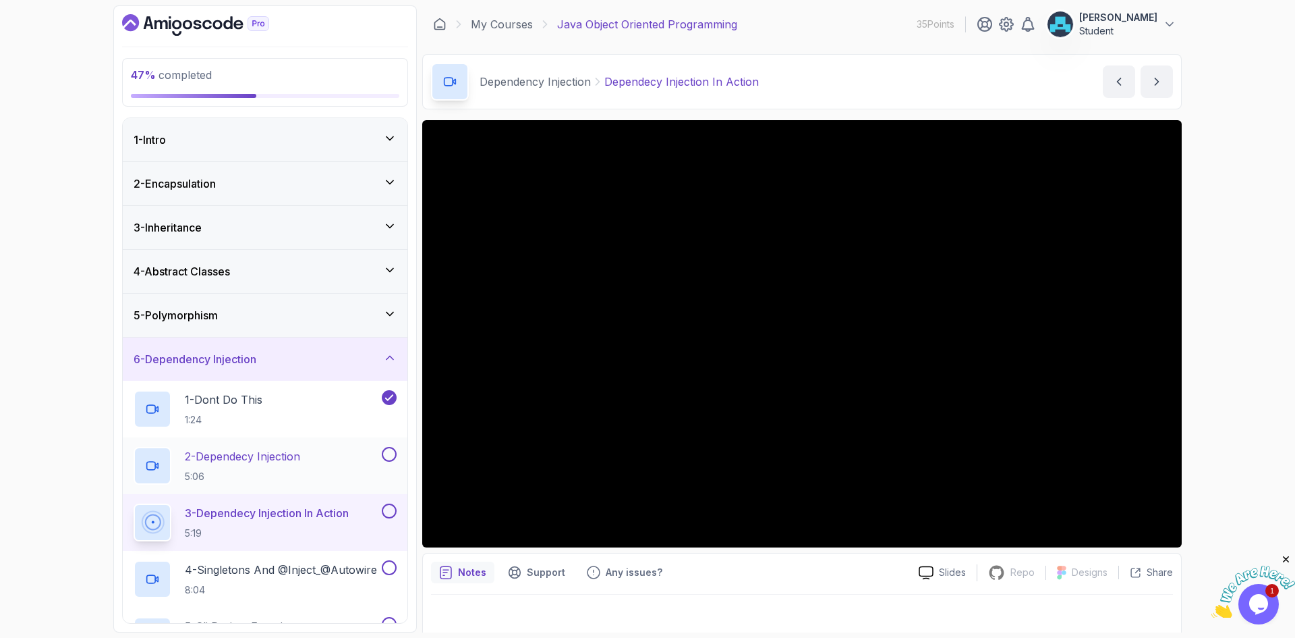
click at [391, 453] on button at bounding box center [389, 454] width 15 height 15
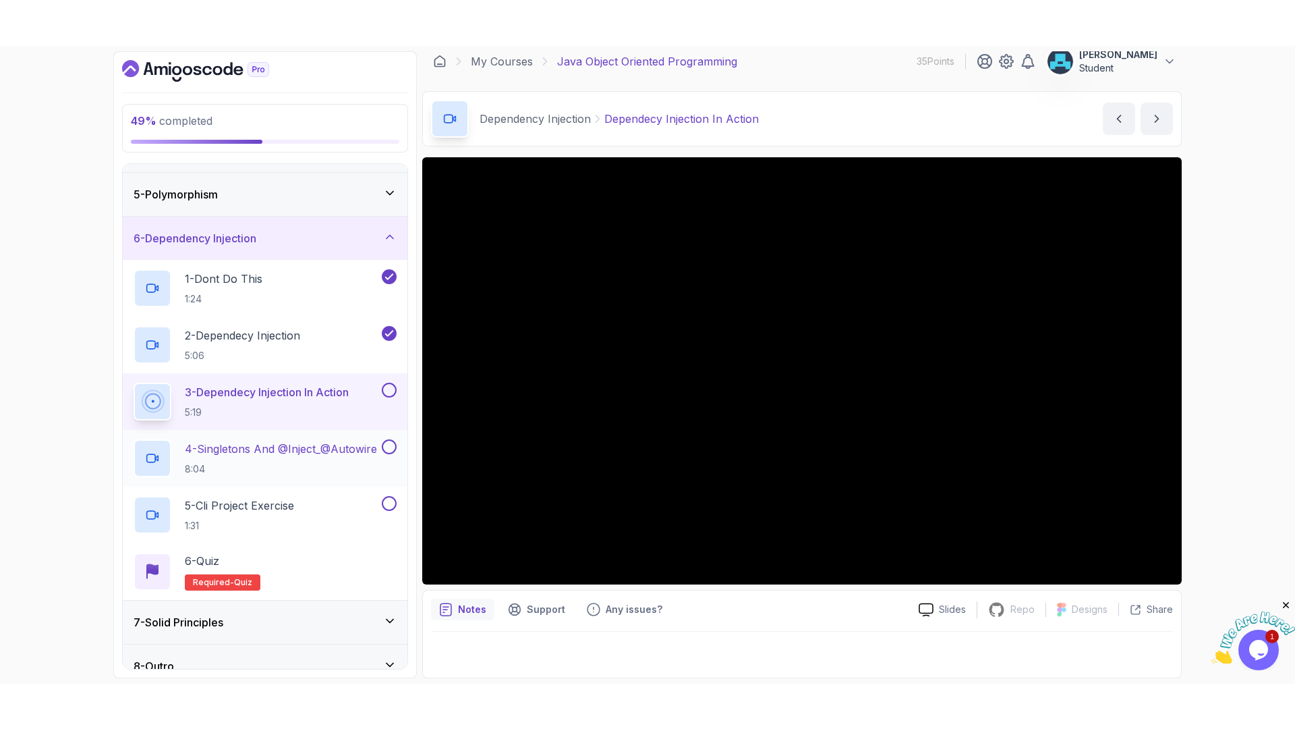
scroll to position [186, 0]
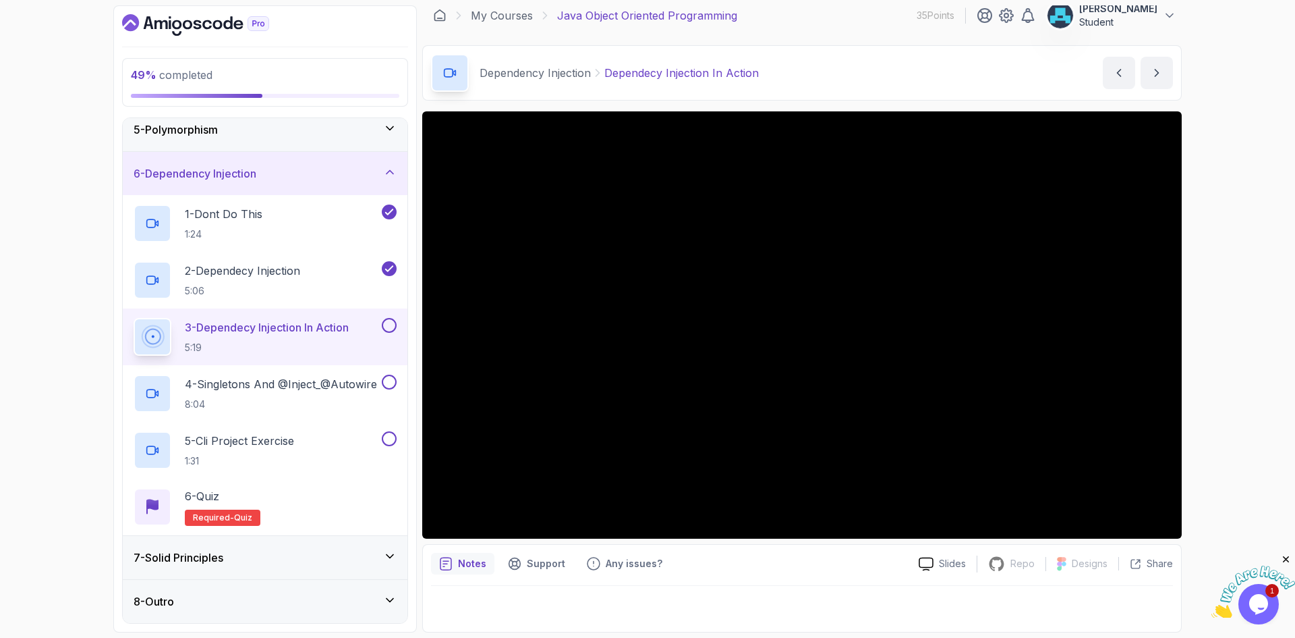
drag, startPoint x: 410, startPoint y: 356, endPoint x: 411, endPoint y: 364, distance: 7.5
click at [411, 364] on div "49 % completed 1 - Intro 2 - Encapsulation 3 - Inheritance 4 - Abstract Classes…" at bounding box center [265, 318] width 304 height 627
click at [410, 368] on div "49 % completed 1 - Intro 2 - Encapsulation 3 - Inheritance 4 - Abstract Classes…" at bounding box center [265, 318] width 304 height 627
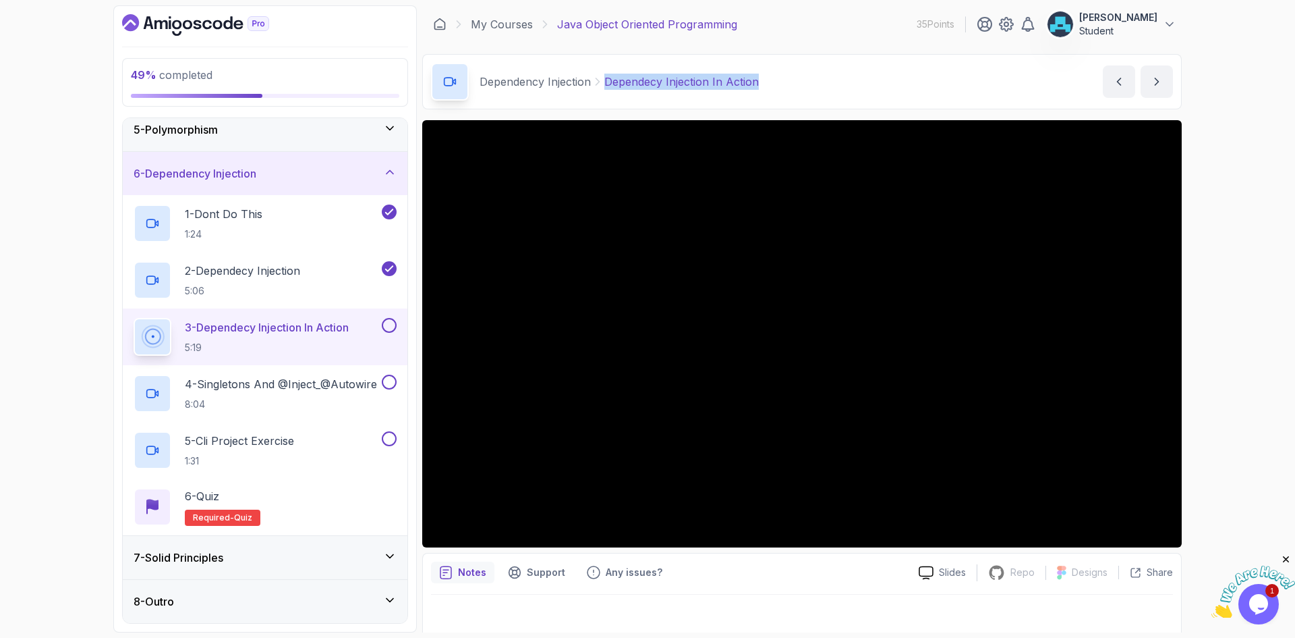
drag, startPoint x: 786, startPoint y: 82, endPoint x: 605, endPoint y: 84, distance: 181.5
click at [605, 84] on div "Dependency Injection Dependecy Injection In Action Dependecy Injection In Actio…" at bounding box center [802, 81] width 760 height 55
copy p "Dependecy Injection In Action"
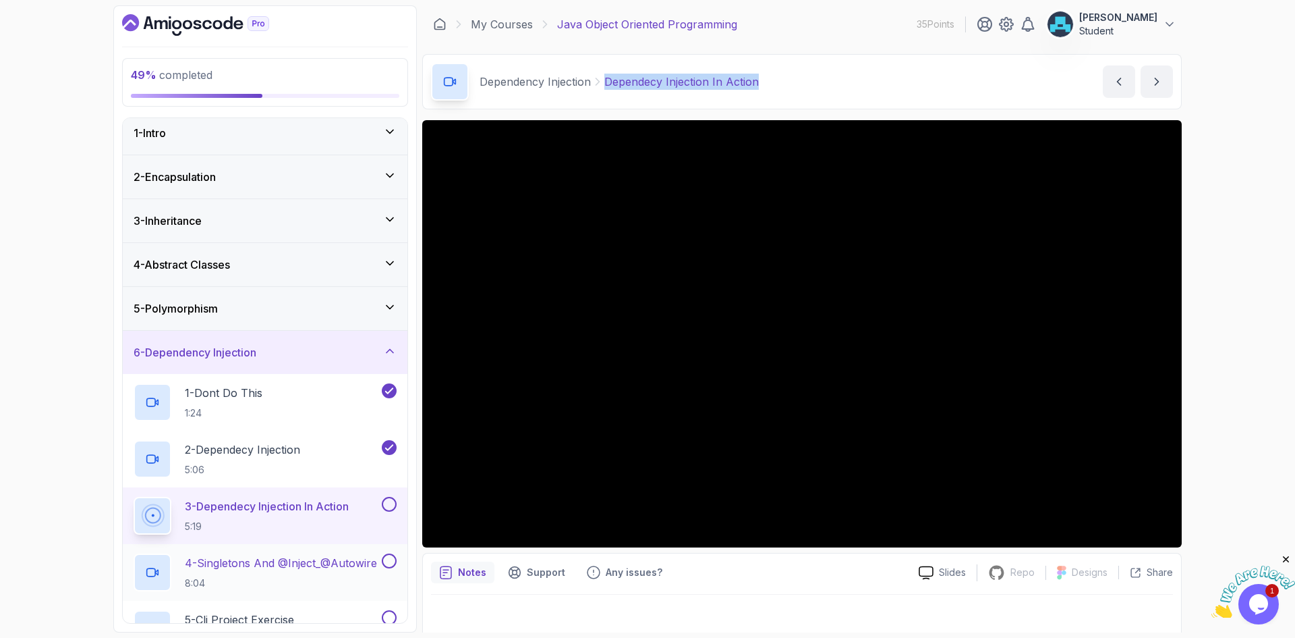
scroll to position [0, 0]
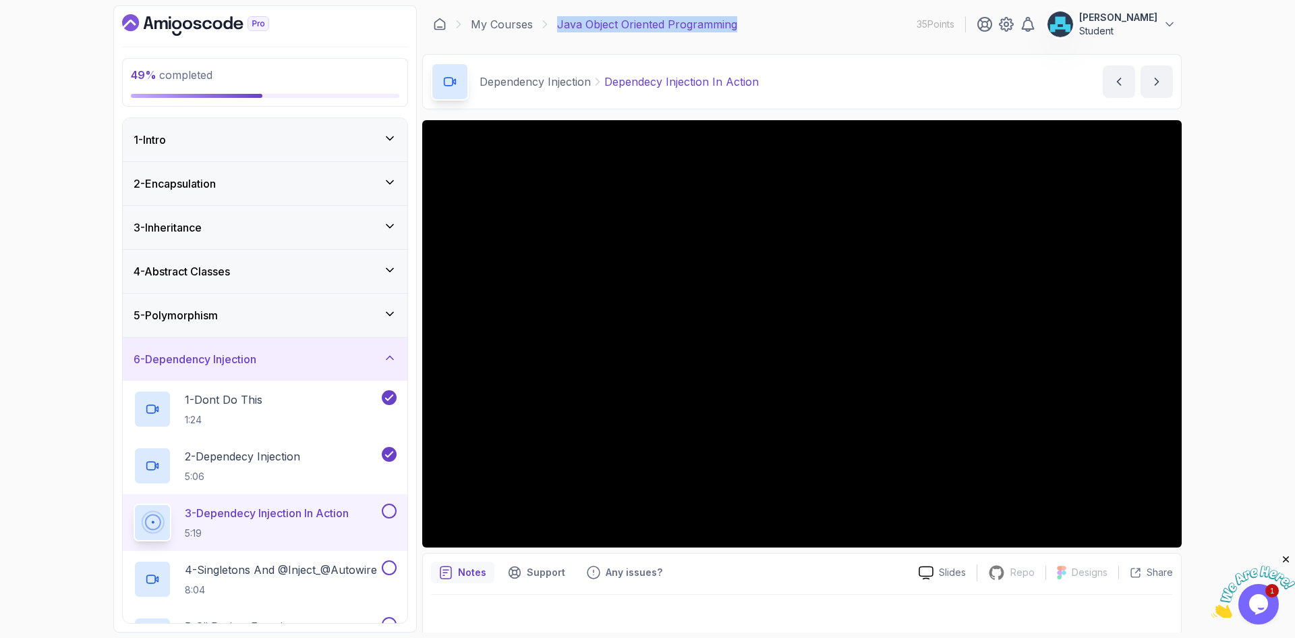
drag, startPoint x: 557, startPoint y: 26, endPoint x: 750, endPoint y: 32, distance: 193.1
click at [750, 32] on div "My Courses Java Object Oriented Programming 35 Points ahmed mohammed Student" at bounding box center [802, 24] width 760 height 38
copy p "Java Object Oriented Programming"
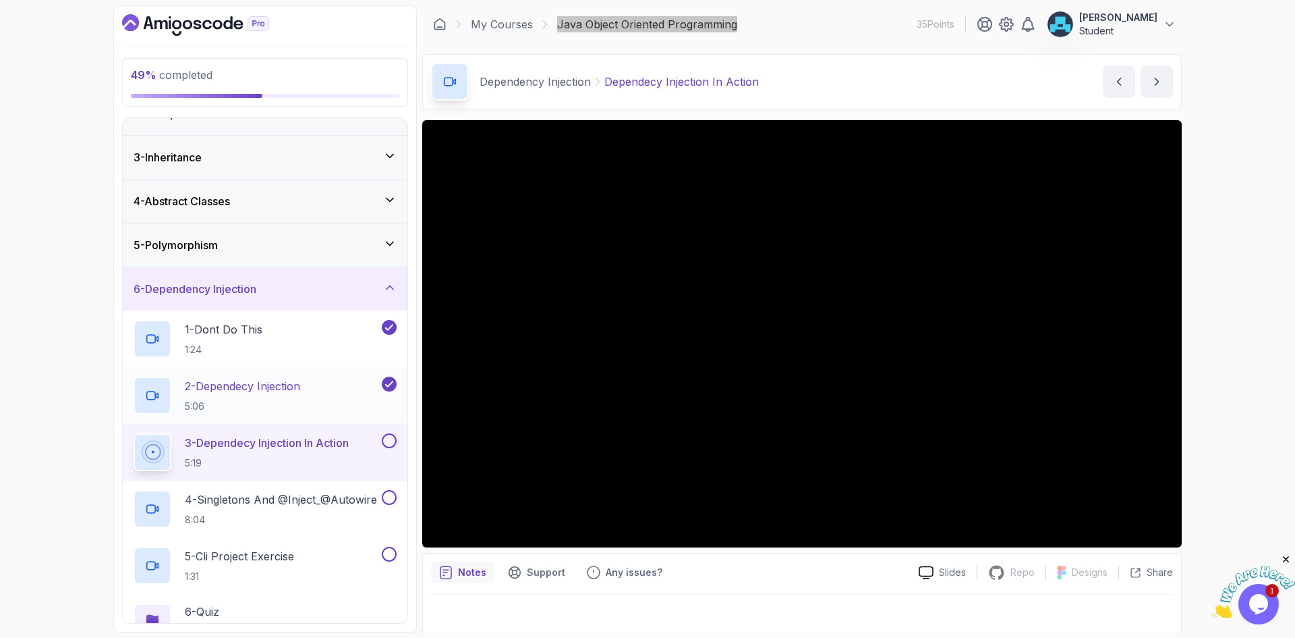
scroll to position [135, 0]
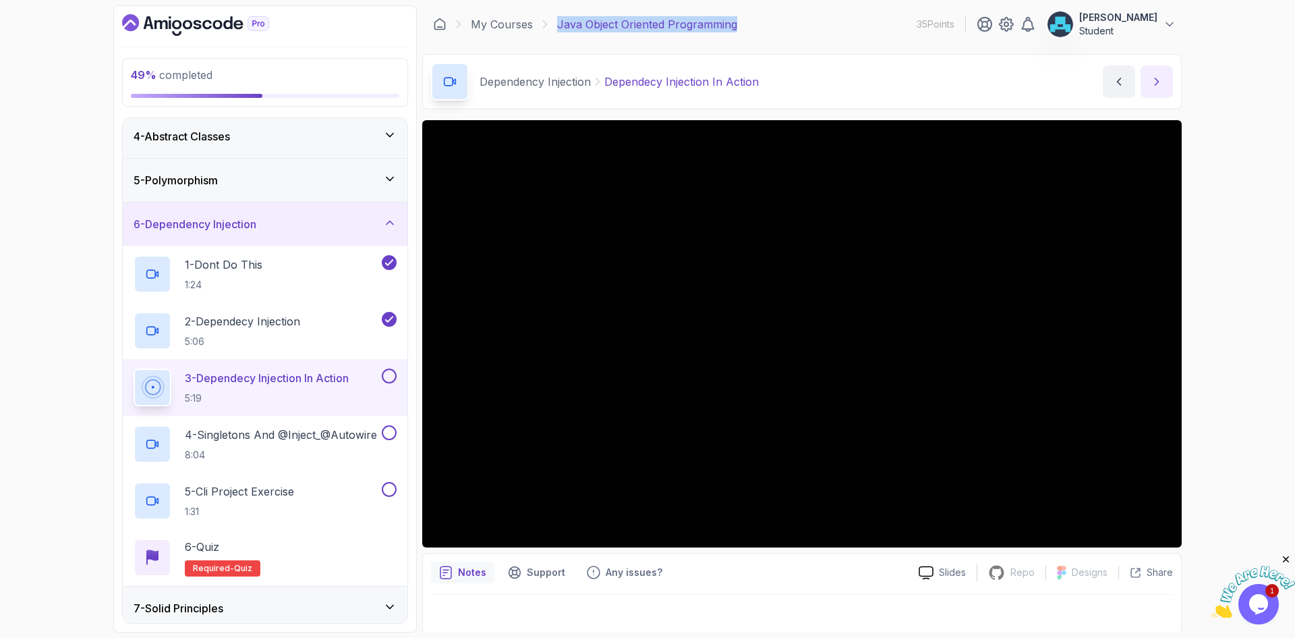
click at [1164, 74] on button "next content" at bounding box center [1157, 81] width 32 height 32
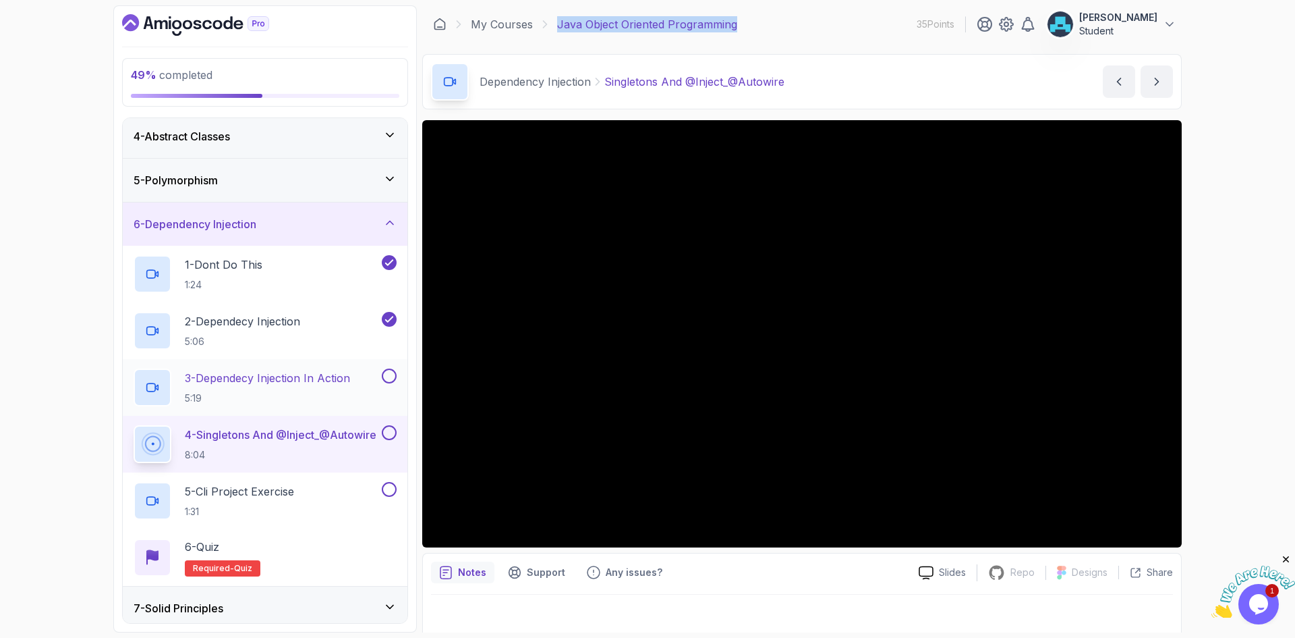
click at [387, 374] on button at bounding box center [389, 375] width 15 height 15
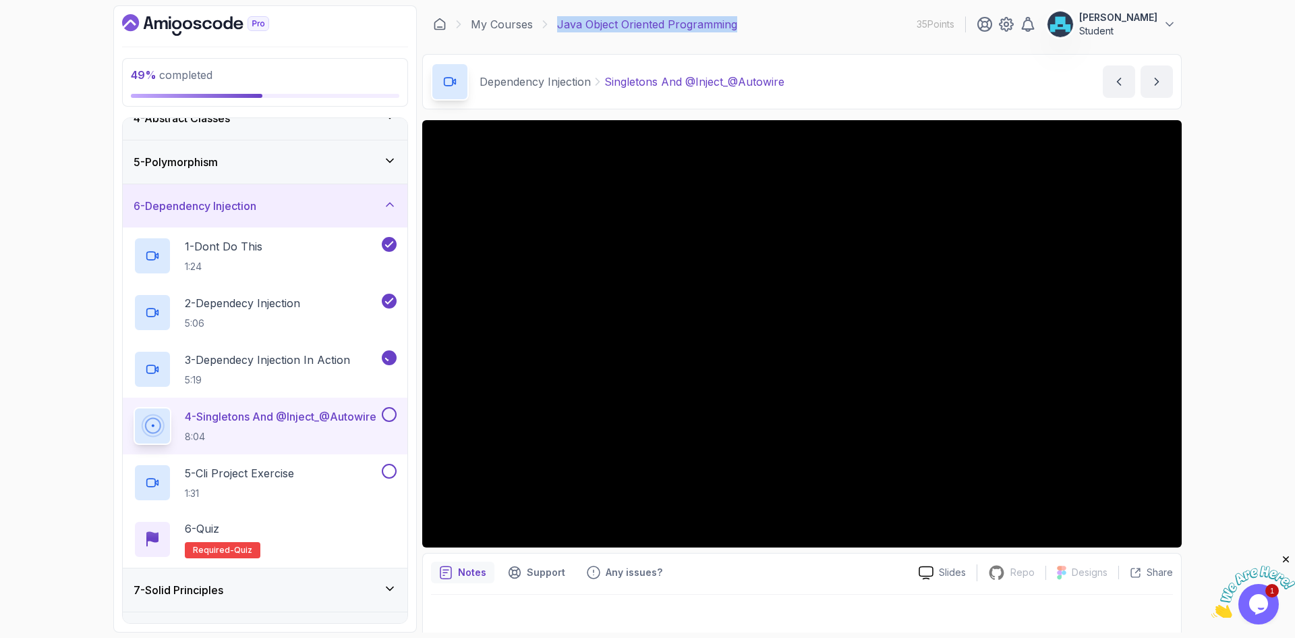
scroll to position [186, 0]
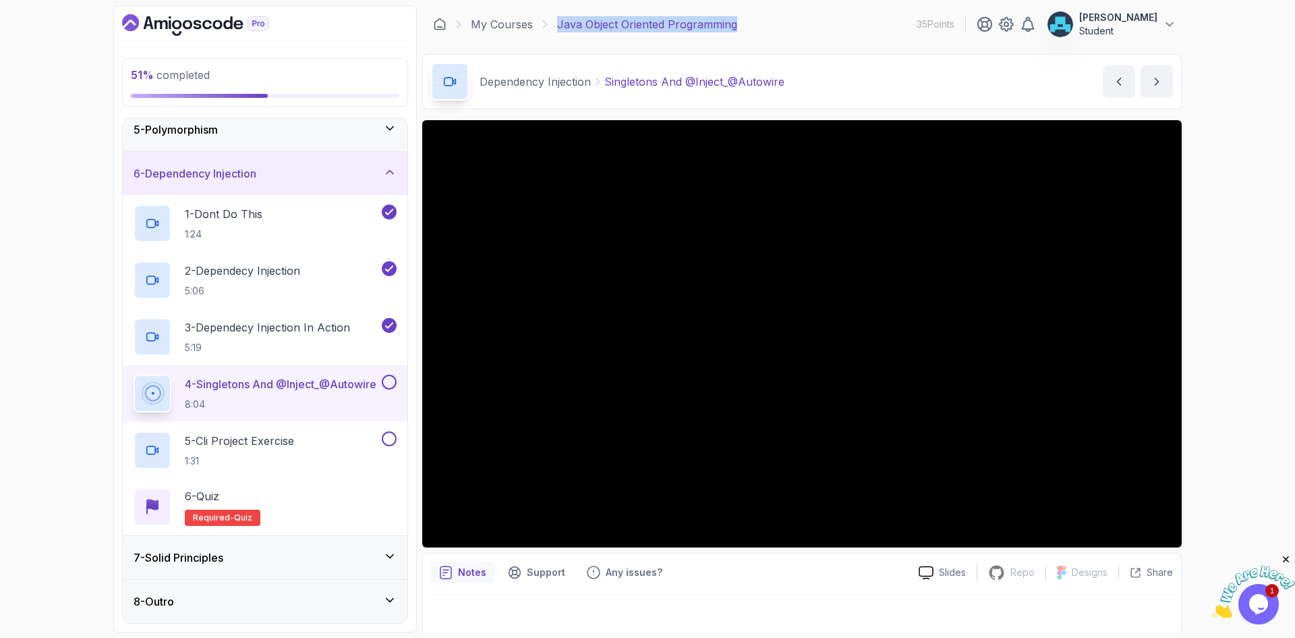
click at [327, 557] on div "7 - Solid Principles" at bounding box center [265, 557] width 263 height 16
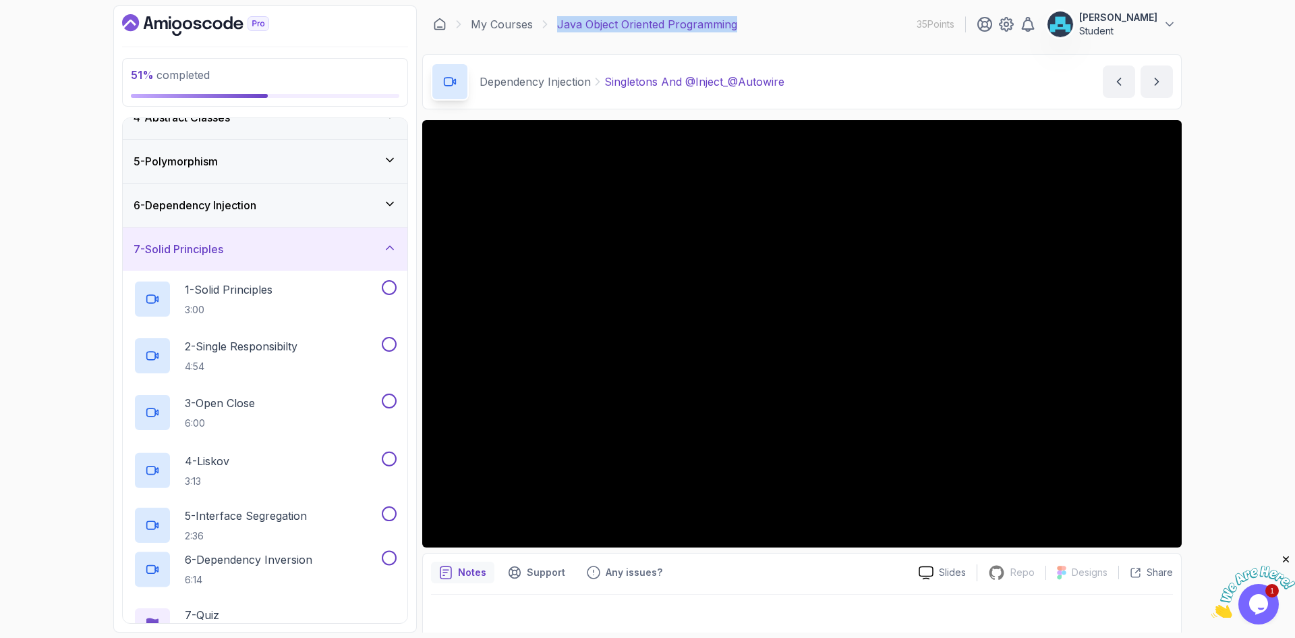
scroll to position [202, 0]
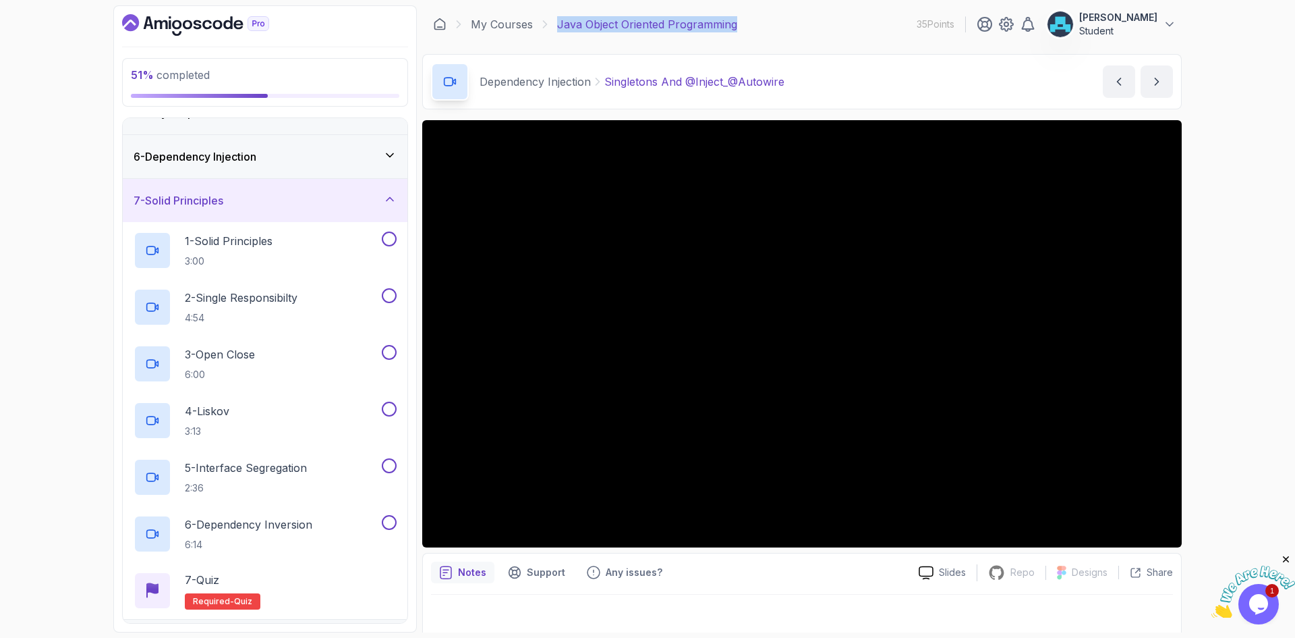
click at [389, 196] on icon at bounding box center [389, 198] width 13 height 13
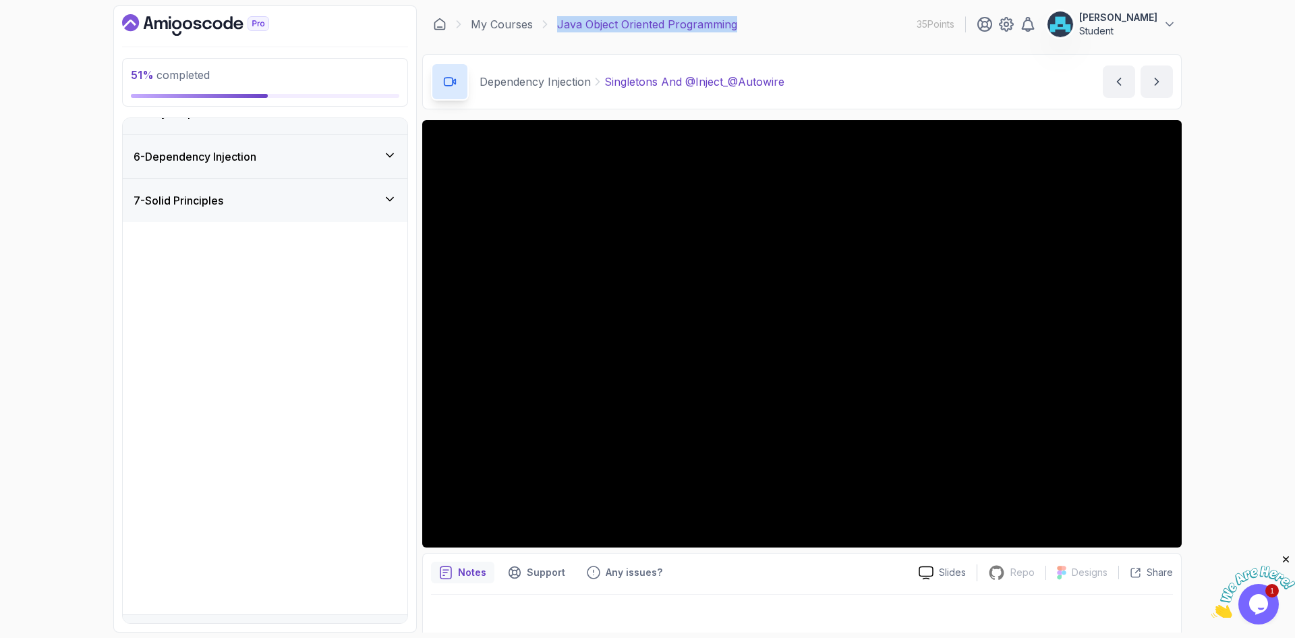
scroll to position [0, 0]
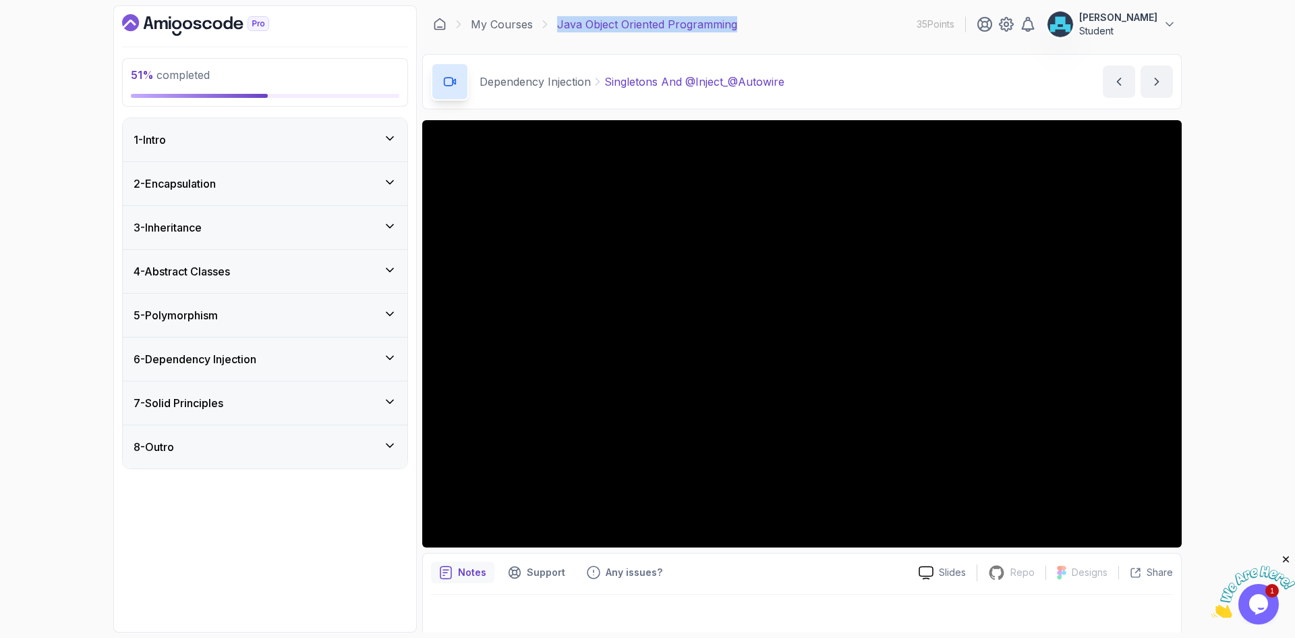
click at [366, 372] on div "6 - Dependency Injection" at bounding box center [265, 358] width 285 height 43
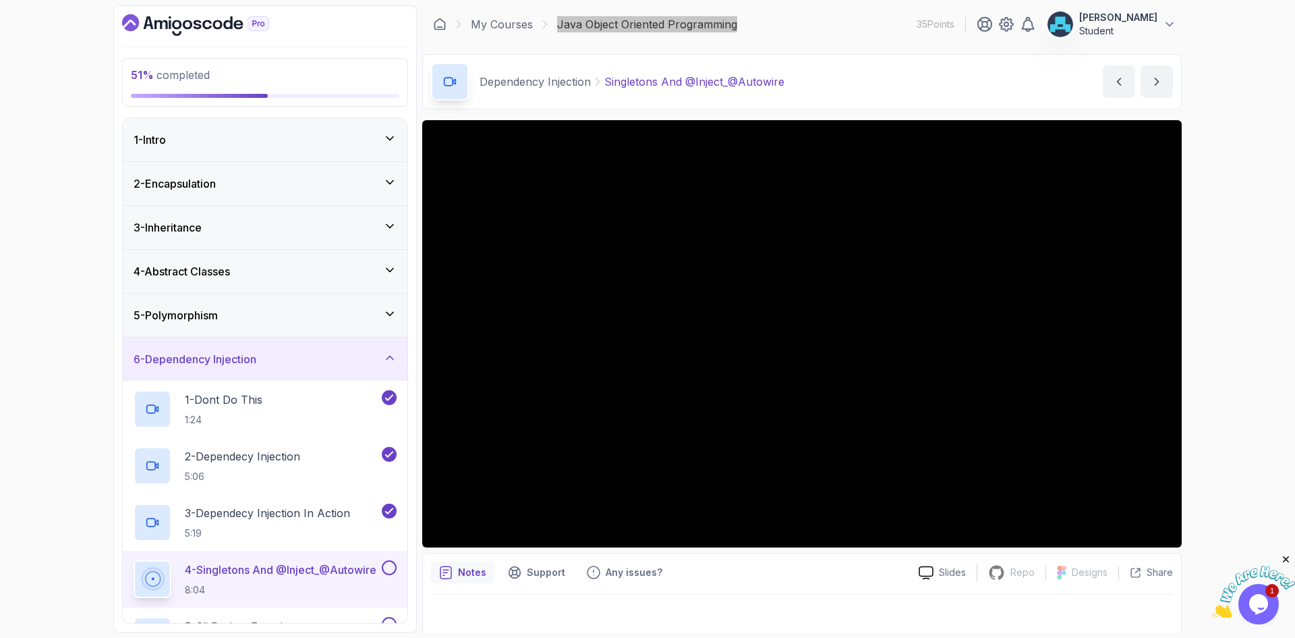
click at [1262, 595] on img at bounding box center [1254, 591] width 84 height 53
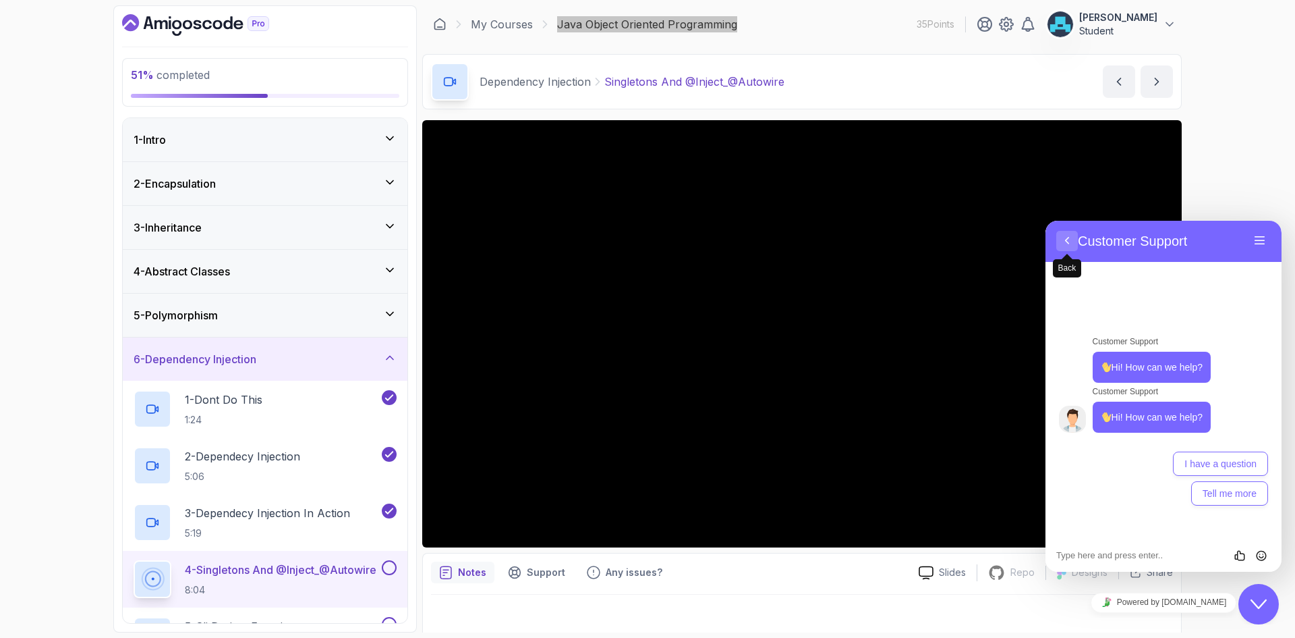
click at [1066, 235] on button "Back" at bounding box center [1068, 241] width 22 height 20
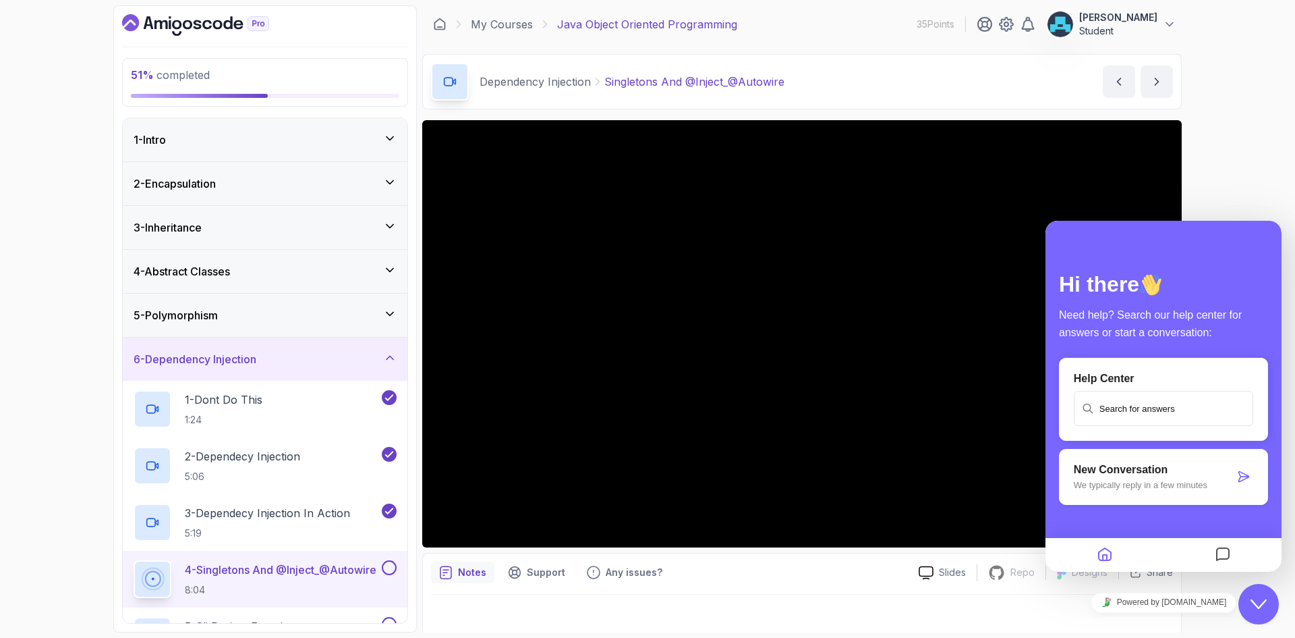
click at [1275, 186] on div "51 % completed 1 - Intro 2 - Encapsulation 3 - Inheritance 4 - Abstract Classes…" at bounding box center [647, 319] width 1295 height 638
click at [1265, 166] on div "51 % completed 1 - Intro 2 - Encapsulation 3 - Inheritance 4 - Abstract Classes…" at bounding box center [647, 319] width 1295 height 638
click at [1263, 614] on button "Close Chat This icon closes the chat window." at bounding box center [1259, 604] width 40 height 40
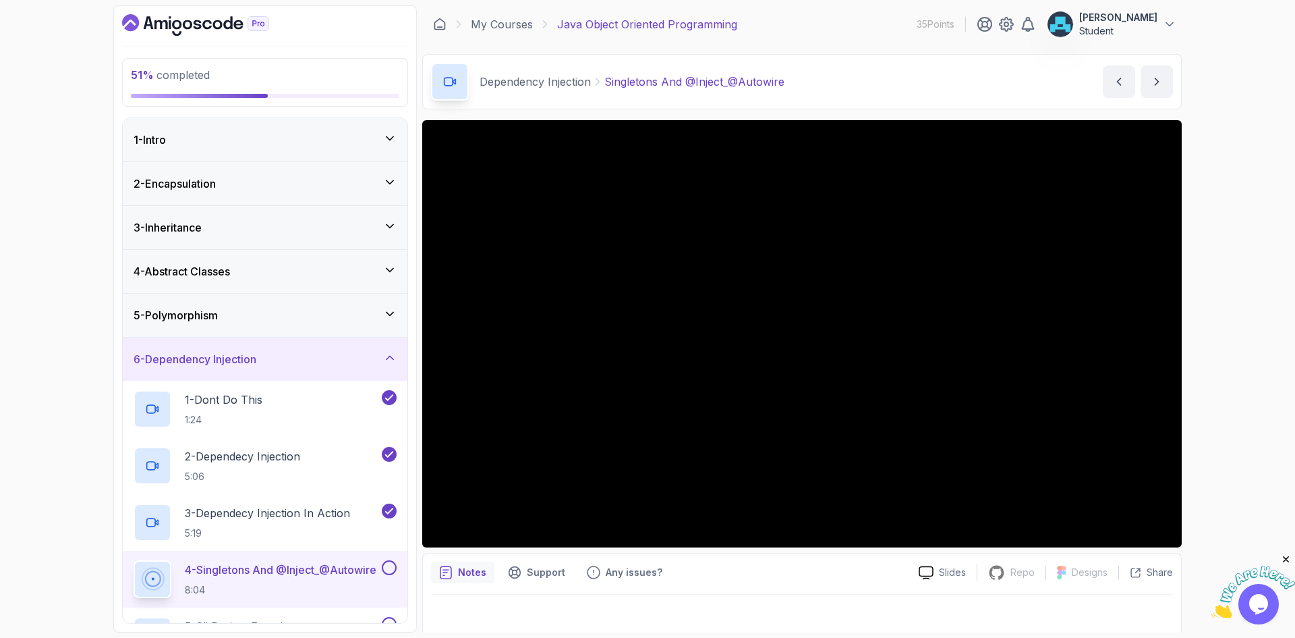
click at [940, 616] on div at bounding box center [802, 613] width 742 height 38
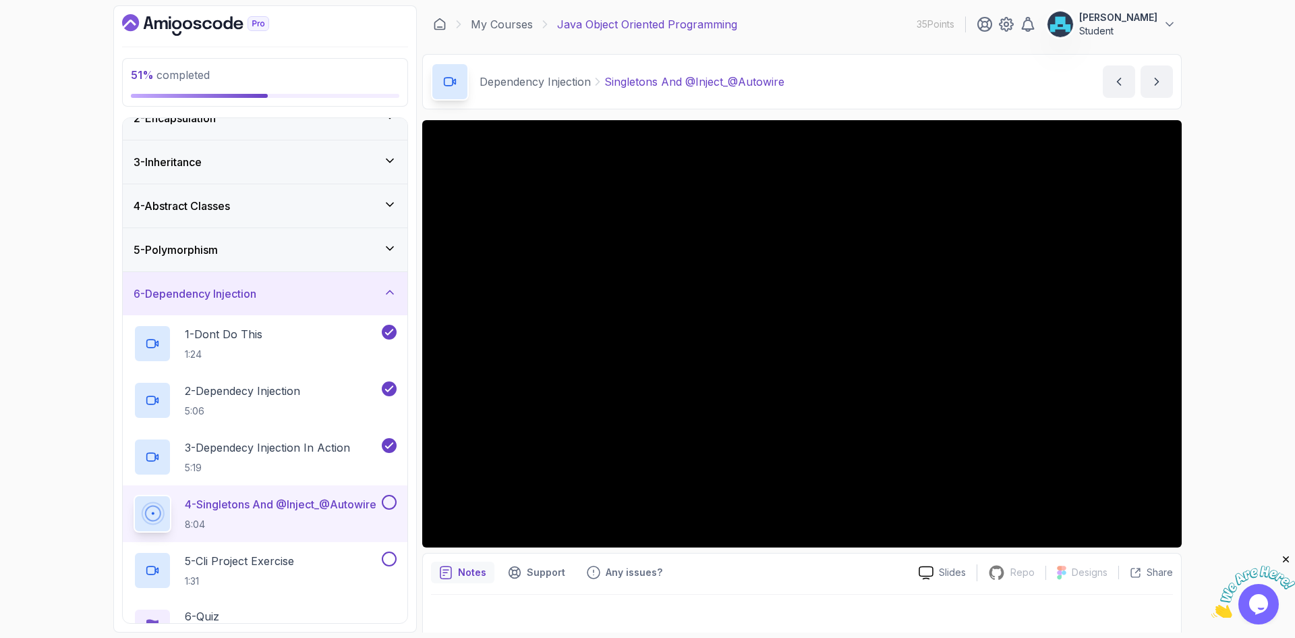
scroll to position [67, 0]
click at [1153, 80] on icon "next content" at bounding box center [1156, 81] width 13 height 13
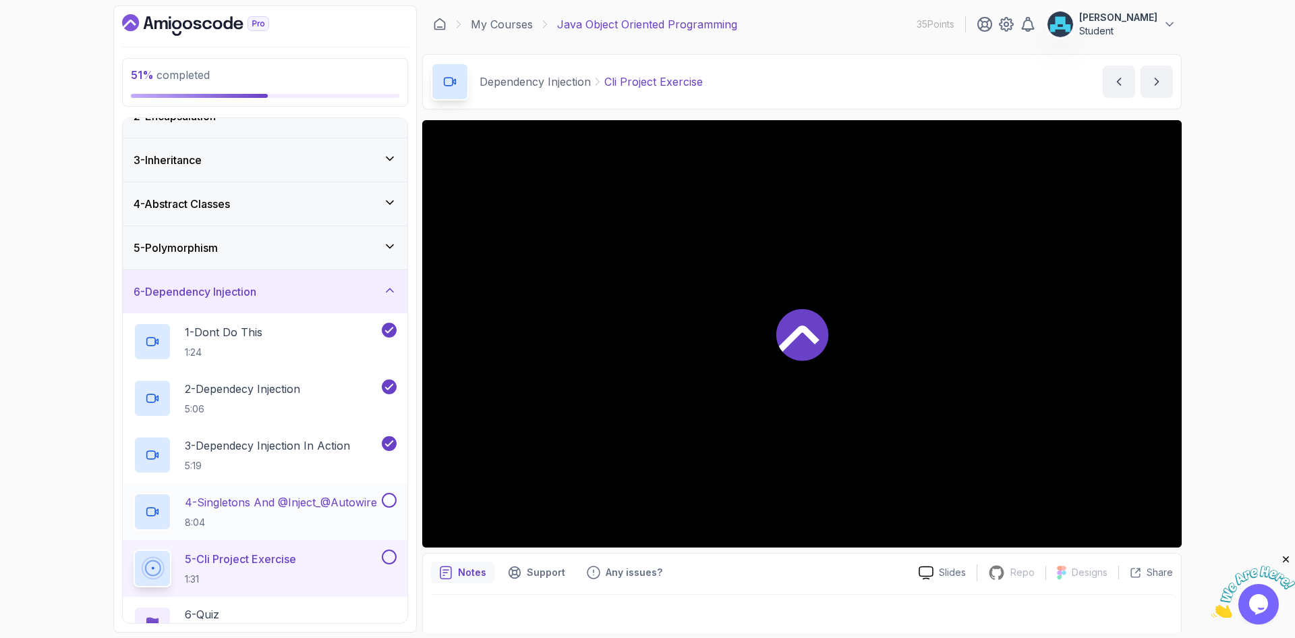
click at [388, 501] on button at bounding box center [389, 500] width 15 height 15
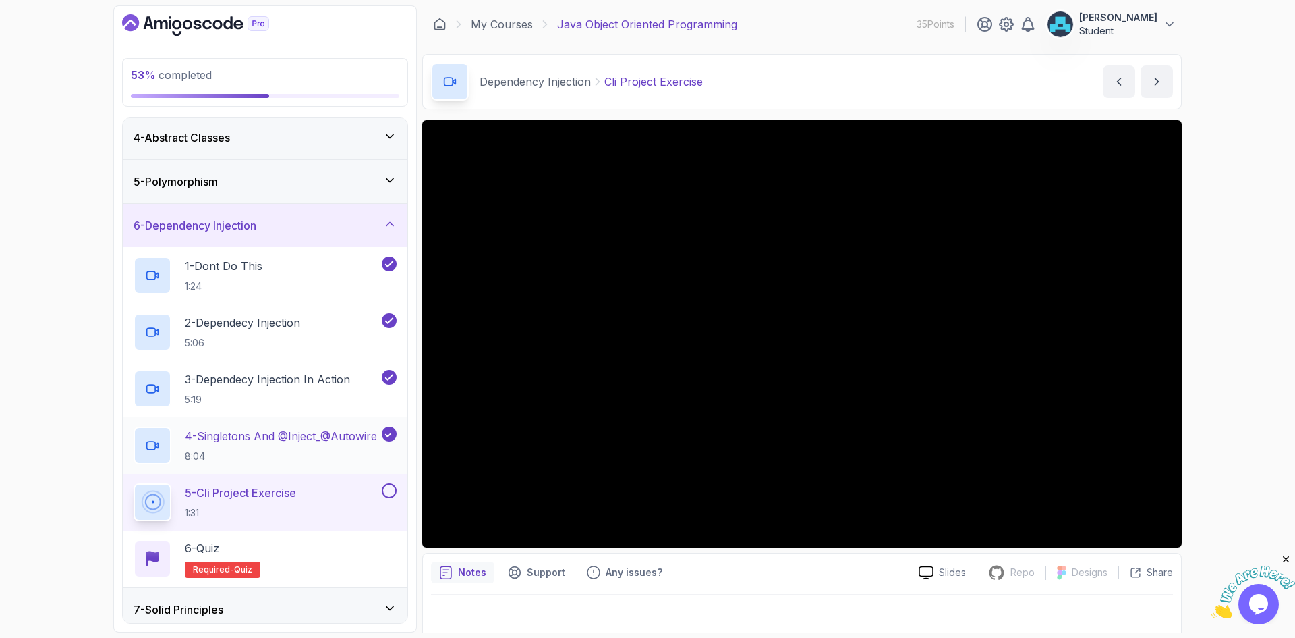
scroll to position [135, 0]
click at [389, 490] on button at bounding box center [389, 489] width 15 height 15
click at [765, 581] on div "Notes Support Any issues?" at bounding box center [669, 572] width 477 height 22
click at [223, 234] on div "6 - Dependency Injection" at bounding box center [265, 223] width 285 height 43
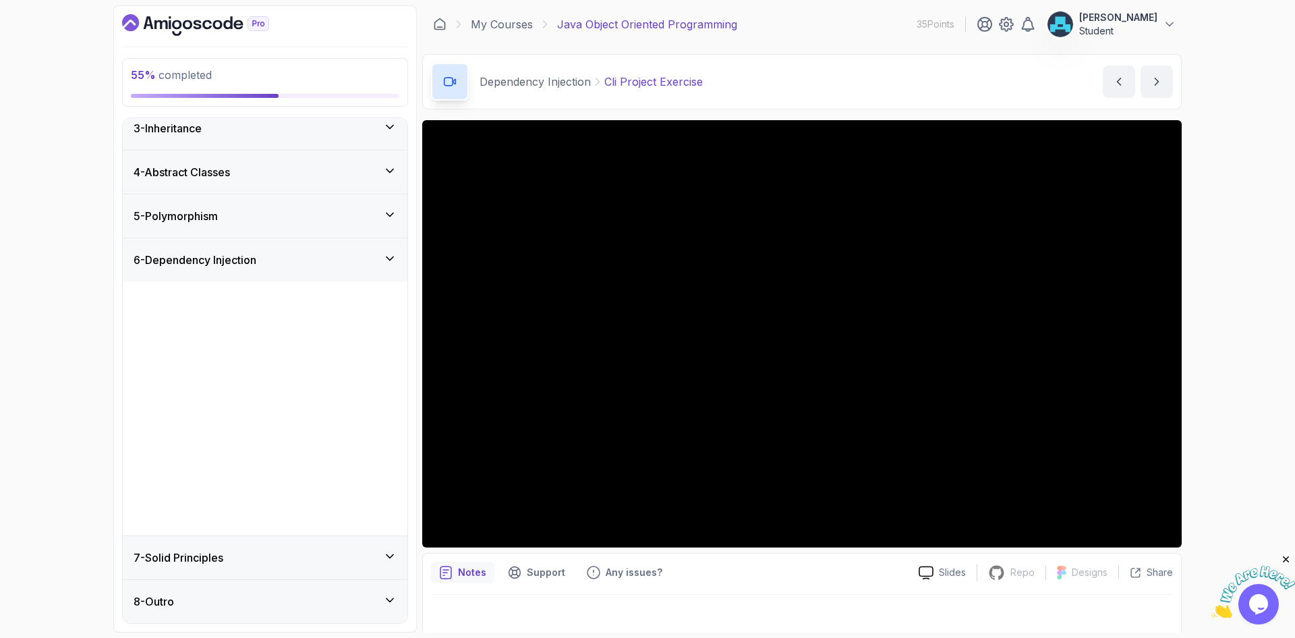
scroll to position [0, 0]
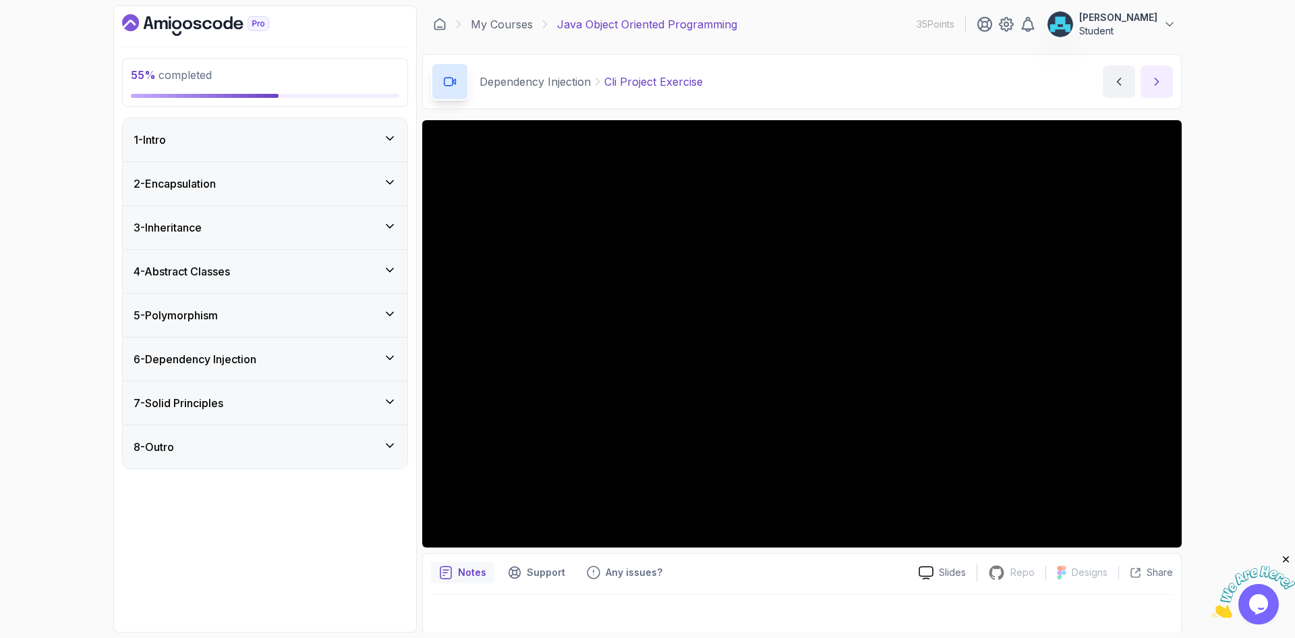
click at [1163, 90] on button "next content" at bounding box center [1157, 81] width 32 height 32
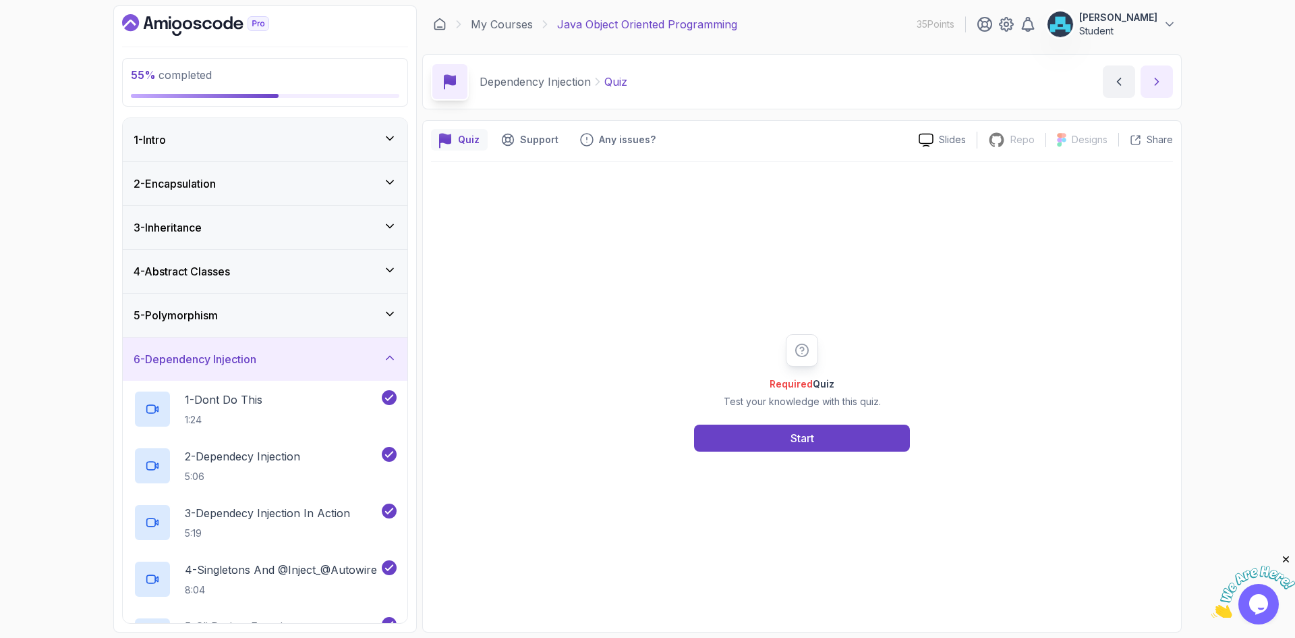
click at [1160, 87] on icon "next content" at bounding box center [1156, 81] width 13 height 13
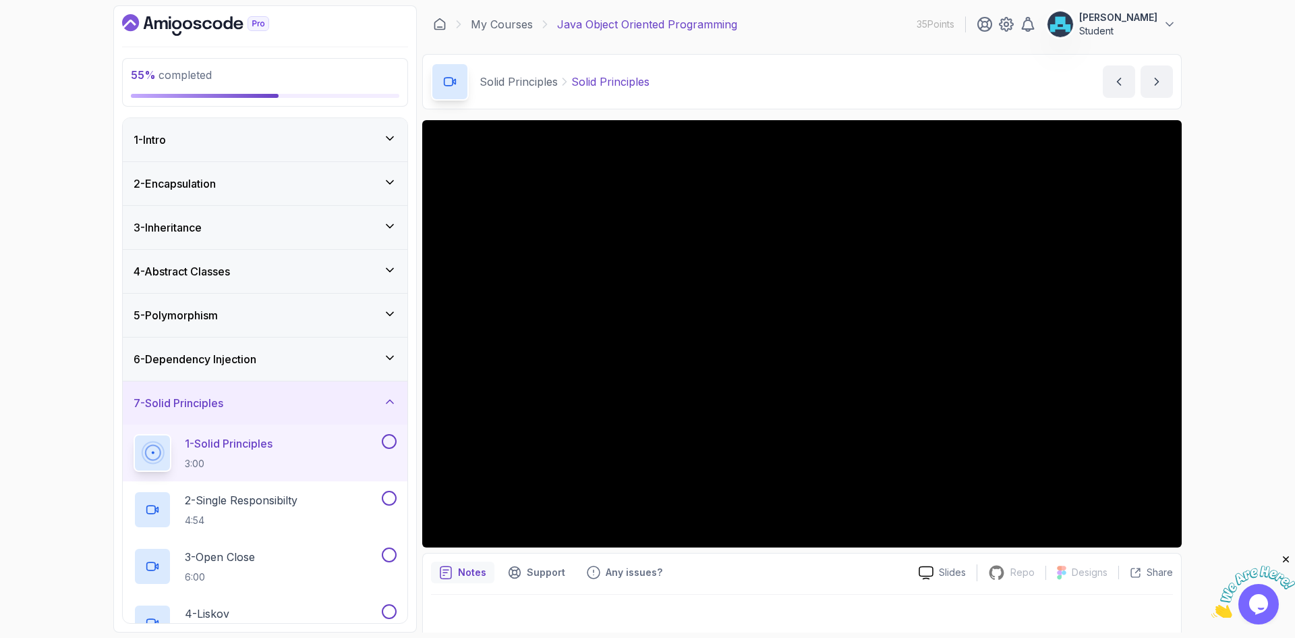
click at [275, 393] on div "7 - Solid Principles" at bounding box center [265, 402] width 285 height 43
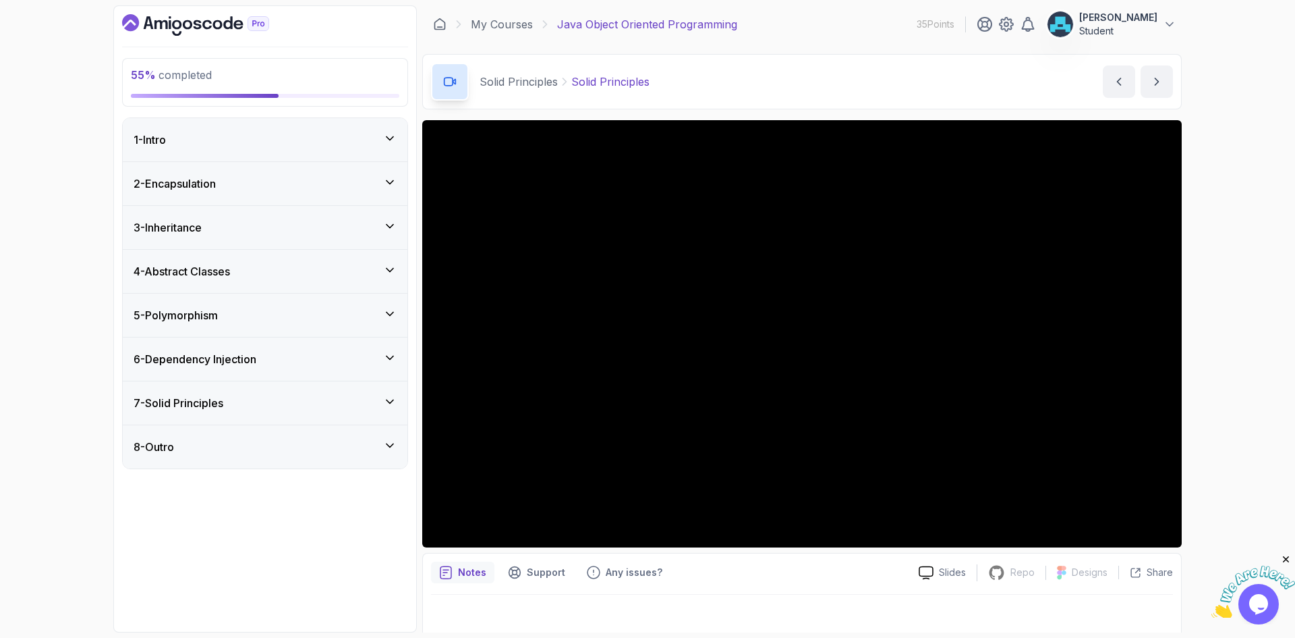
click at [265, 449] on div "8 - Outro" at bounding box center [265, 447] width 263 height 16
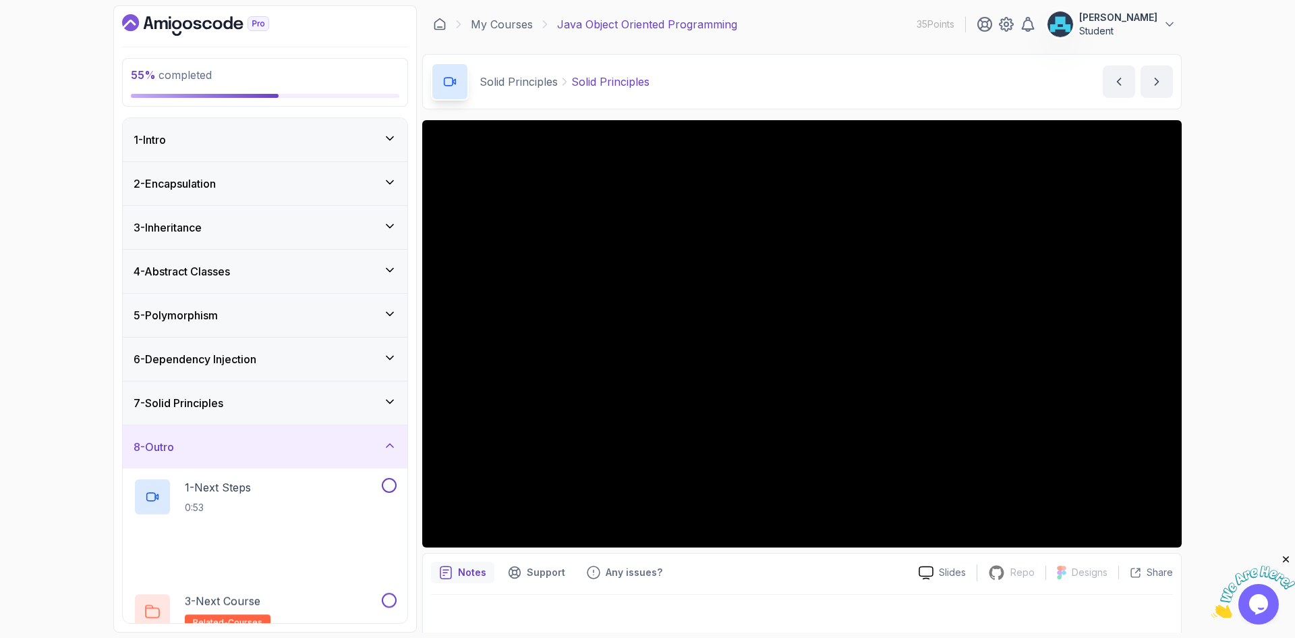
scroll to position [16, 0]
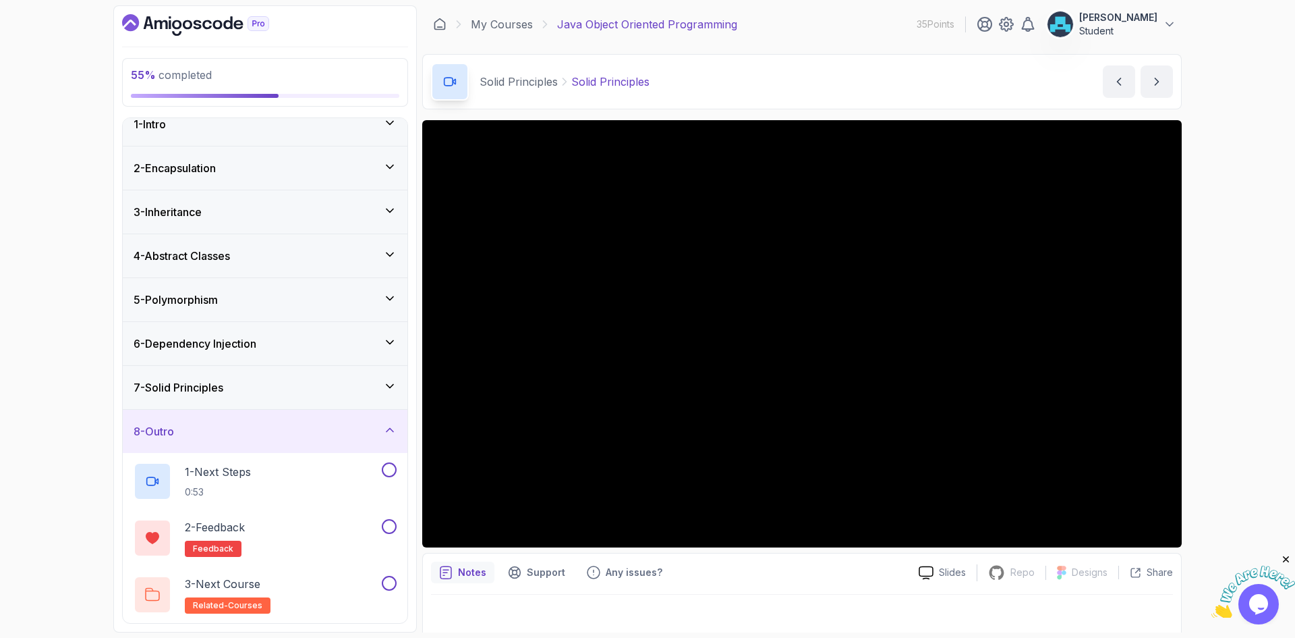
click at [282, 439] on div "8 - Outro" at bounding box center [265, 431] width 263 height 16
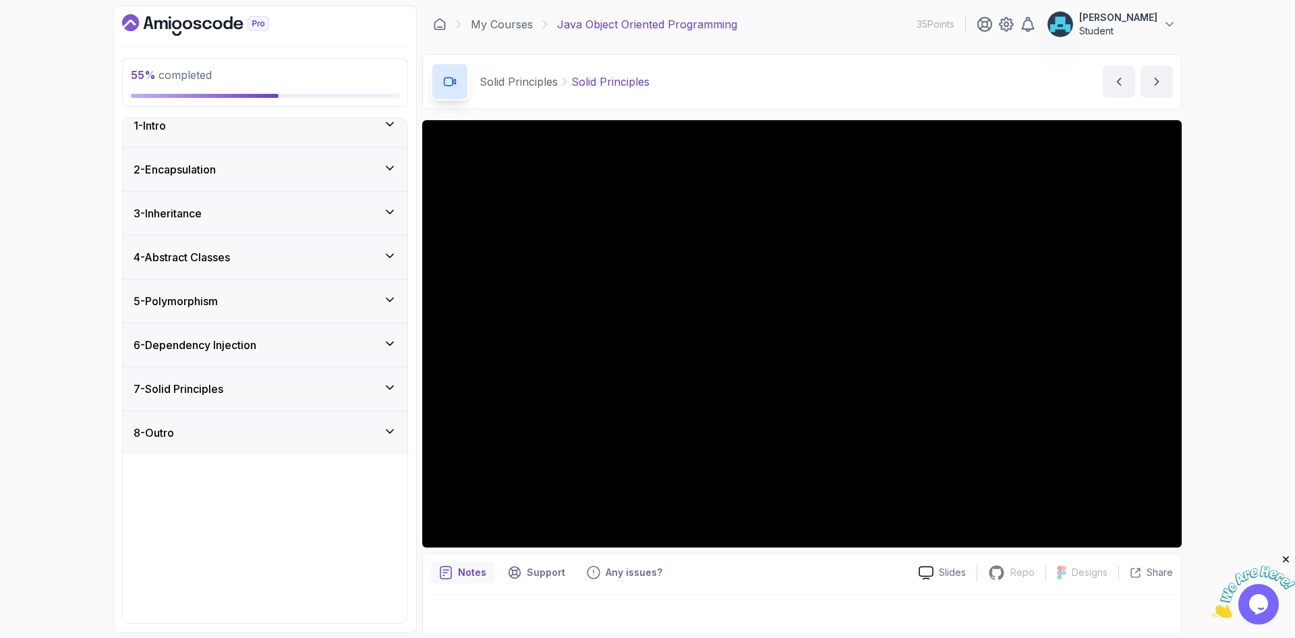
scroll to position [0, 0]
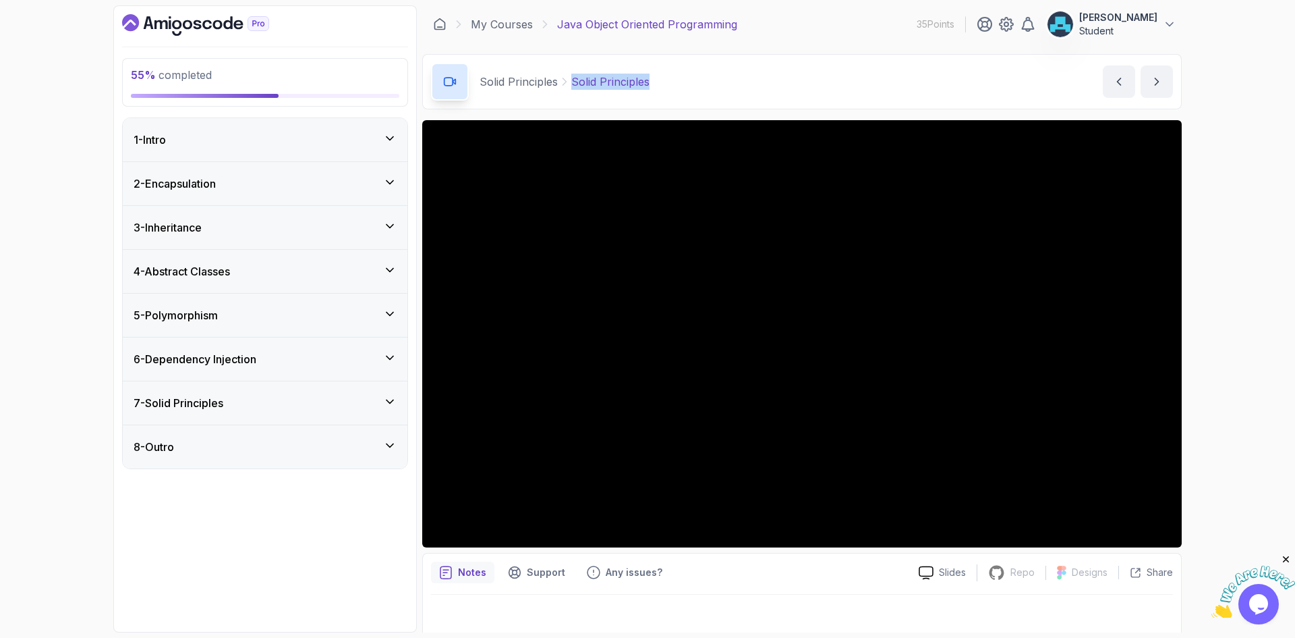
drag, startPoint x: 667, startPoint y: 84, endPoint x: 574, endPoint y: 90, distance: 93.3
click at [574, 90] on div "Solid Principles Solid Principles Solid Principles by nelson" at bounding box center [802, 81] width 760 height 55
copy p "Solid Principles"
click at [300, 410] on div "7 - Solid Principles" at bounding box center [265, 403] width 263 height 16
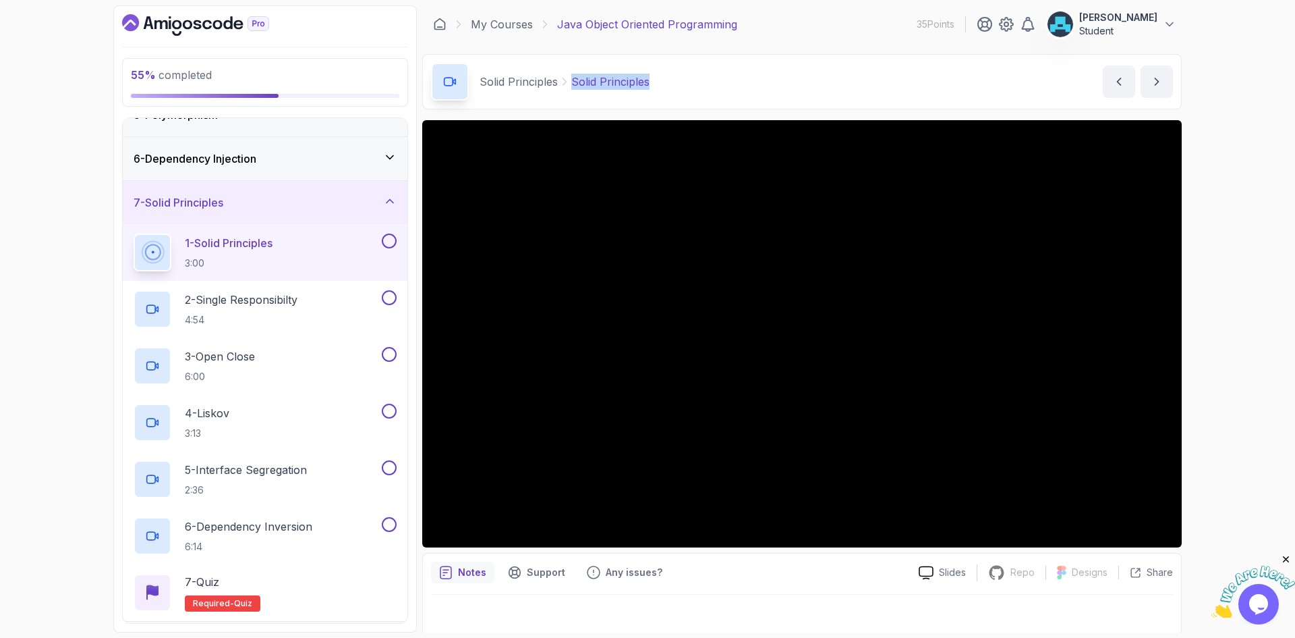
scroll to position [202, 0]
click at [267, 358] on div "3 - Open Close 6:00" at bounding box center [257, 364] width 246 height 38
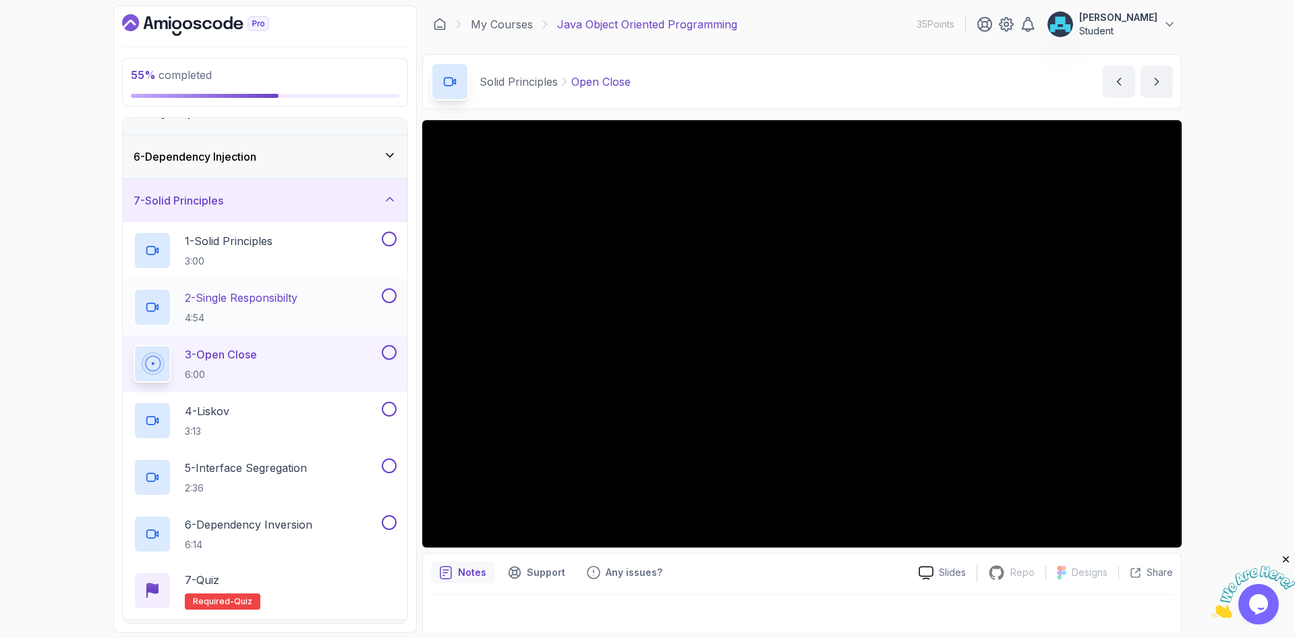
click at [274, 303] on p "2 - Single Responsibilty" at bounding box center [241, 297] width 113 height 16
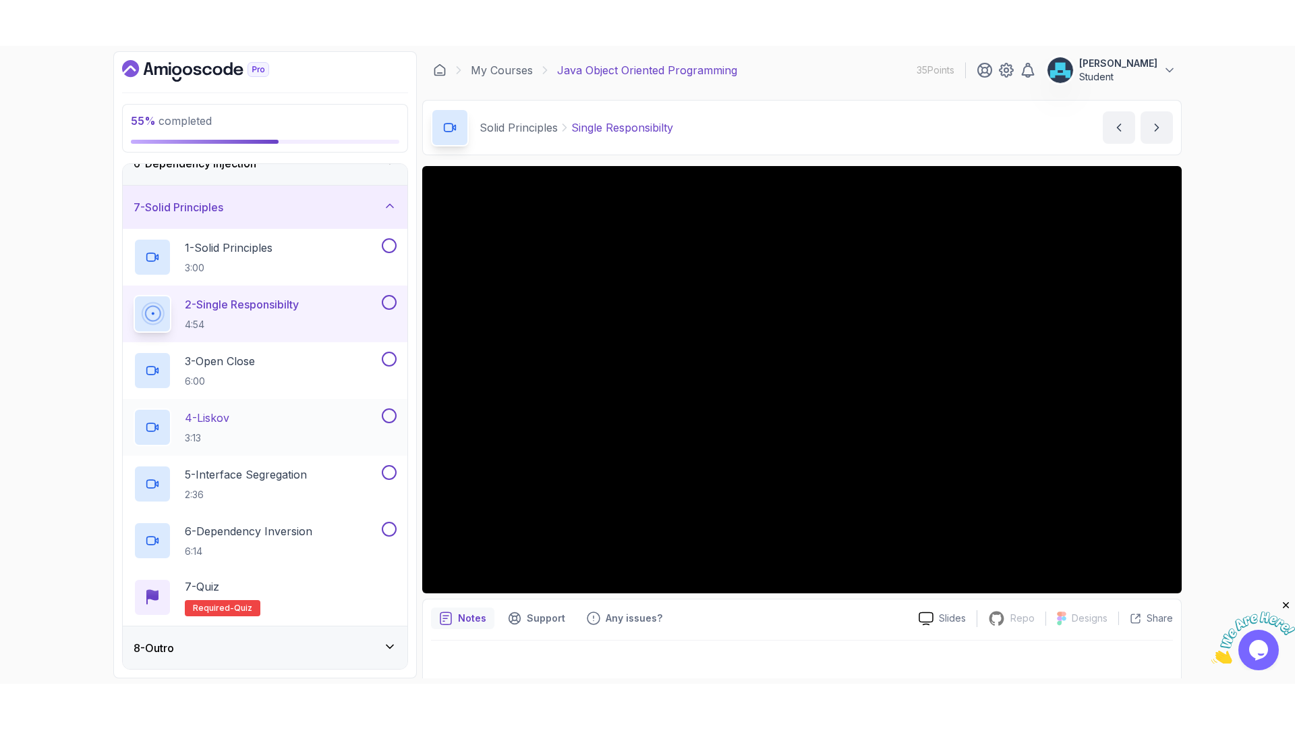
scroll to position [242, 0]
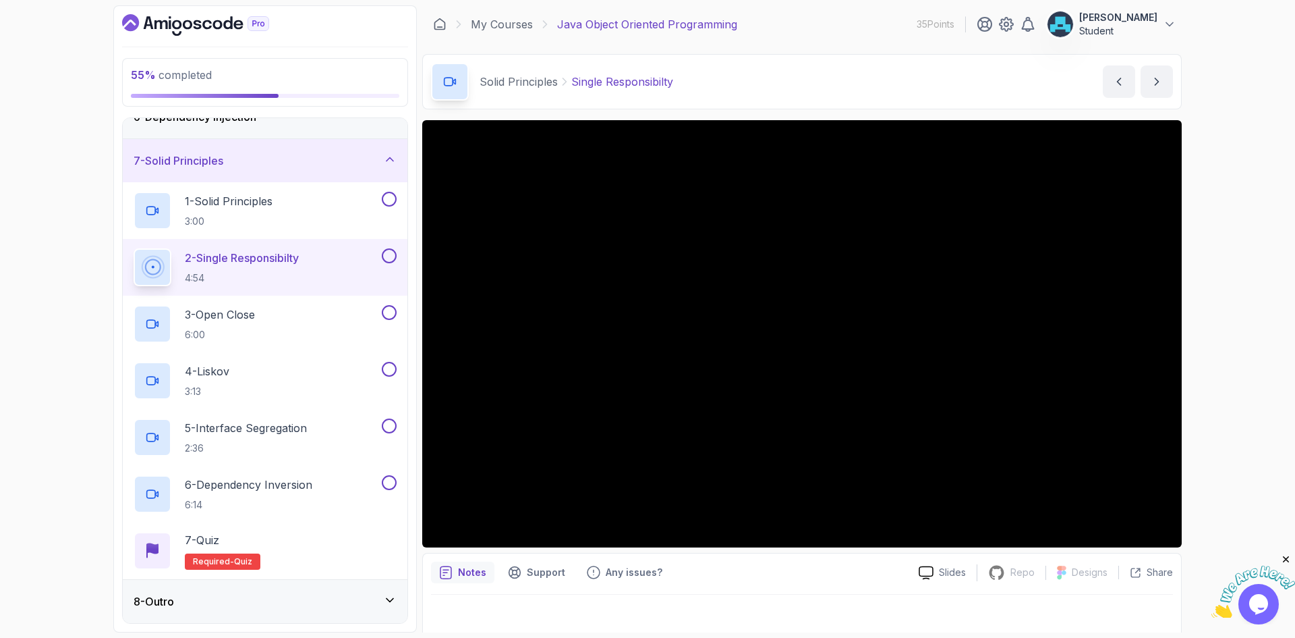
click at [727, 562] on div "Notes Support Any issues?" at bounding box center [669, 572] width 477 height 22
click at [878, 570] on div "Notes Support Any issues?" at bounding box center [669, 572] width 477 height 22
click at [715, 561] on div "Notes Support Any issues?" at bounding box center [669, 572] width 477 height 22
click at [265, 212] on h2 "1 - Solid Principles 3:00" at bounding box center [229, 210] width 88 height 35
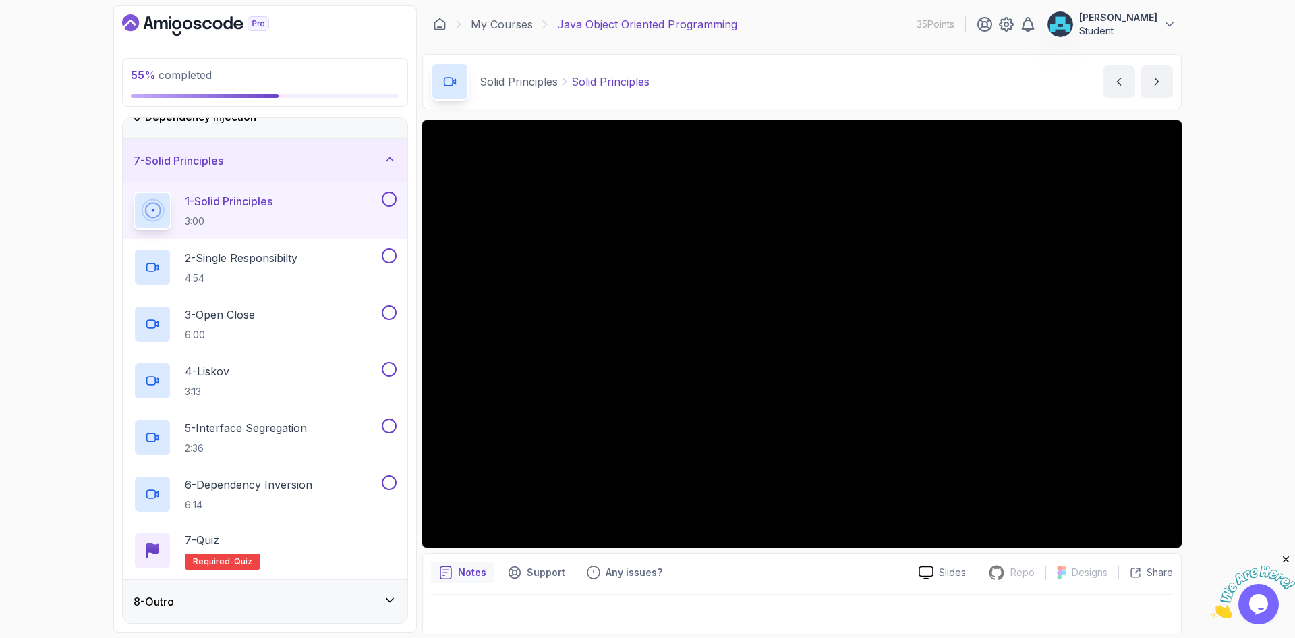
click at [134, 192] on button "1 - Solid Principles 3:00" at bounding box center [265, 211] width 263 height 38
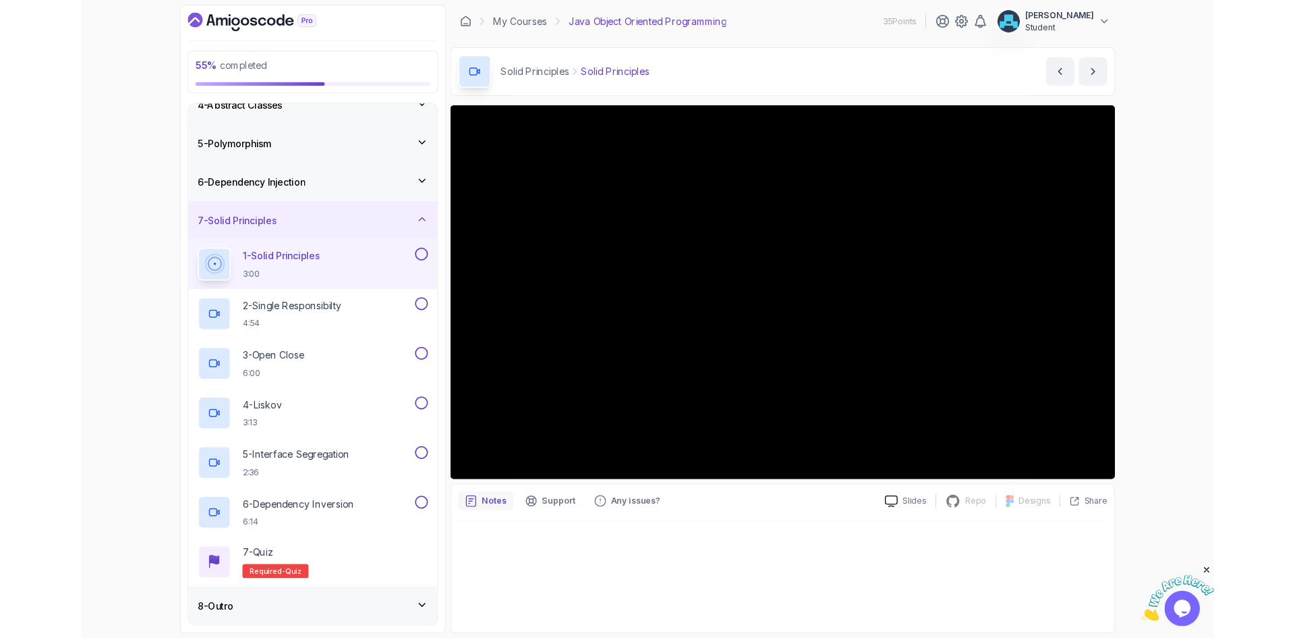
scroll to position [242, 0]
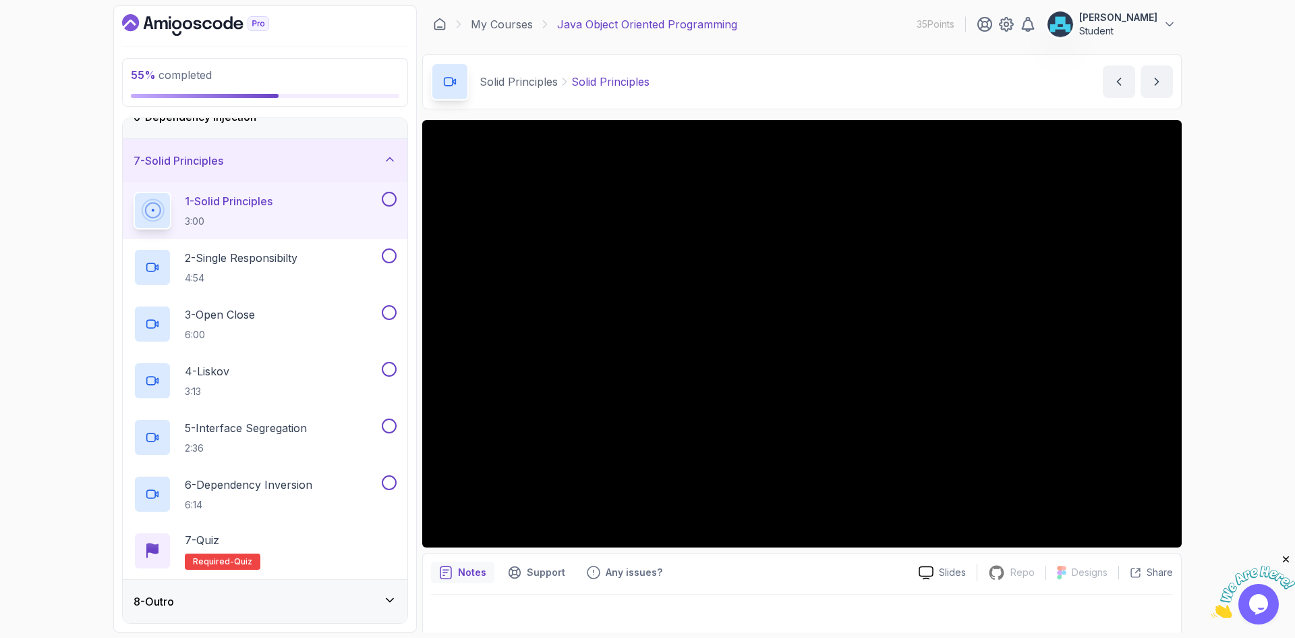
click at [269, 605] on div "8 - Outro" at bounding box center [265, 601] width 263 height 16
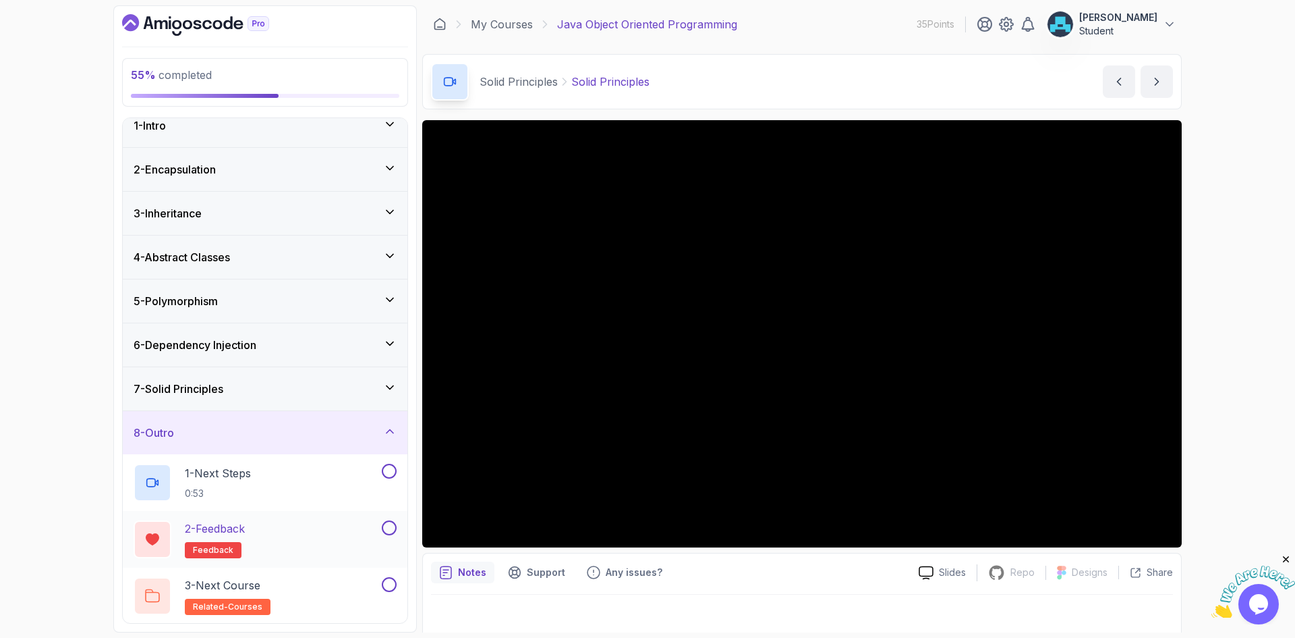
scroll to position [16, 0]
click at [324, 490] on div "1 - Next Steps 0:53" at bounding box center [257, 481] width 246 height 38
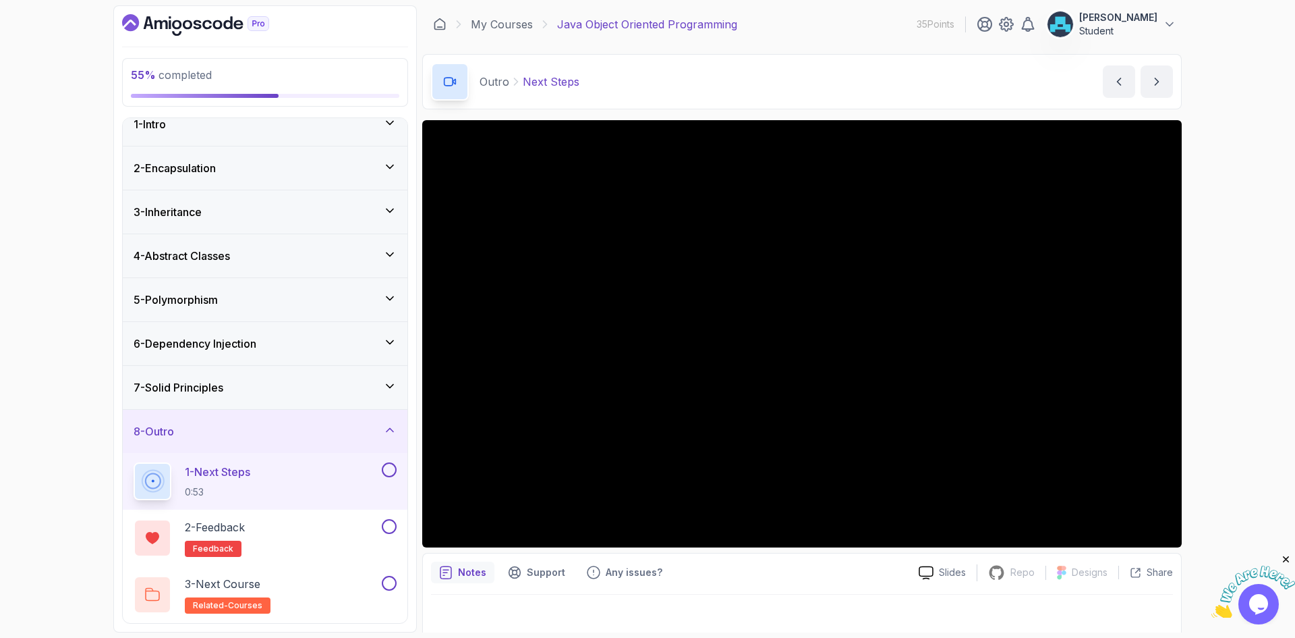
click at [616, 78] on div "Outro Next Steps Next Steps by nelson" at bounding box center [802, 81] width 760 height 55
click at [595, 76] on div "Outro Next Steps Next Steps by nelson" at bounding box center [802, 81] width 760 height 55
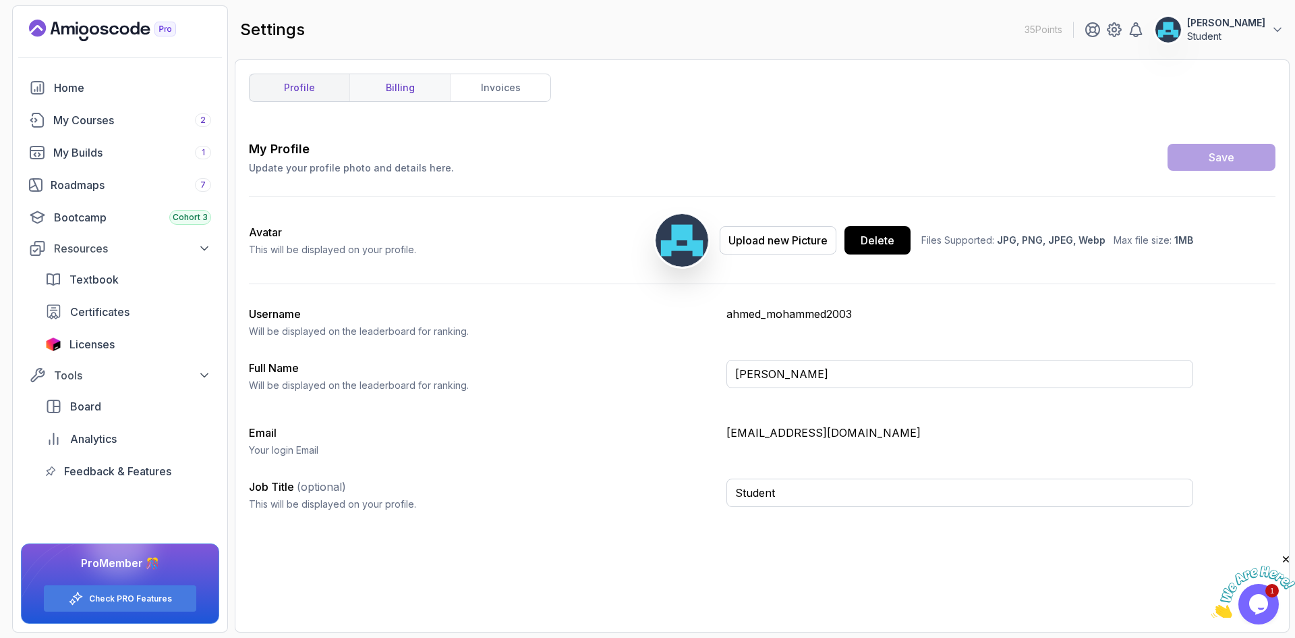
click at [423, 90] on link "billing" at bounding box center [399, 87] width 101 height 27
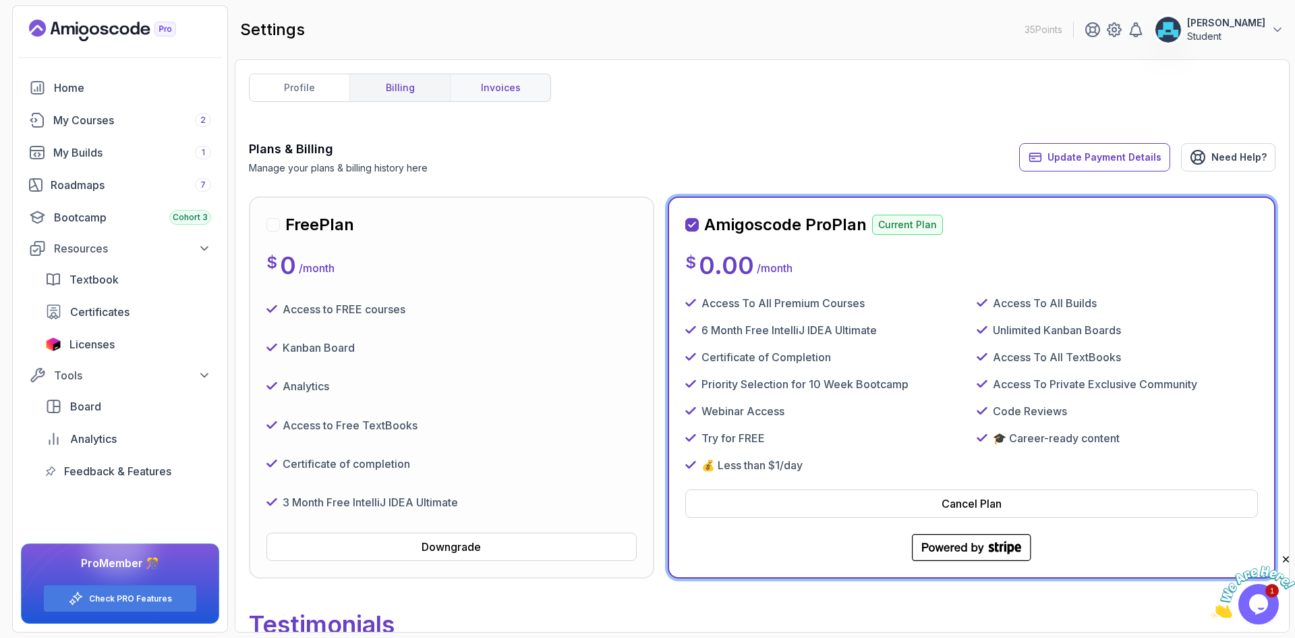
click at [484, 92] on link "invoices" at bounding box center [500, 87] width 101 height 27
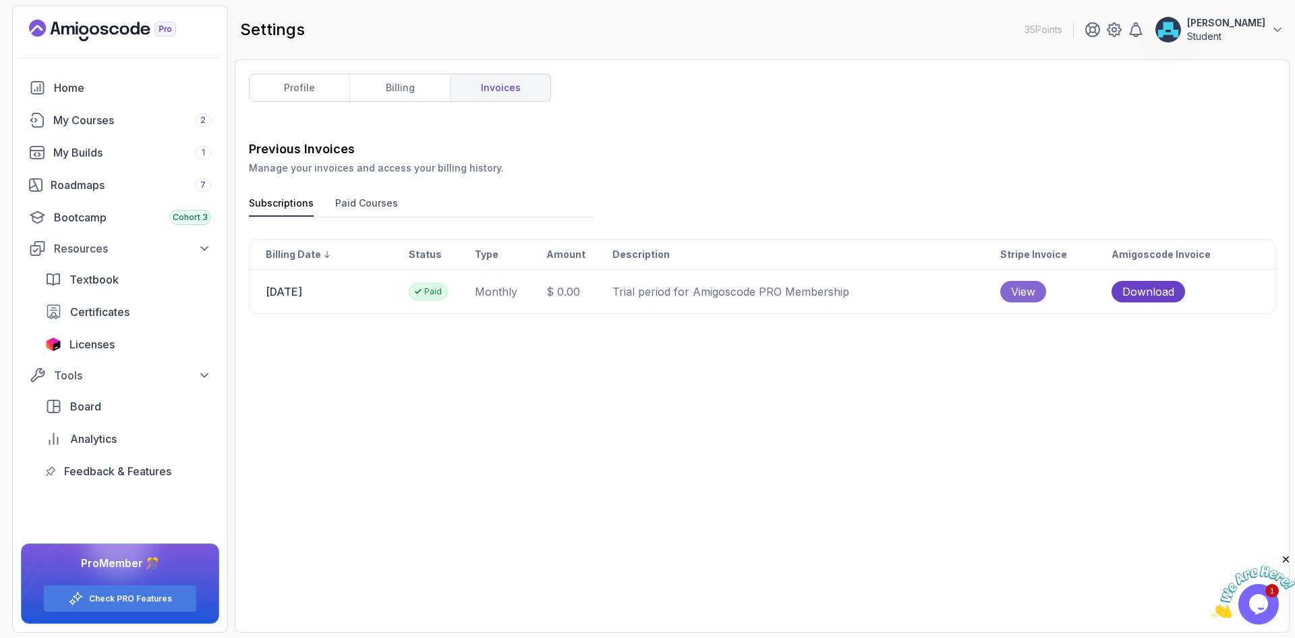
click at [1036, 293] on span "View" at bounding box center [1023, 291] width 24 height 16
click at [379, 206] on button "Paid Courses" at bounding box center [366, 206] width 63 height 20
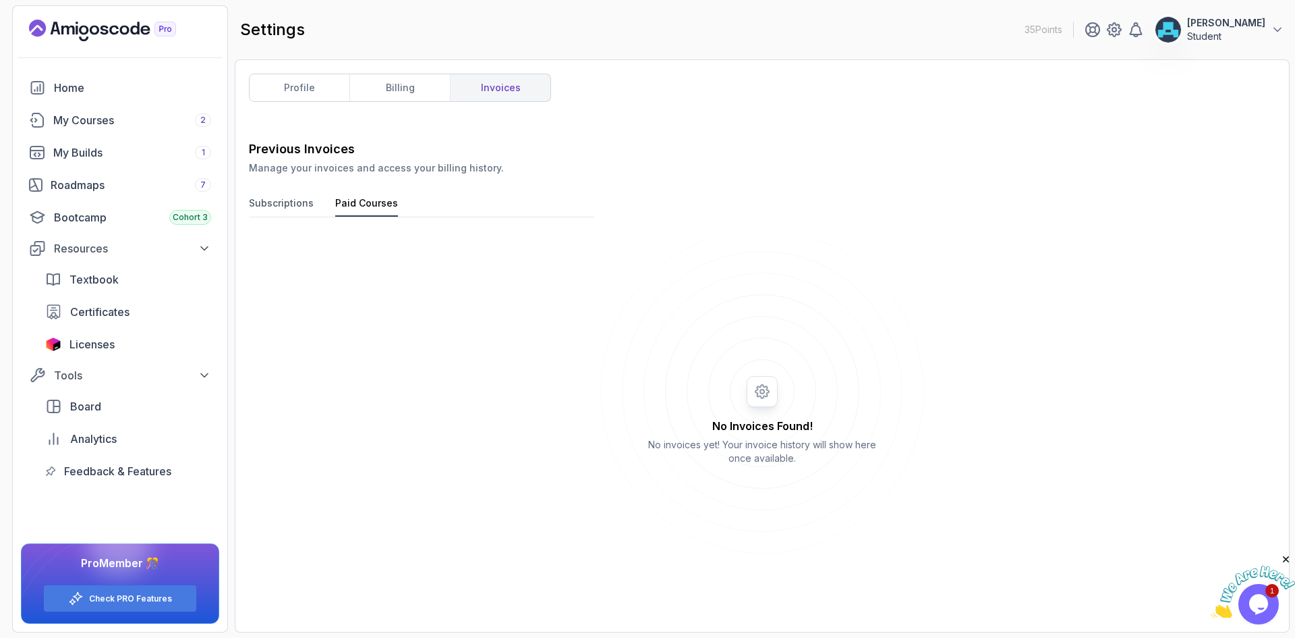
click at [297, 201] on button "Subscriptions" at bounding box center [281, 206] width 65 height 20
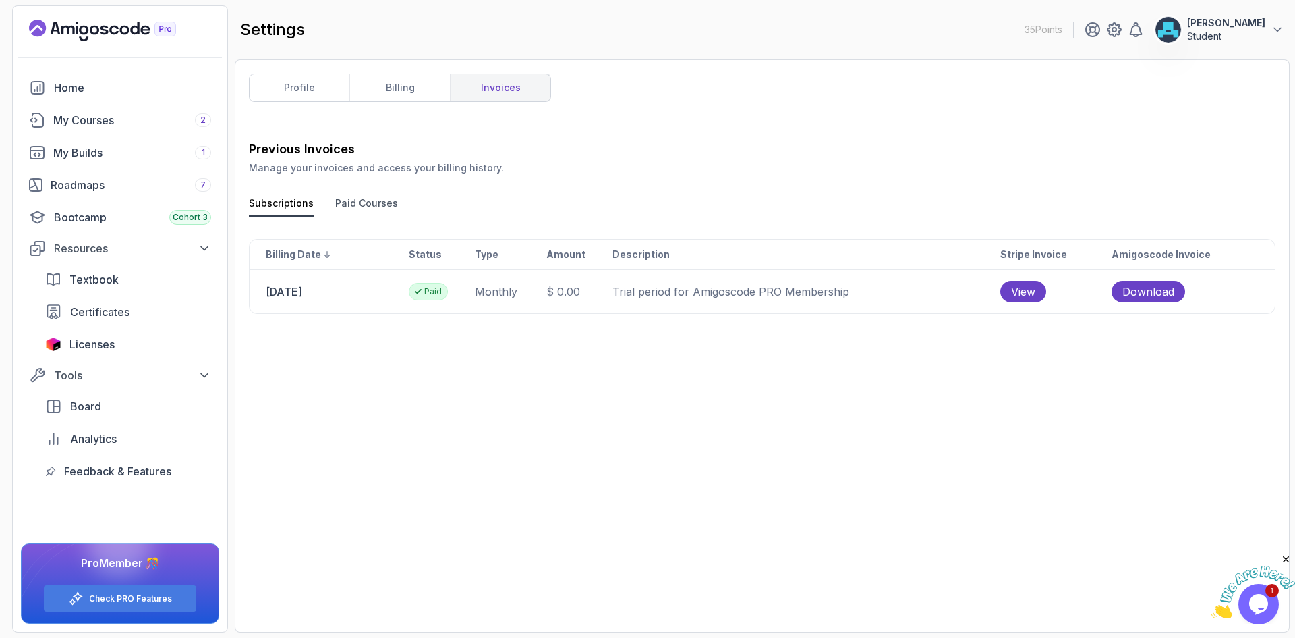
click at [372, 204] on button "Paid Courses" at bounding box center [366, 206] width 63 height 20
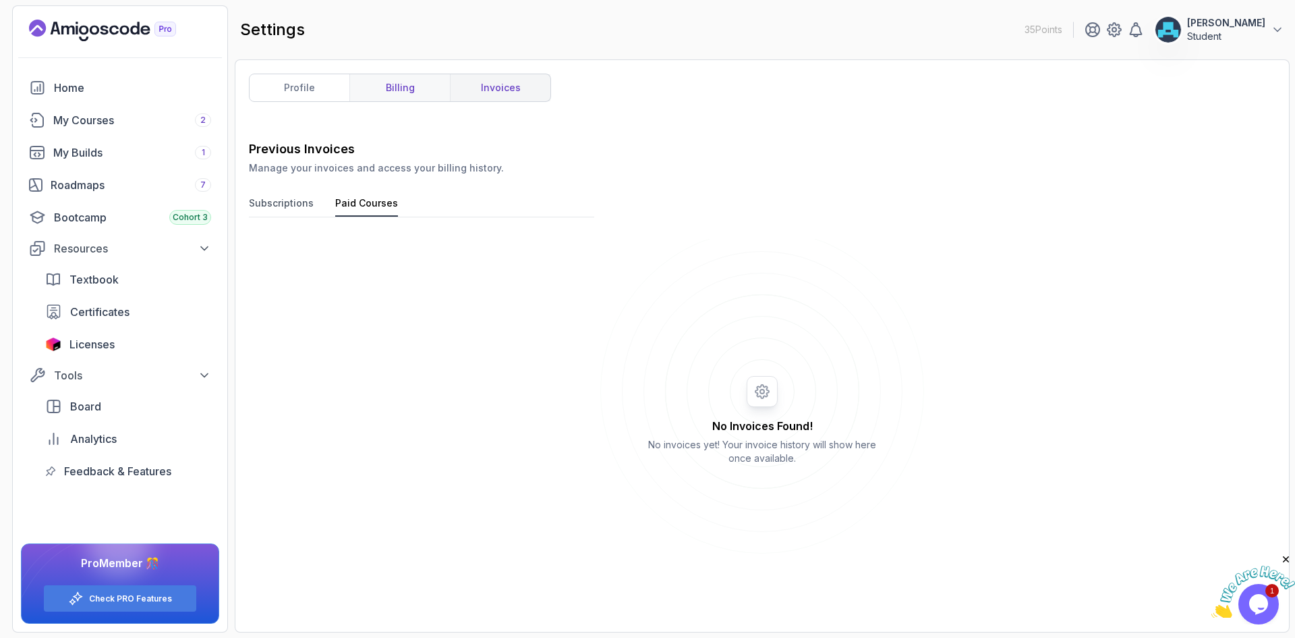
click at [420, 91] on link "billing" at bounding box center [399, 87] width 101 height 27
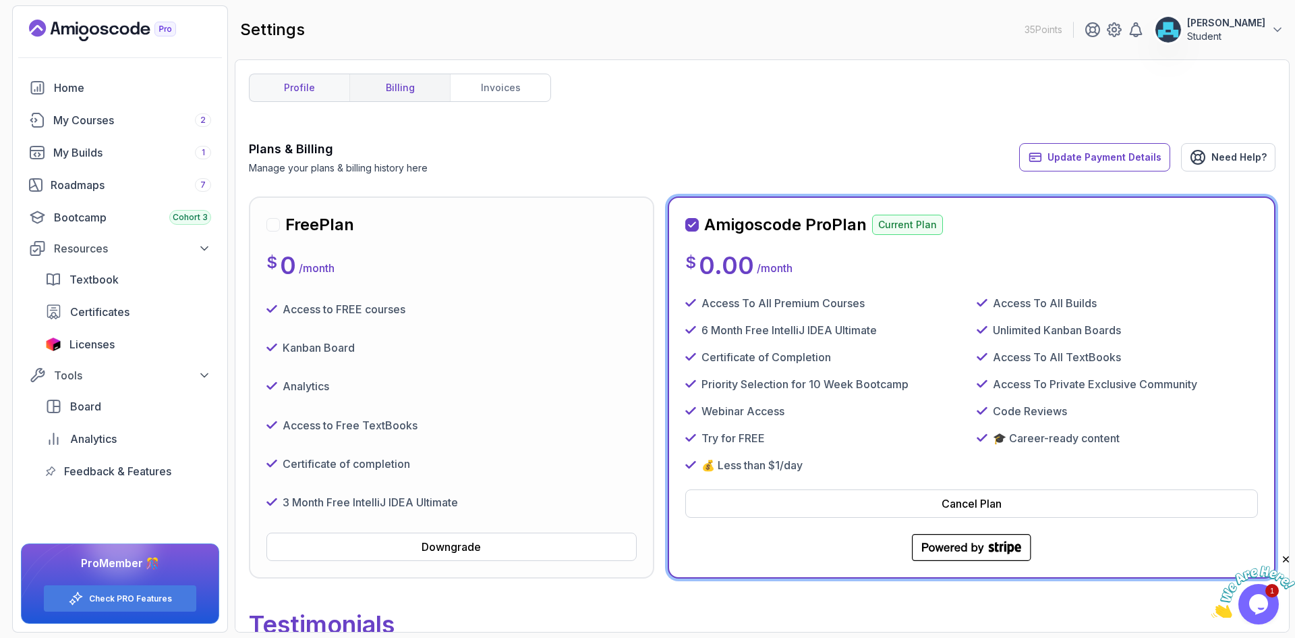
click at [334, 94] on link "profile" at bounding box center [300, 87] width 100 height 27
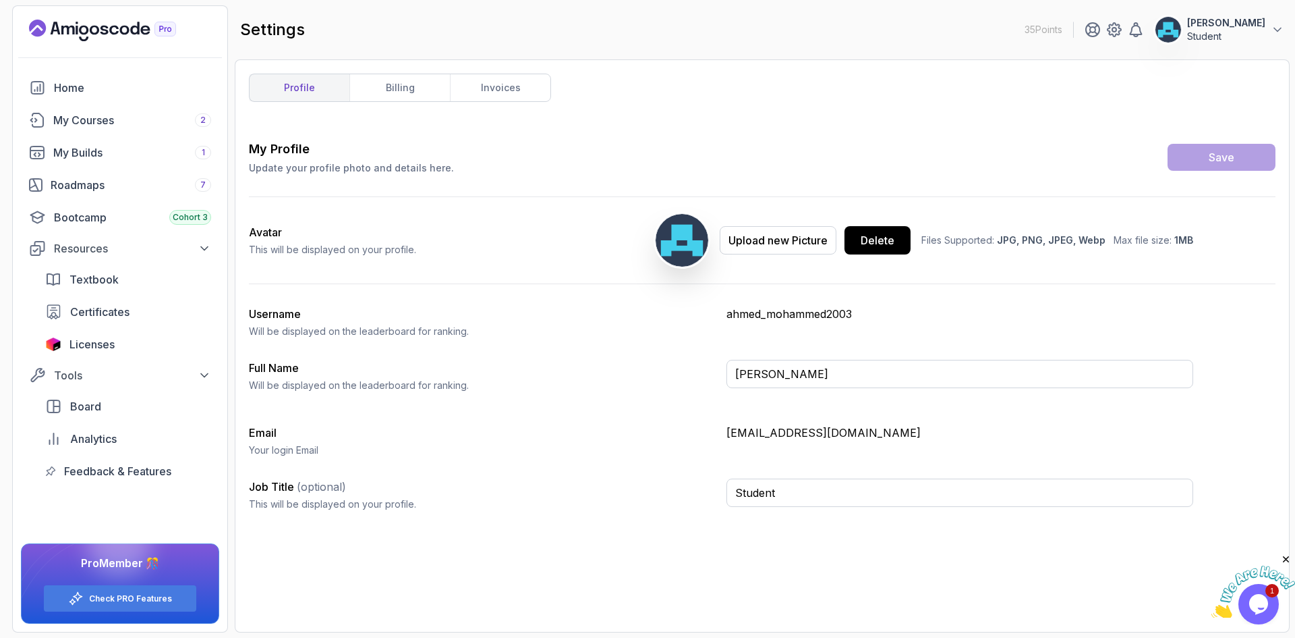
drag, startPoint x: 613, startPoint y: 518, endPoint x: 578, endPoint y: 469, distance: 60.9
click at [613, 517] on div "Job Title (optional) This will be displayed on your profile. Student" at bounding box center [721, 499] width 945 height 43
click at [485, 90] on link "invoices" at bounding box center [500, 87] width 101 height 27
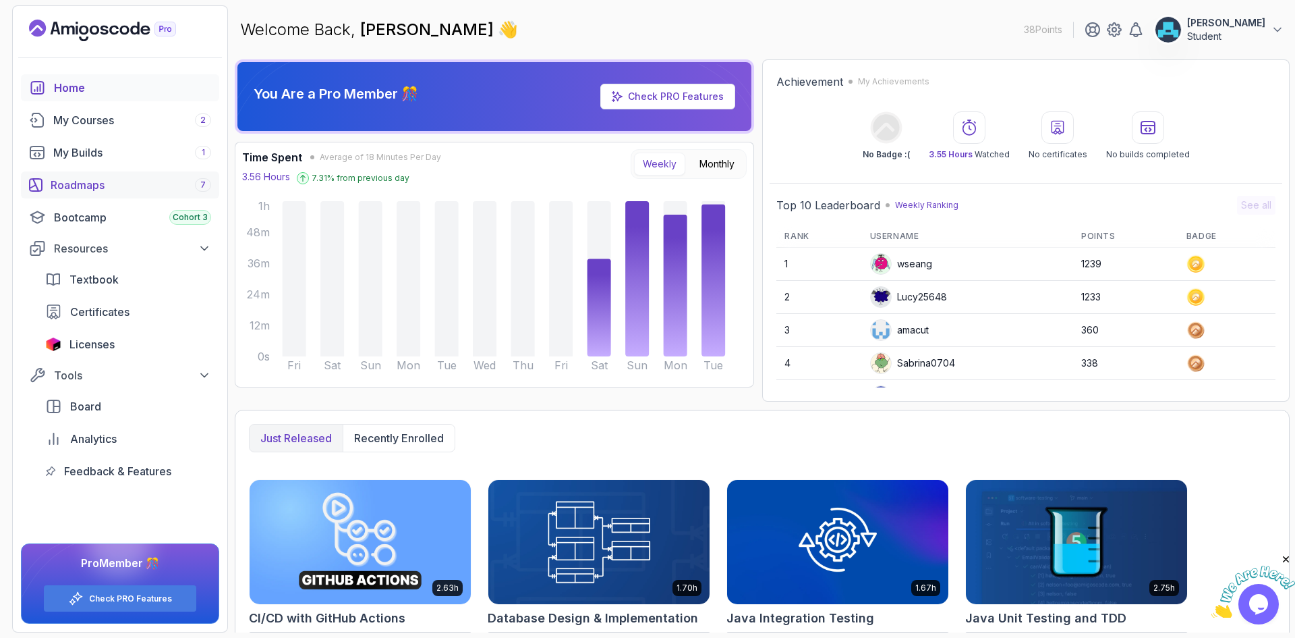
click at [145, 189] on div "Roadmaps 7" at bounding box center [131, 185] width 161 height 16
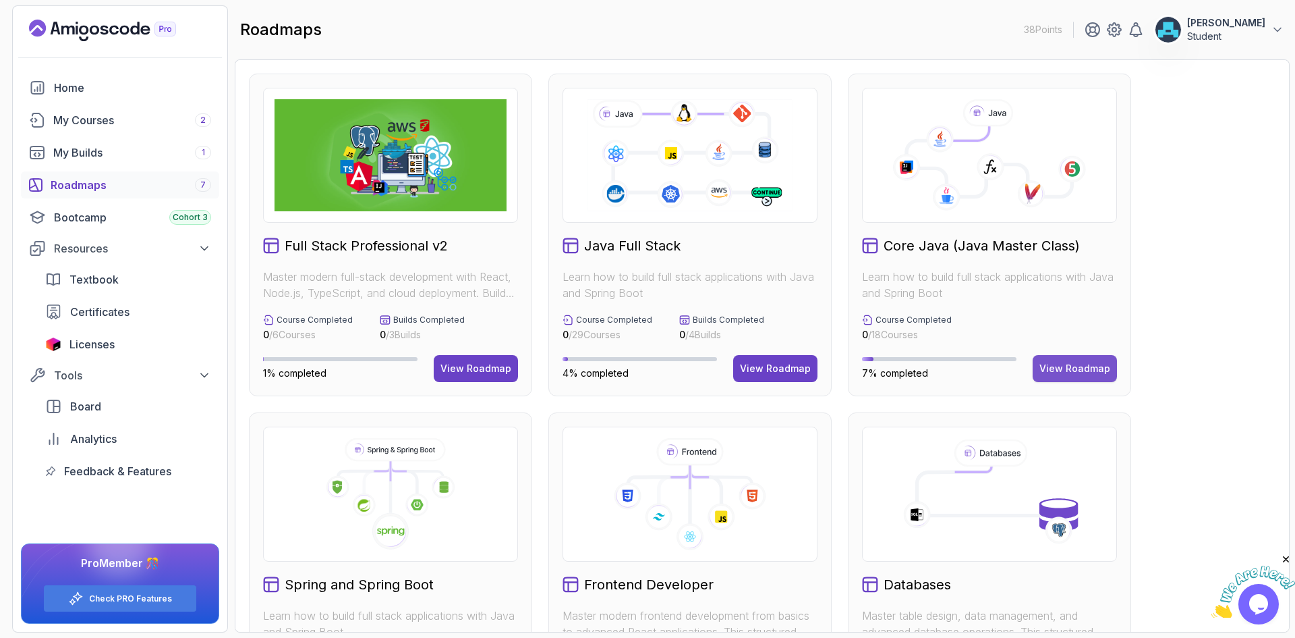
click at [1069, 368] on div "View Roadmap" at bounding box center [1075, 368] width 71 height 13
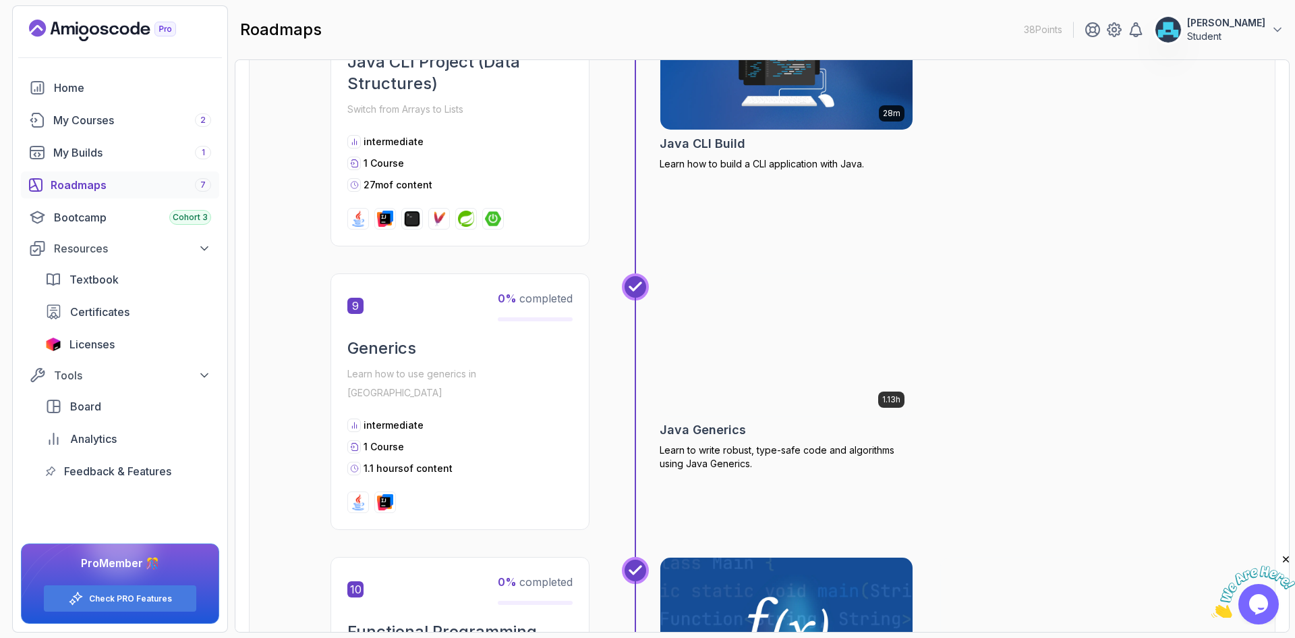
scroll to position [2294, 0]
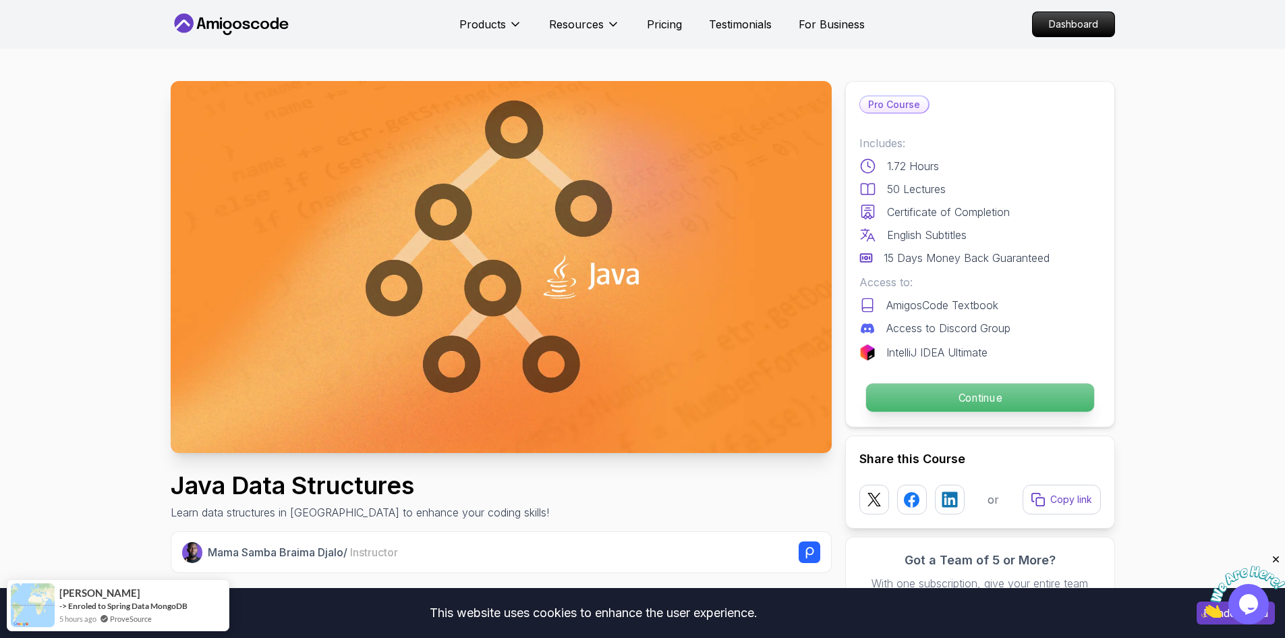
click at [939, 397] on p "Continue" at bounding box center [980, 397] width 228 height 28
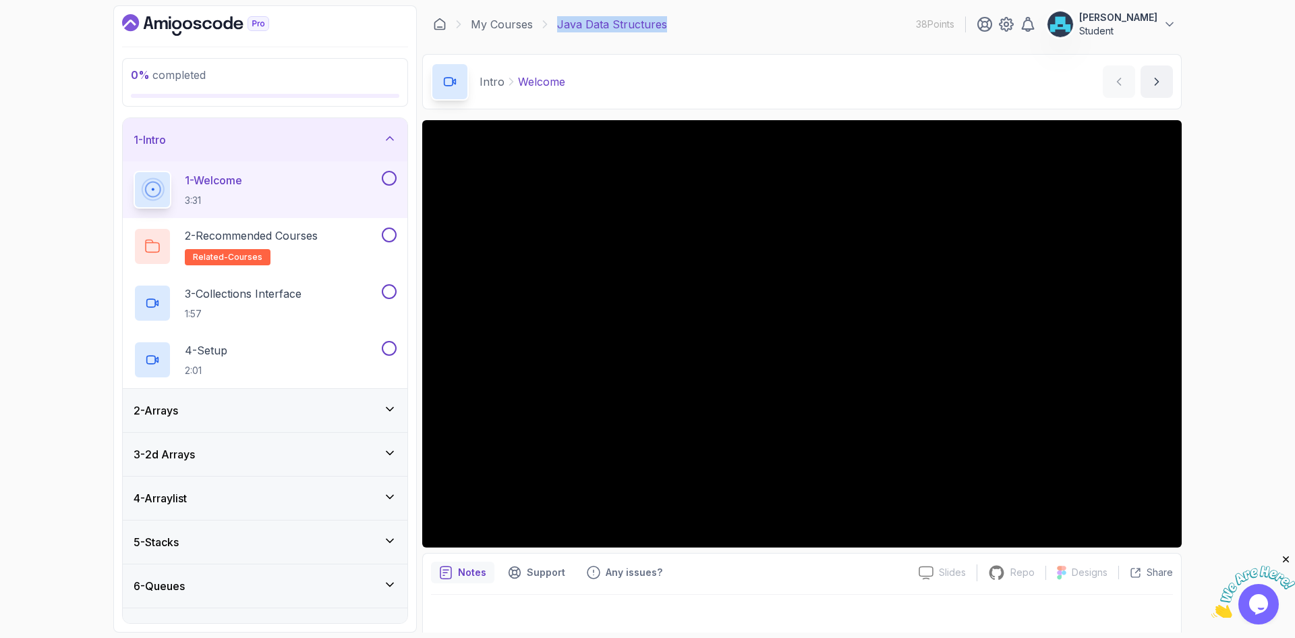
drag, startPoint x: 673, startPoint y: 24, endPoint x: 558, endPoint y: 14, distance: 115.1
click at [558, 14] on div "My Courses Java Data Structures 38 Points ahmed mohammed Student" at bounding box center [802, 24] width 760 height 38
copy p "Java Data Structures"
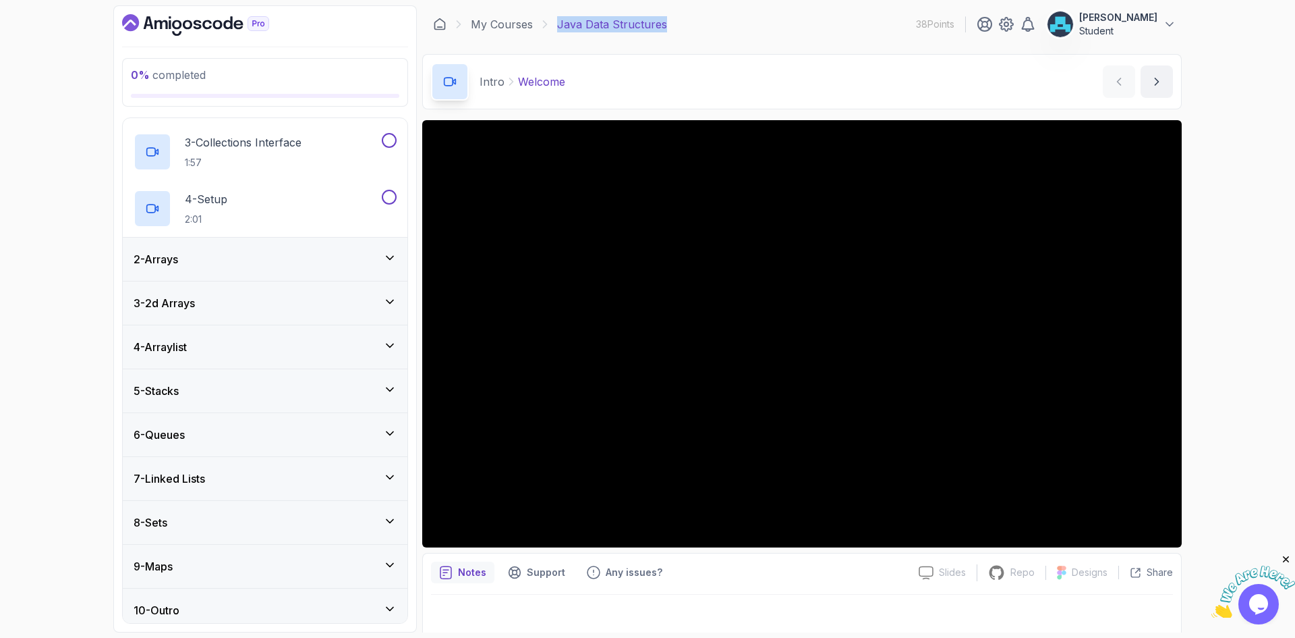
scroll to position [160, 0]
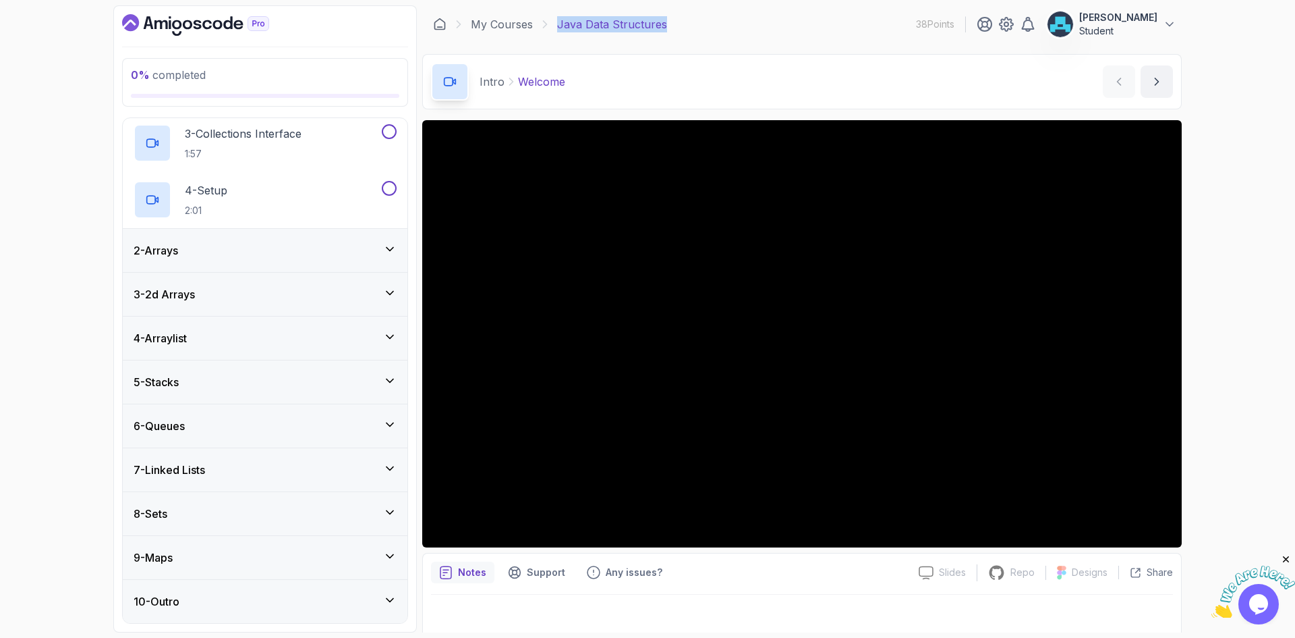
click at [391, 250] on icon at bounding box center [390, 248] width 7 height 3
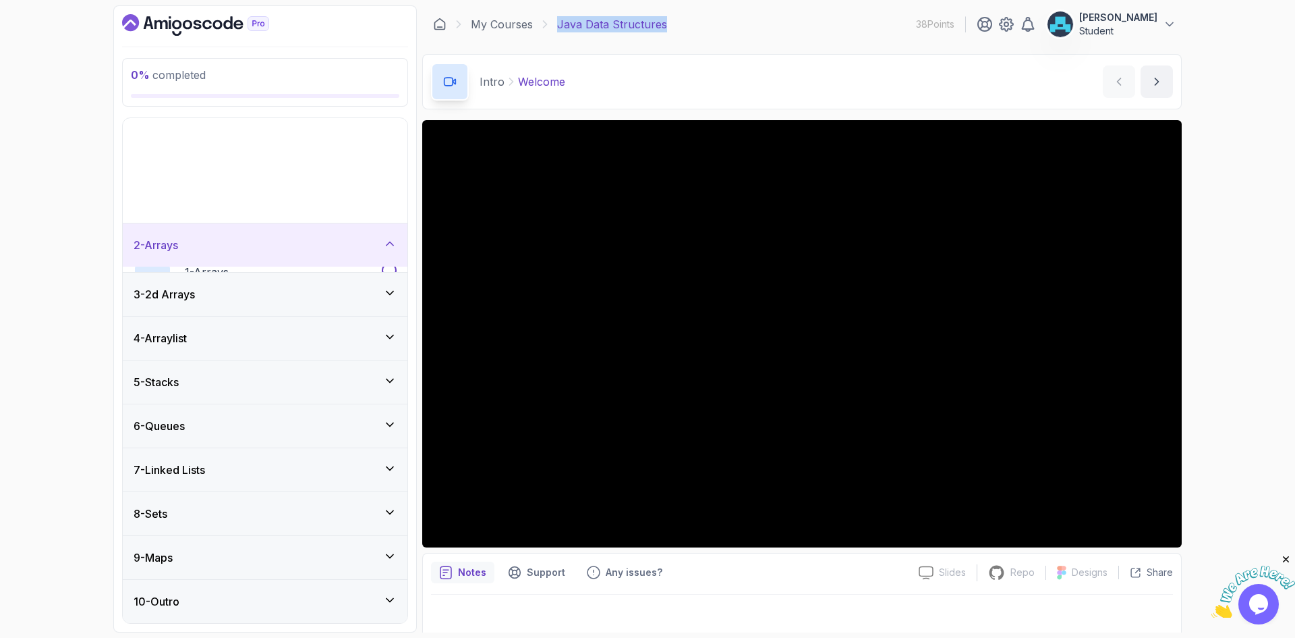
scroll to position [0, 0]
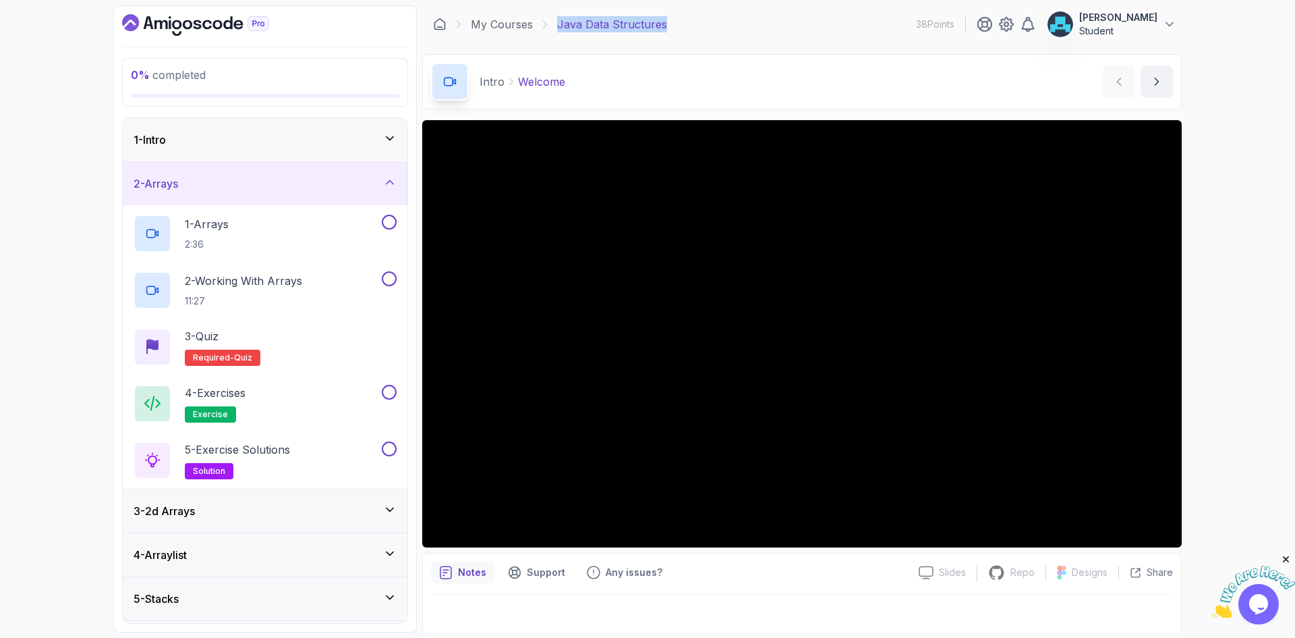
click at [390, 180] on icon at bounding box center [390, 181] width 7 height 3
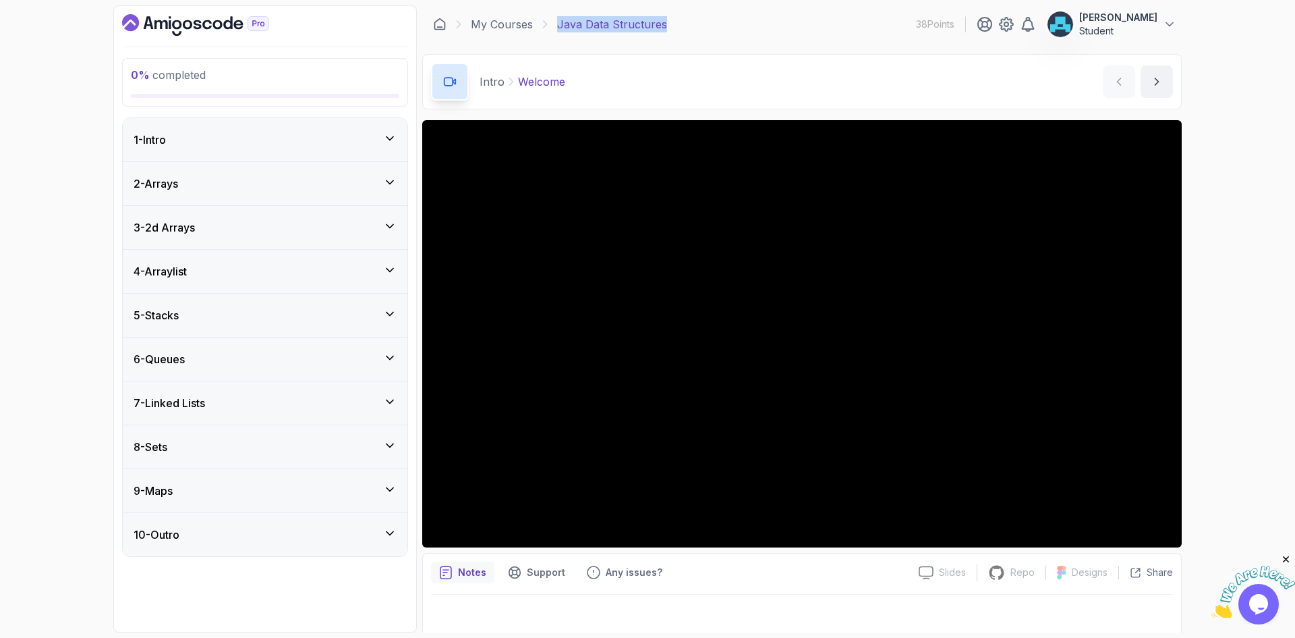
click at [386, 275] on icon at bounding box center [389, 269] width 13 height 13
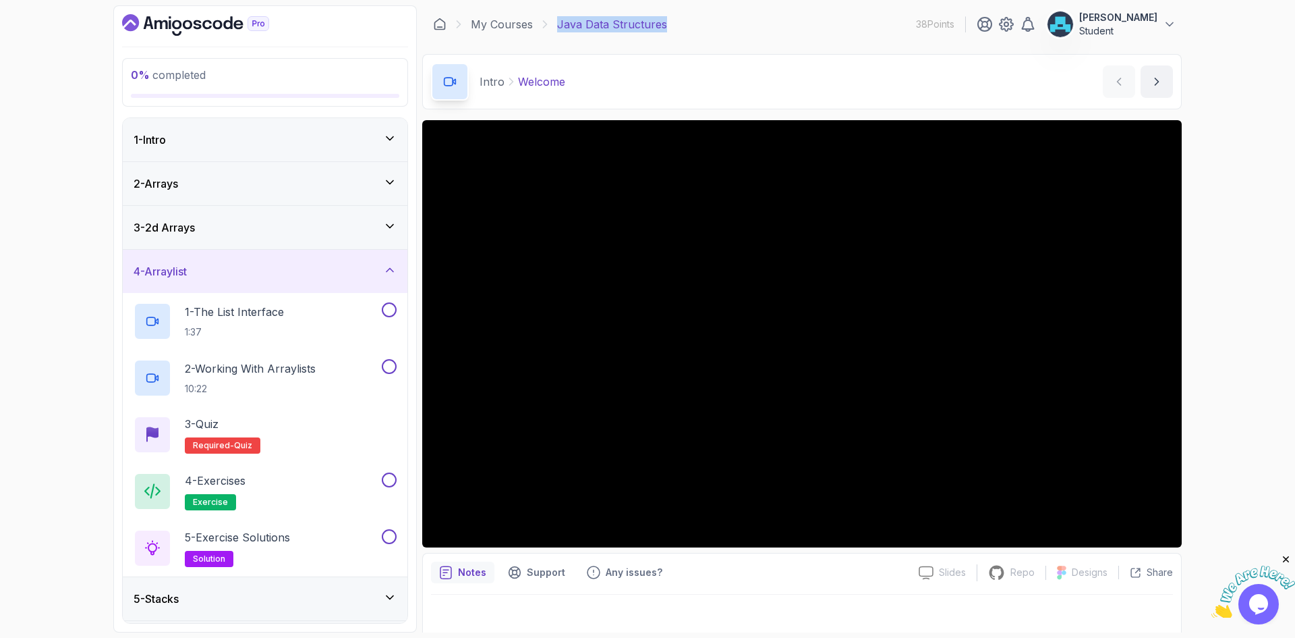
click at [394, 273] on icon at bounding box center [389, 269] width 13 height 13
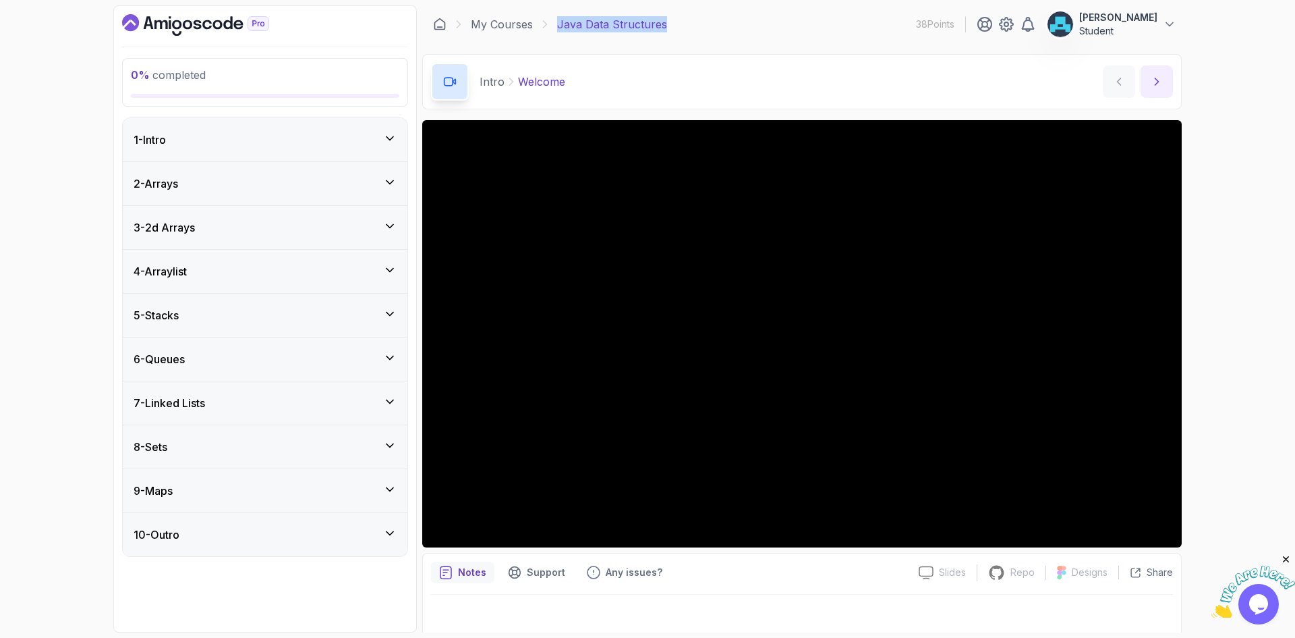
click at [1160, 75] on icon "next content" at bounding box center [1156, 81] width 13 height 13
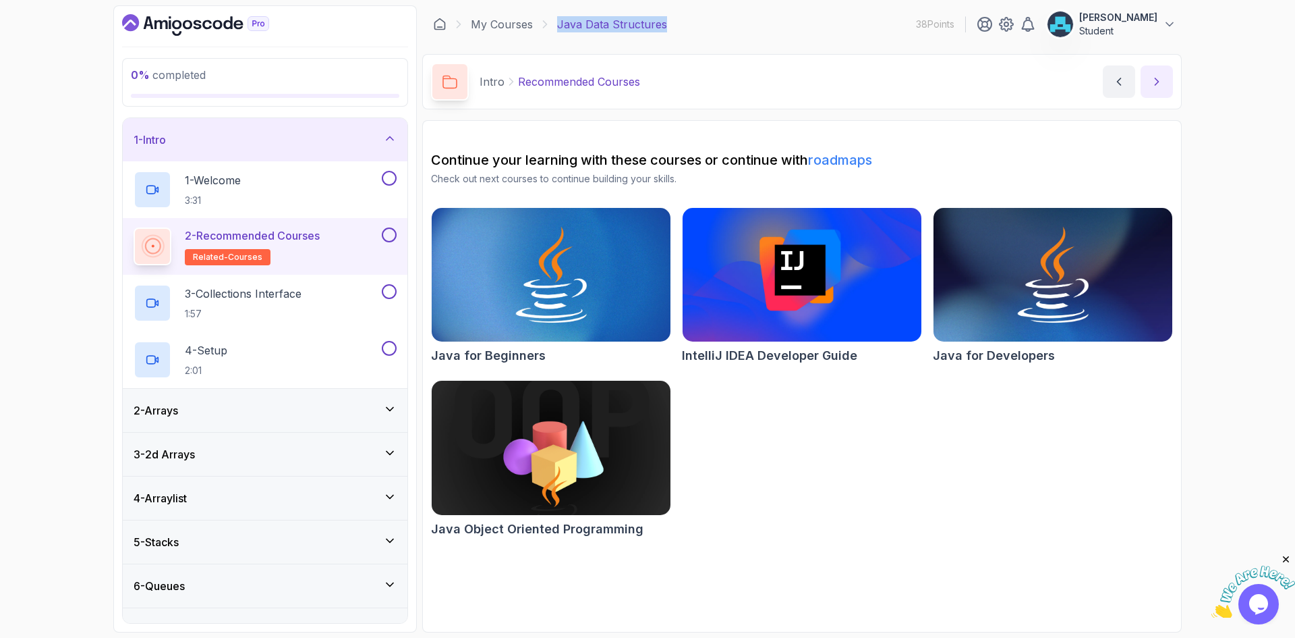
click at [1150, 80] on icon "next content" at bounding box center [1156, 81] width 13 height 13
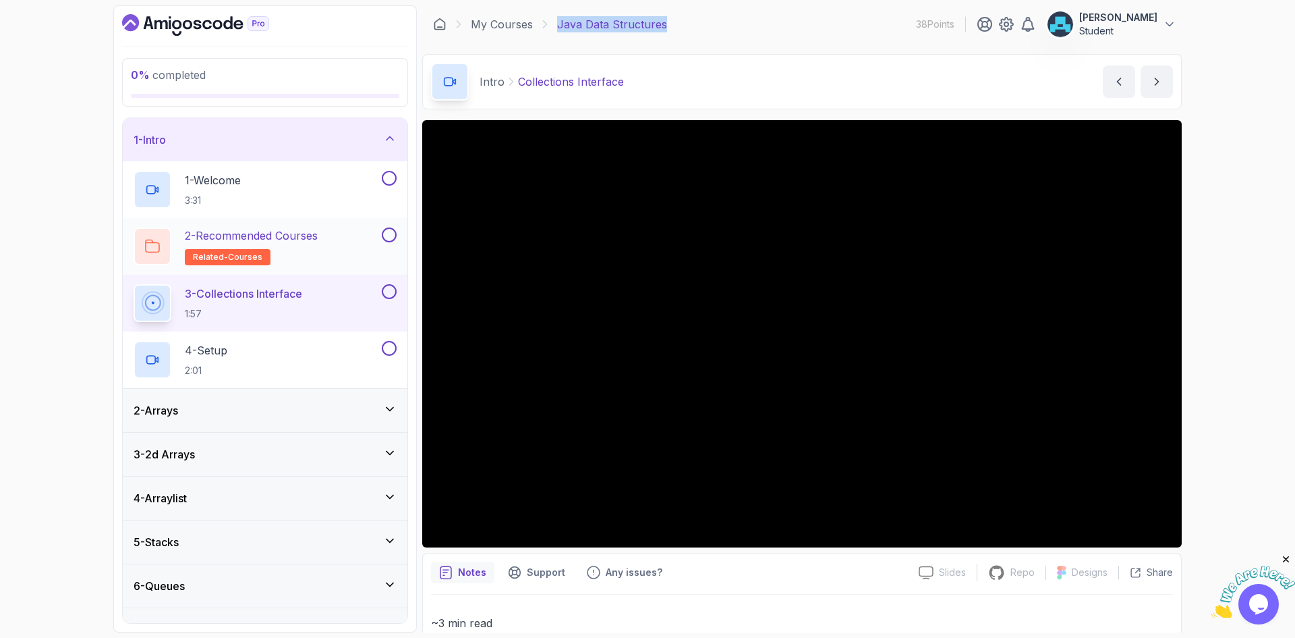
click at [394, 233] on button at bounding box center [389, 234] width 15 height 15
click at [389, 175] on button at bounding box center [389, 178] width 15 height 15
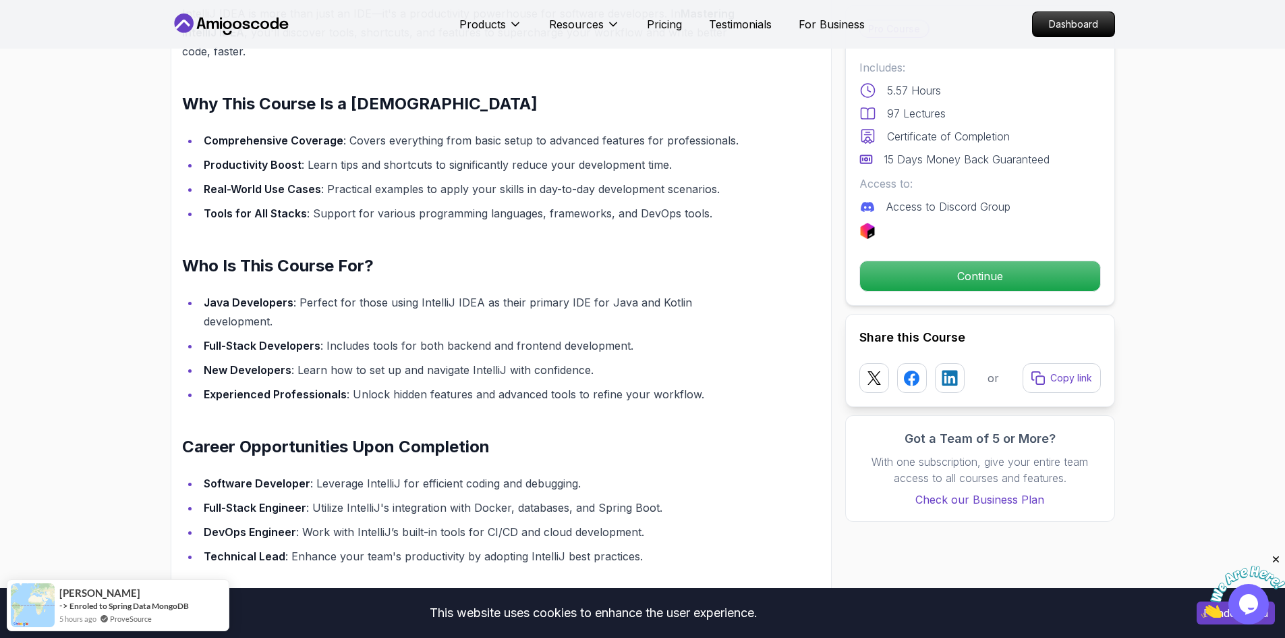
scroll to position [1214, 0]
